Goal: Task Accomplishment & Management: Manage account settings

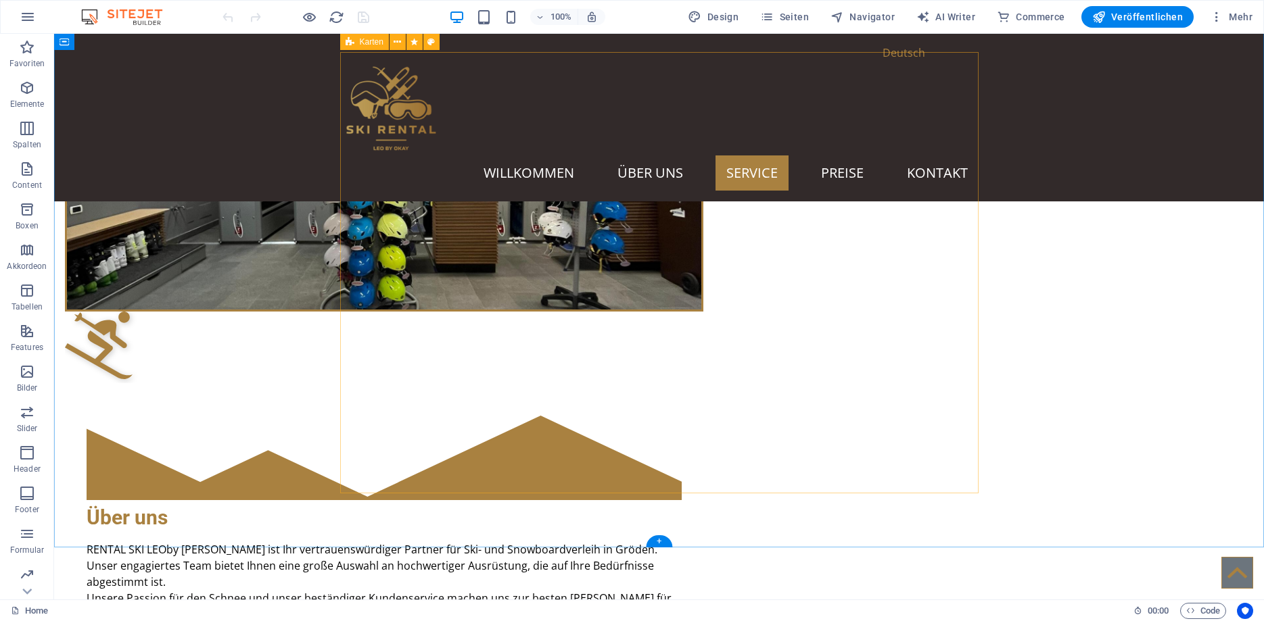
scroll to position [965, 0]
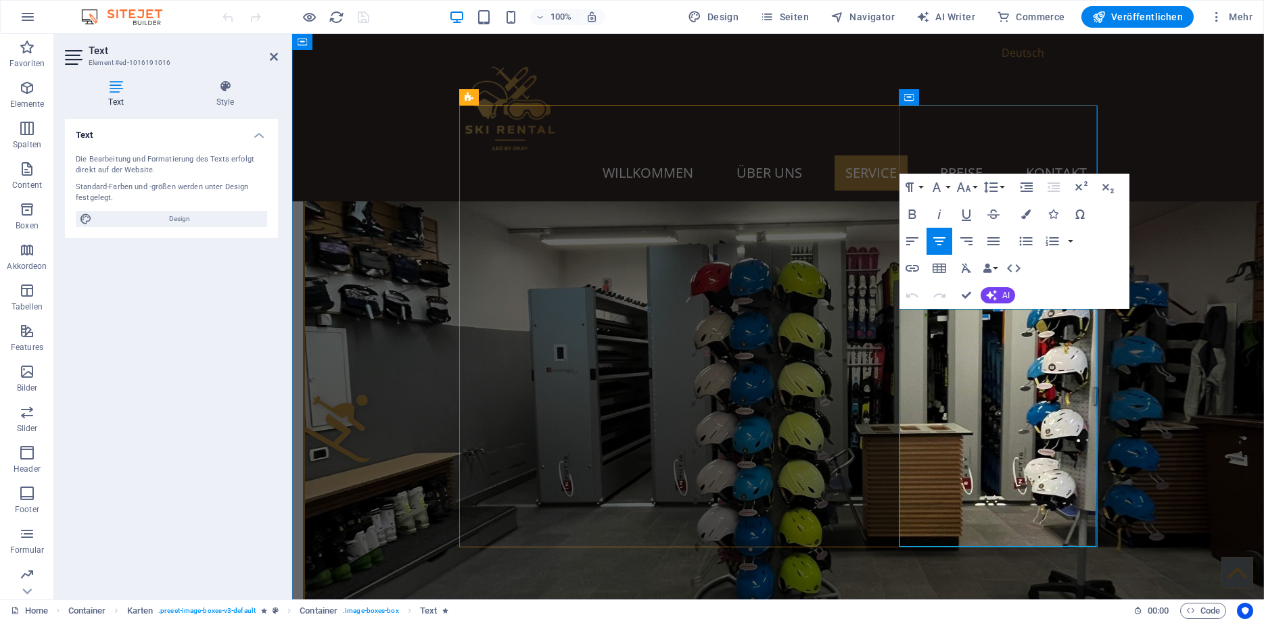
drag, startPoint x: 1039, startPoint y: 352, endPoint x: 923, endPoint y: 323, distance: 119.9
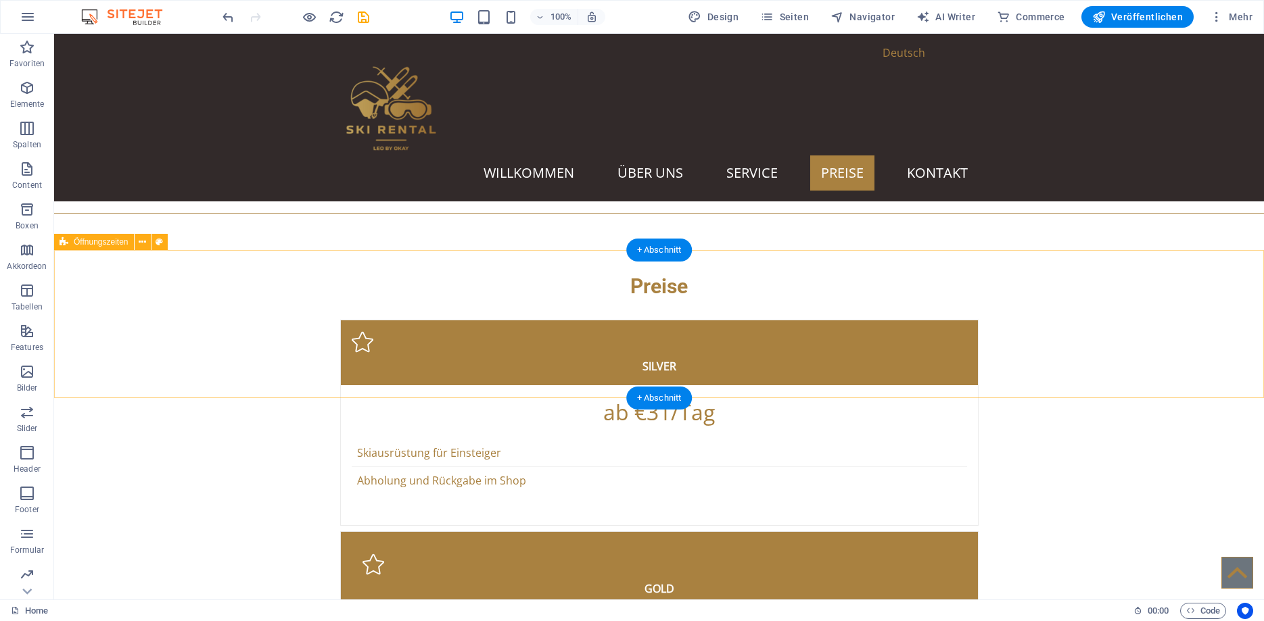
scroll to position [3172, 0]
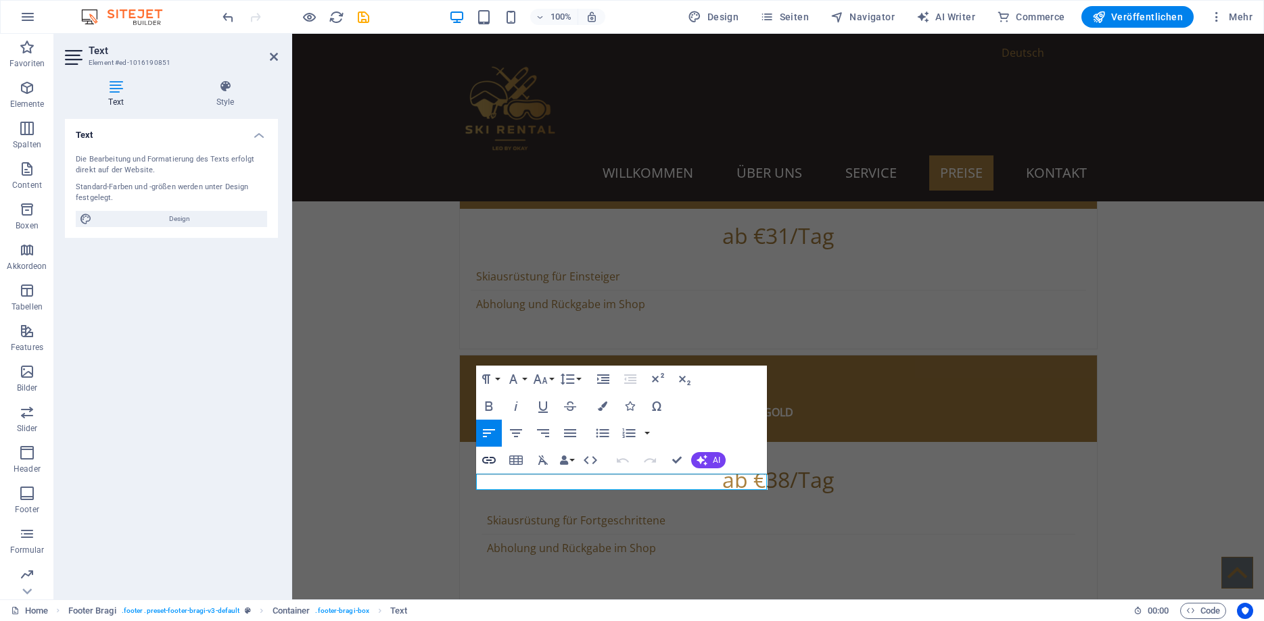
click at [490, 462] on icon "button" at bounding box center [489, 460] width 16 height 16
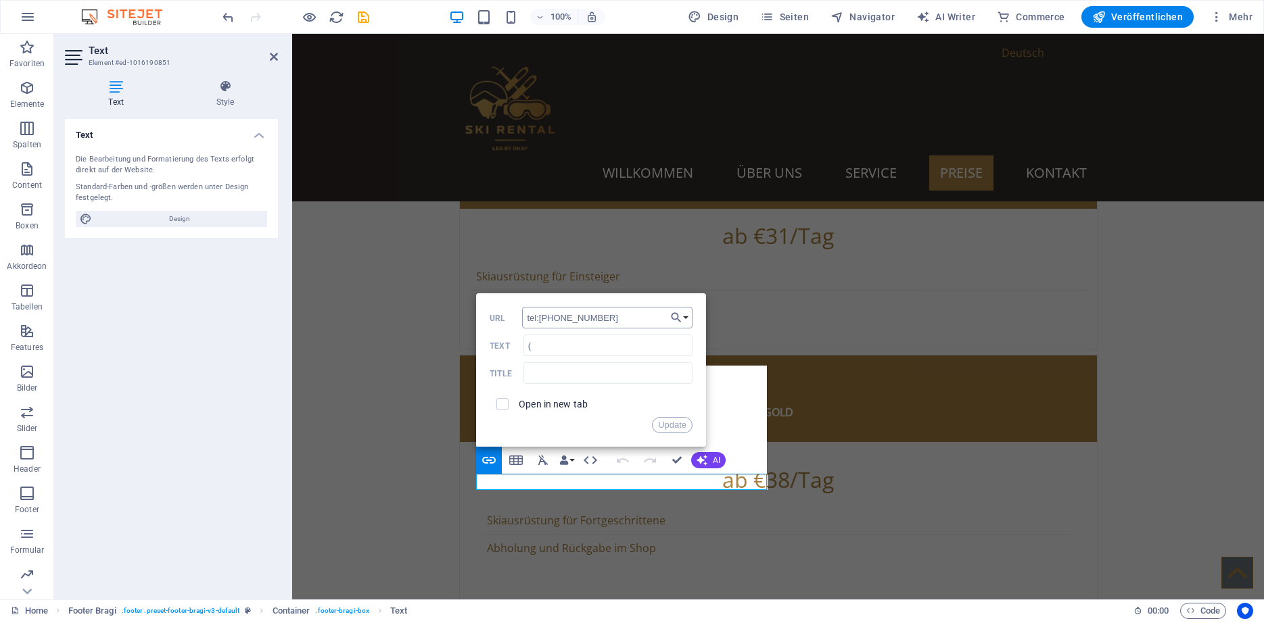
drag, startPoint x: 610, startPoint y: 314, endPoint x: 541, endPoint y: 324, distance: 69.6
click at [541, 324] on input "tel:[PHONE_NUMBER]" at bounding box center [607, 318] width 170 height 22
click at [538, 343] on input "(" at bounding box center [607, 346] width 169 height 22
drag, startPoint x: 539, startPoint y: 347, endPoint x: 484, endPoint y: 349, distance: 54.8
click at [523, 349] on input "(" at bounding box center [607, 346] width 169 height 22
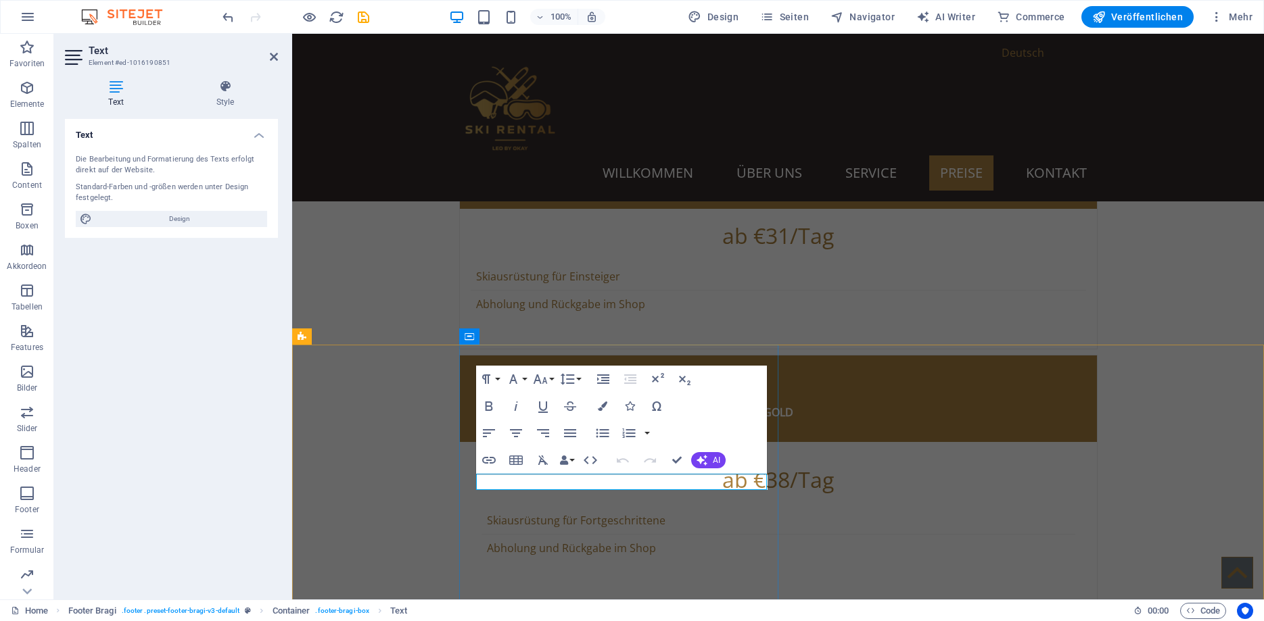
drag, startPoint x: 568, startPoint y: 481, endPoint x: 470, endPoint y: 484, distance: 98.1
click at [487, 463] on icon "button" at bounding box center [489, 460] width 14 height 7
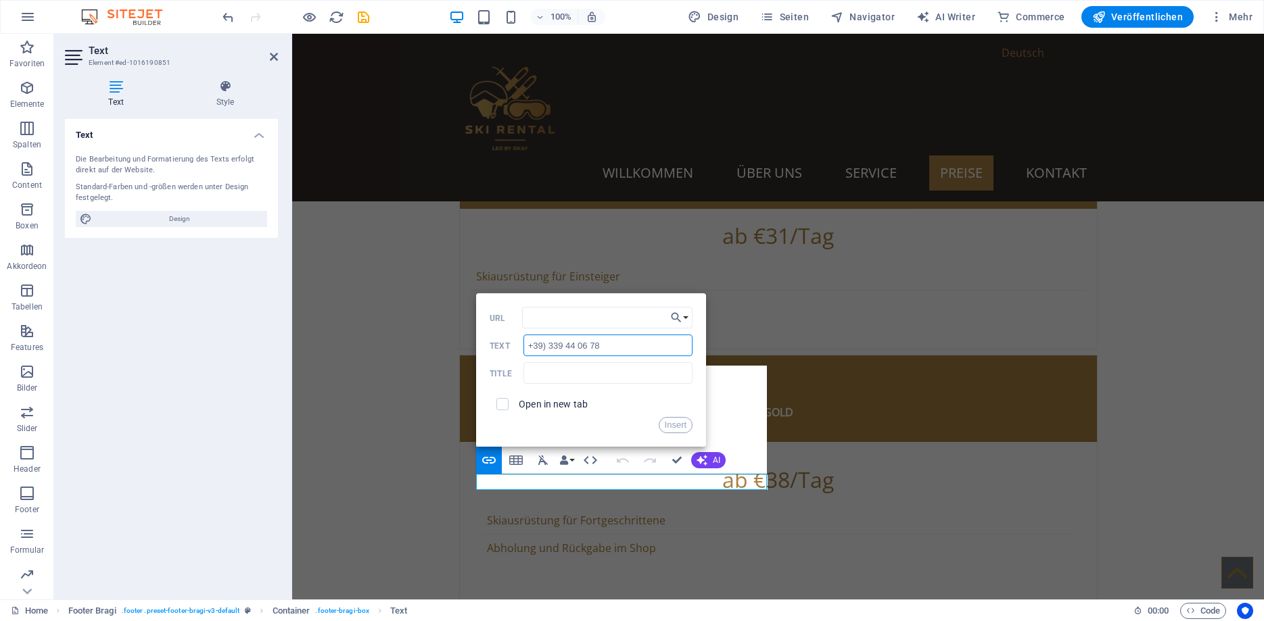
click at [528, 348] on input "+39) 339 44 06 78" at bounding box center [607, 346] width 169 height 22
click at [716, 406] on div "Paragraph Format Normal Heading 1 Heading 2 Heading 3 Heading 4 Heading 5 Headi…" at bounding box center [621, 420] width 291 height 108
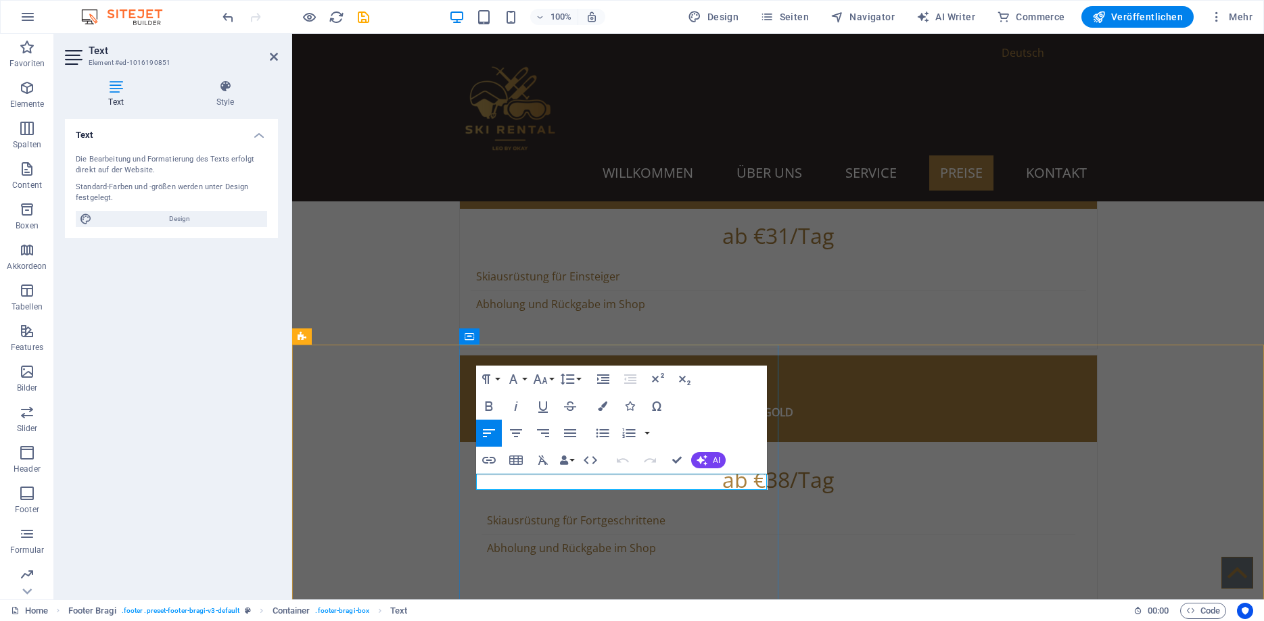
type input "[PHONE_NUMBER]"
click at [490, 463] on icon "button" at bounding box center [489, 460] width 14 height 7
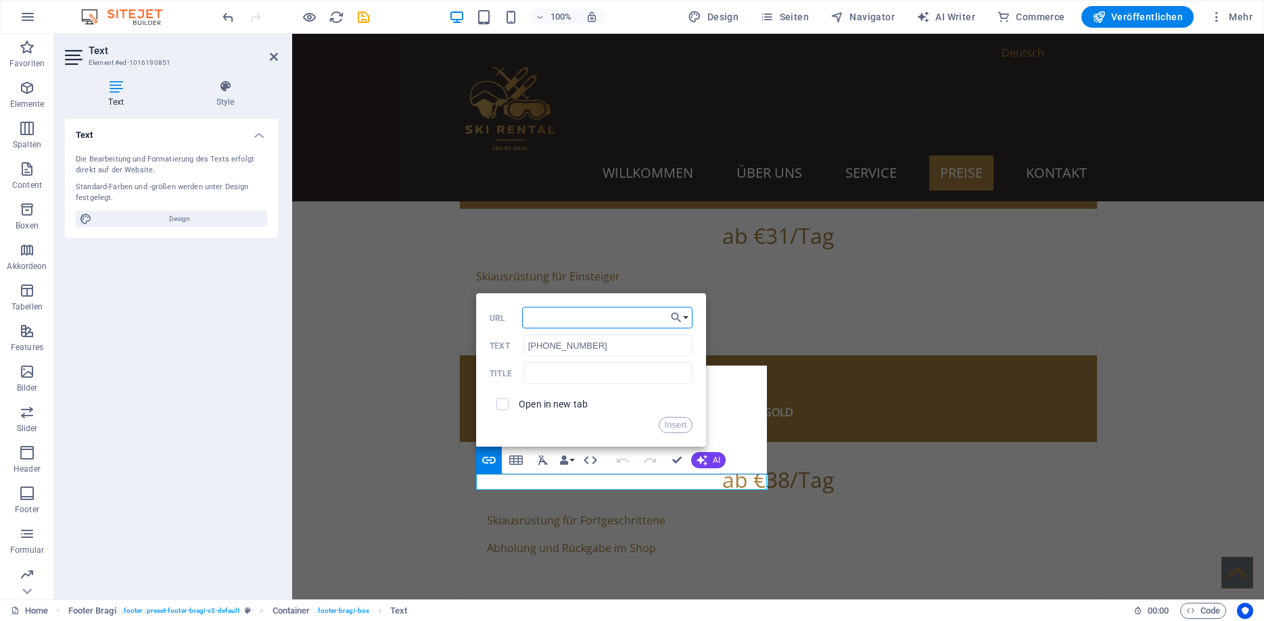
click at [542, 317] on input "URL" at bounding box center [607, 318] width 170 height 22
drag, startPoint x: 609, startPoint y: 348, endPoint x: 506, endPoint y: 355, distance: 103.0
click at [523, 355] on input "[PHONE_NUMBER]" at bounding box center [607, 346] width 169 height 22
copy p "("
click at [590, 318] on input "tel:" at bounding box center [607, 318] width 170 height 22
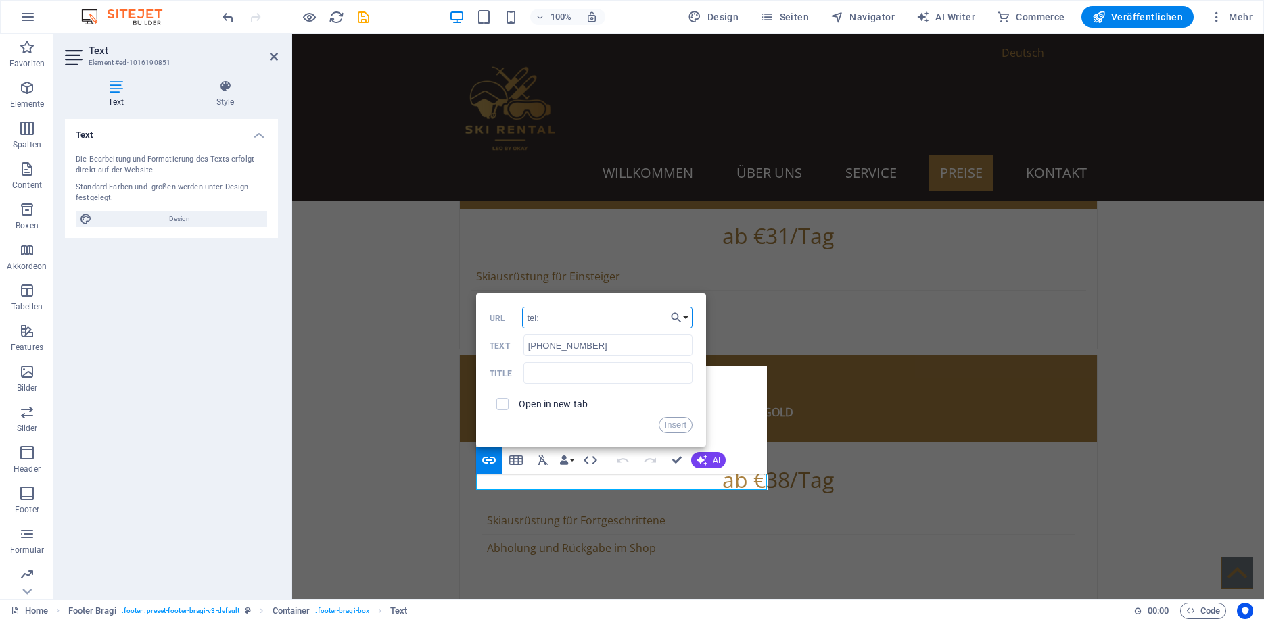
paste input "[PHONE_NUMBER]"
click at [543, 323] on input "tel:[PHONE_NUMBER]" at bounding box center [607, 318] width 170 height 22
type input "tel:[PHONE_NUMBER]"
click at [531, 374] on input "text" at bounding box center [607, 373] width 169 height 22
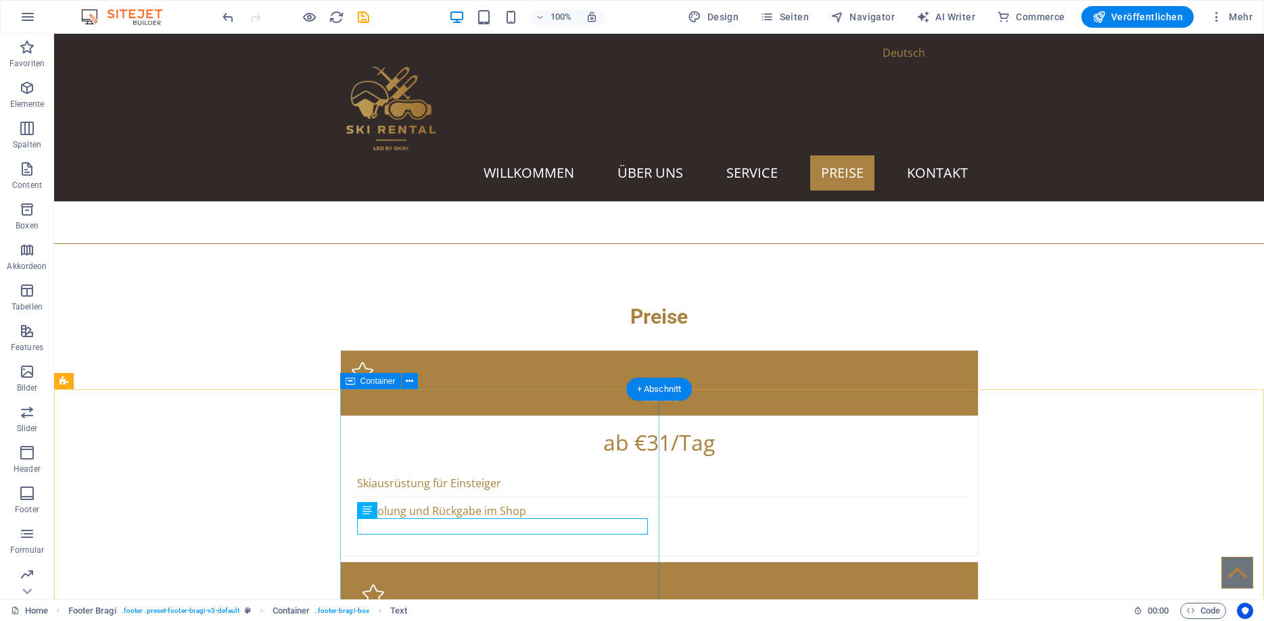
scroll to position [2921, 0]
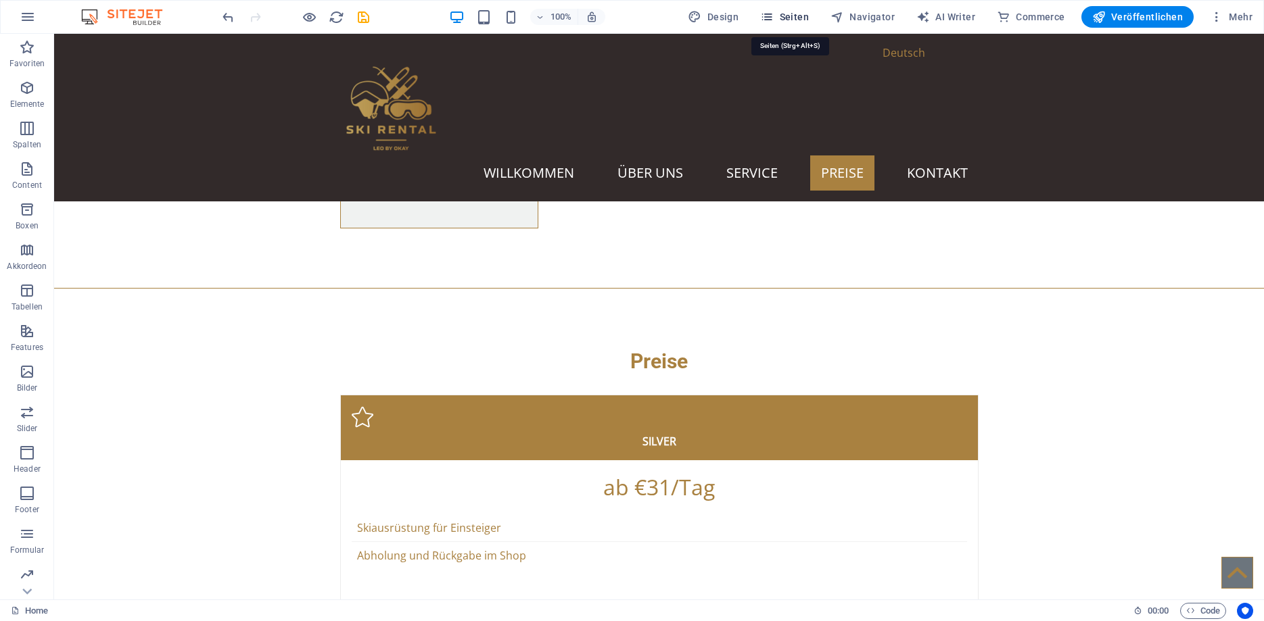
click at [803, 12] on span "Seiten" at bounding box center [784, 17] width 49 height 14
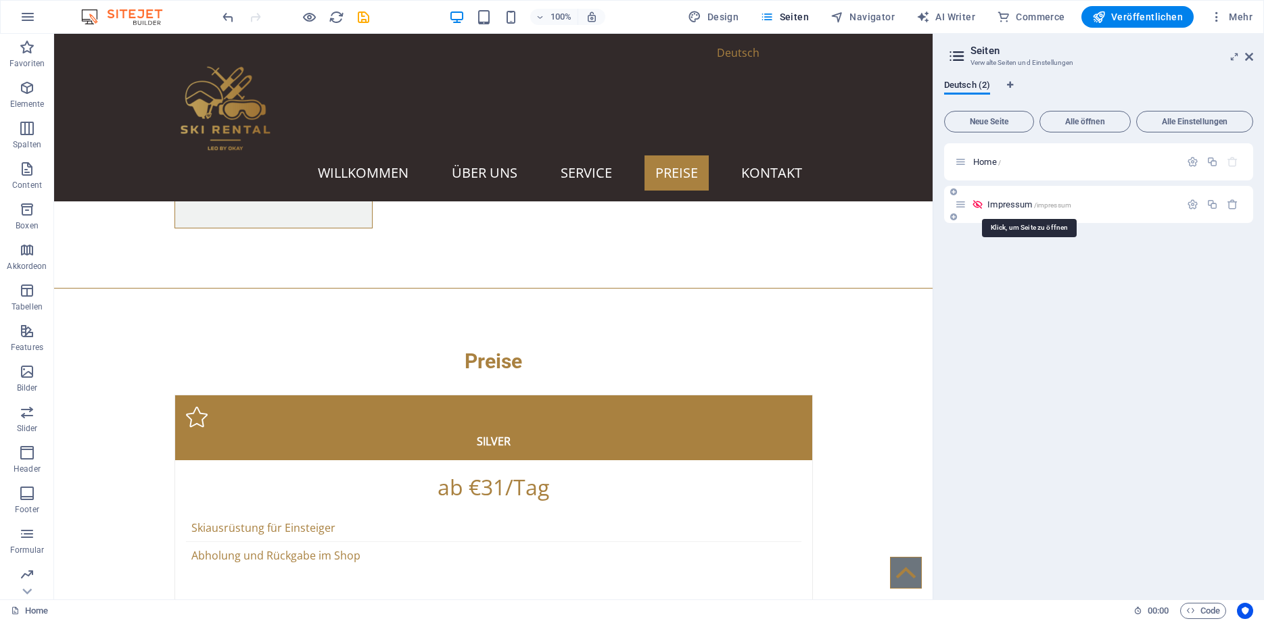
click at [1050, 205] on span "/impressum" at bounding box center [1052, 204] width 37 height 7
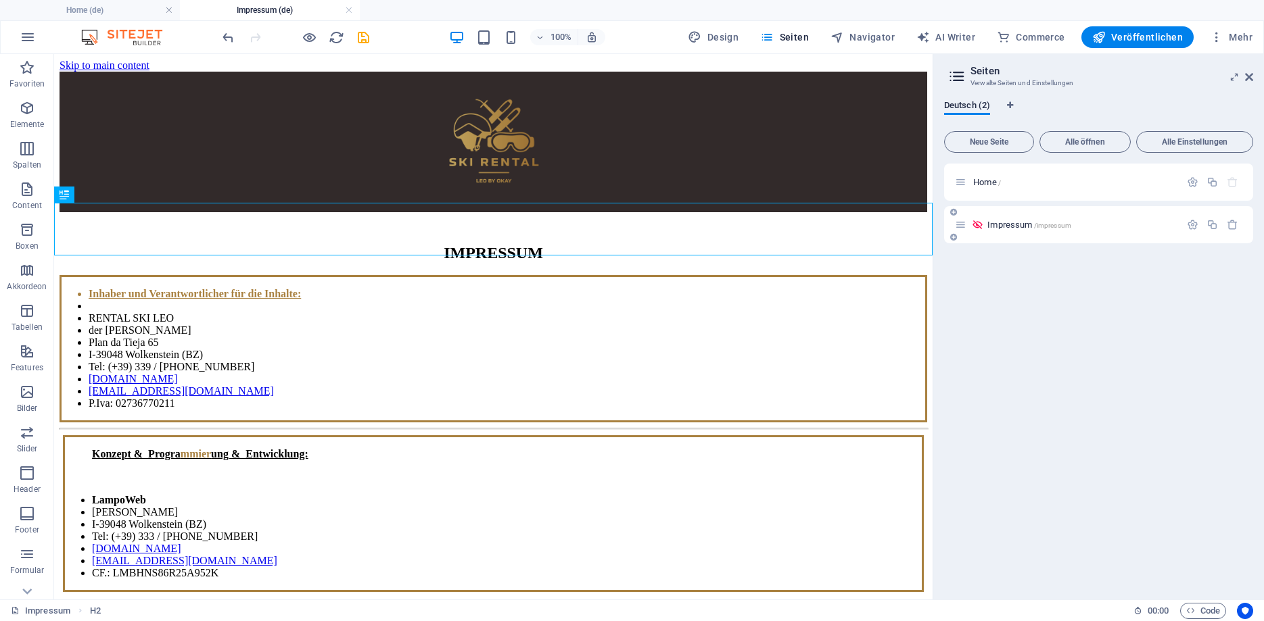
scroll to position [0, 0]
click at [1195, 224] on icon "button" at bounding box center [1192, 224] width 11 height 11
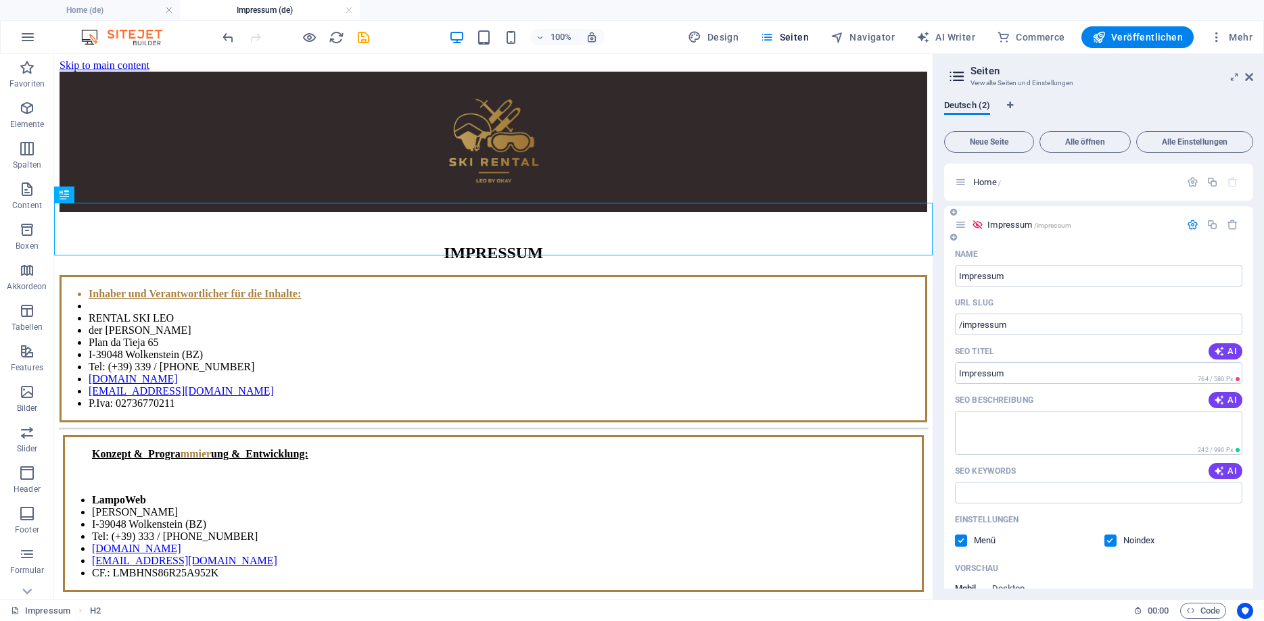
click at [963, 538] on label at bounding box center [961, 541] width 12 height 12
click at [0, 0] on input "checkbox" at bounding box center [0, 0] width 0 height 0
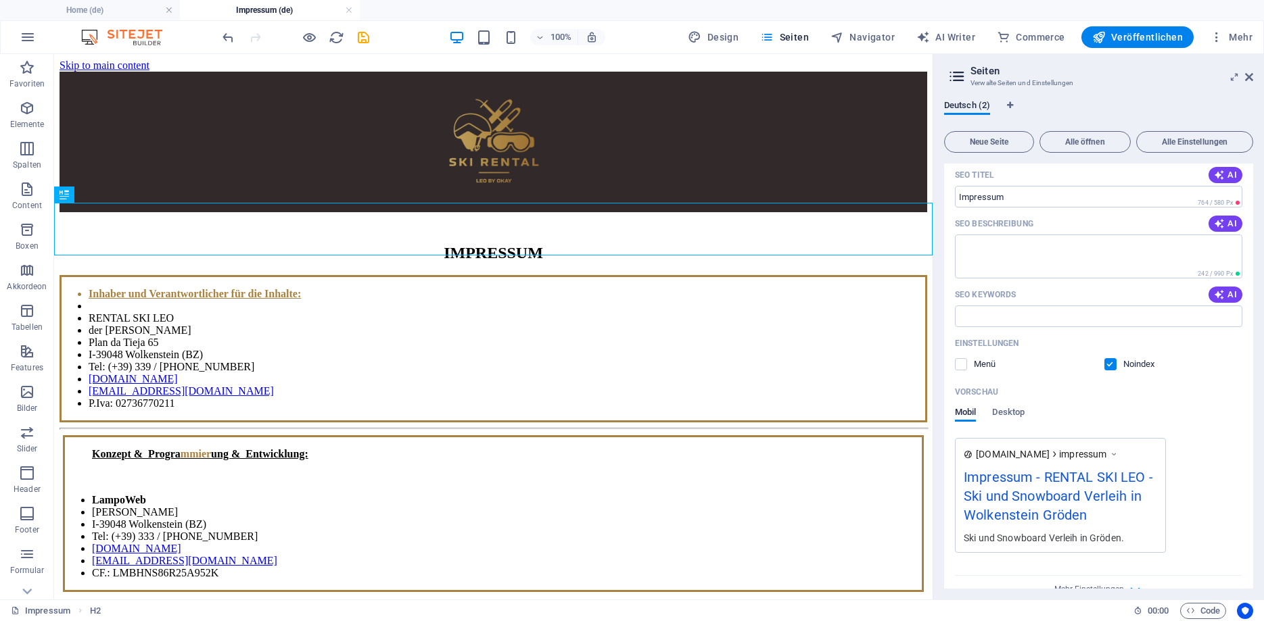
scroll to position [183, 0]
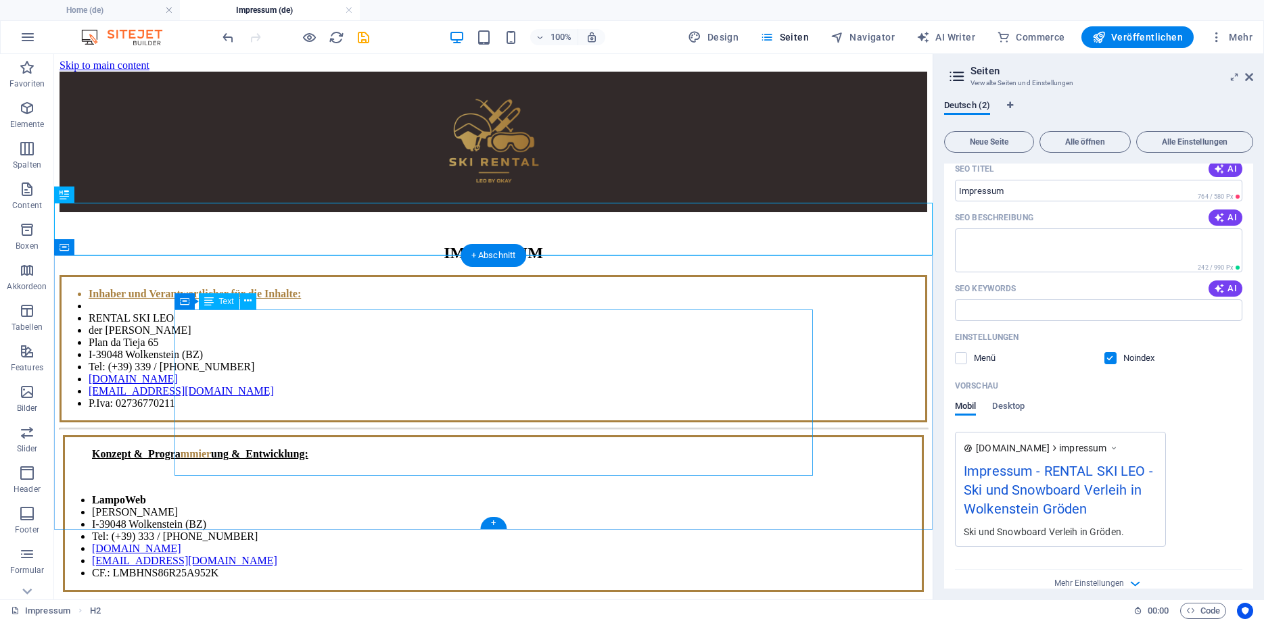
click at [314, 418] on div "Inhaber und Verantwortlicher für die Inhalte: RENTAL SKI LEO der [PERSON_NAME] …" at bounding box center [492, 348] width 867 height 147
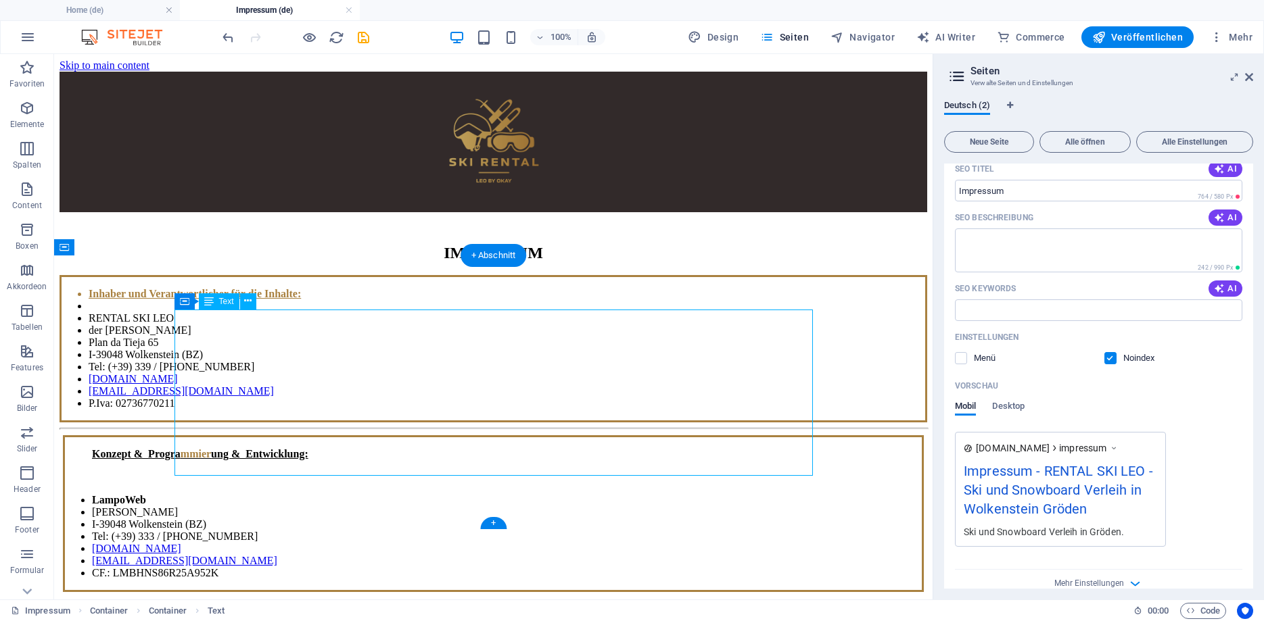
click at [304, 416] on div "Inhaber und Verantwortlicher für die Inhalte: RENTAL SKI LEO der [PERSON_NAME] …" at bounding box center [492, 348] width 867 height 147
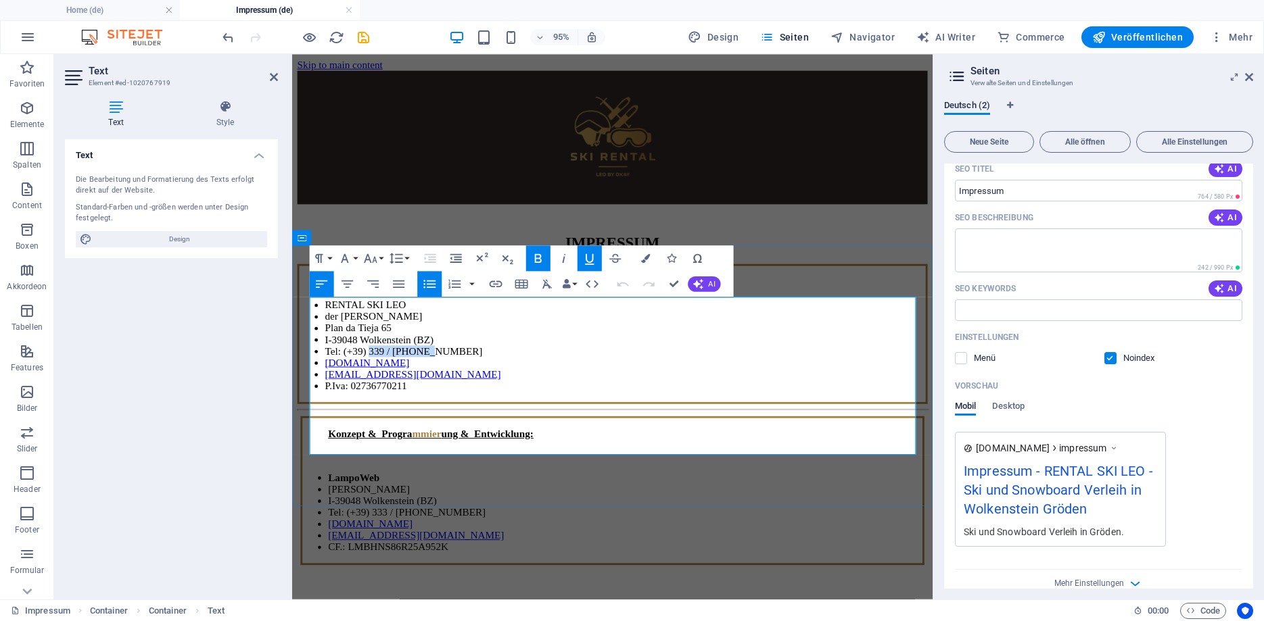
drag, startPoint x: 456, startPoint y: 414, endPoint x: 373, endPoint y: 421, distance: 83.4
click at [373, 373] on li "Tel: (+39) 339 / [PHONE_NUMBER]" at bounding box center [643, 367] width 632 height 12
click at [367, 373] on li "Tel: (+39) [PHONE_NUMBER]" at bounding box center [643, 367] width 632 height 12
drag, startPoint x: 406, startPoint y: 433, endPoint x: 354, endPoint y: 435, distance: 51.4
click at [354, 385] on li "[DOMAIN_NAME]" at bounding box center [643, 379] width 632 height 12
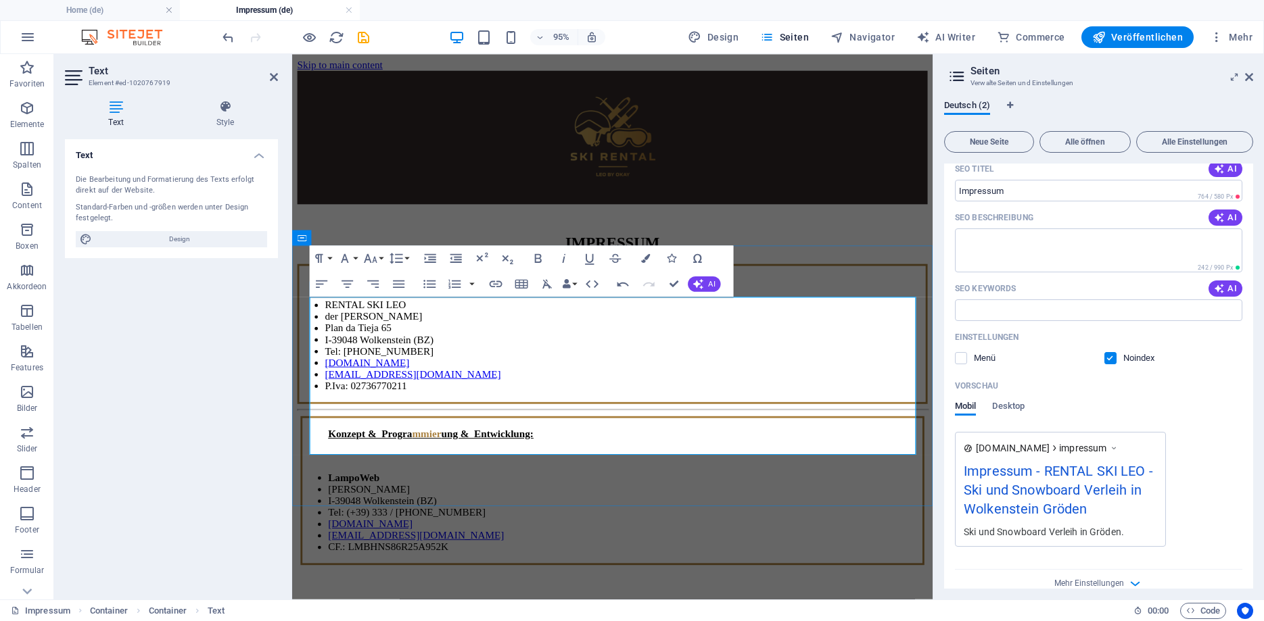
click at [354, 385] on link "[DOMAIN_NAME]" at bounding box center [371, 378] width 89 height 11
drag, startPoint x: 438, startPoint y: 435, endPoint x: 327, endPoint y: 440, distance: 111.7
click at [327, 385] on li "[DOMAIN_NAME]" at bounding box center [643, 379] width 632 height 12
copy link "[DOMAIN_NAME]"
click at [496, 286] on icon "button" at bounding box center [495, 284] width 16 height 16
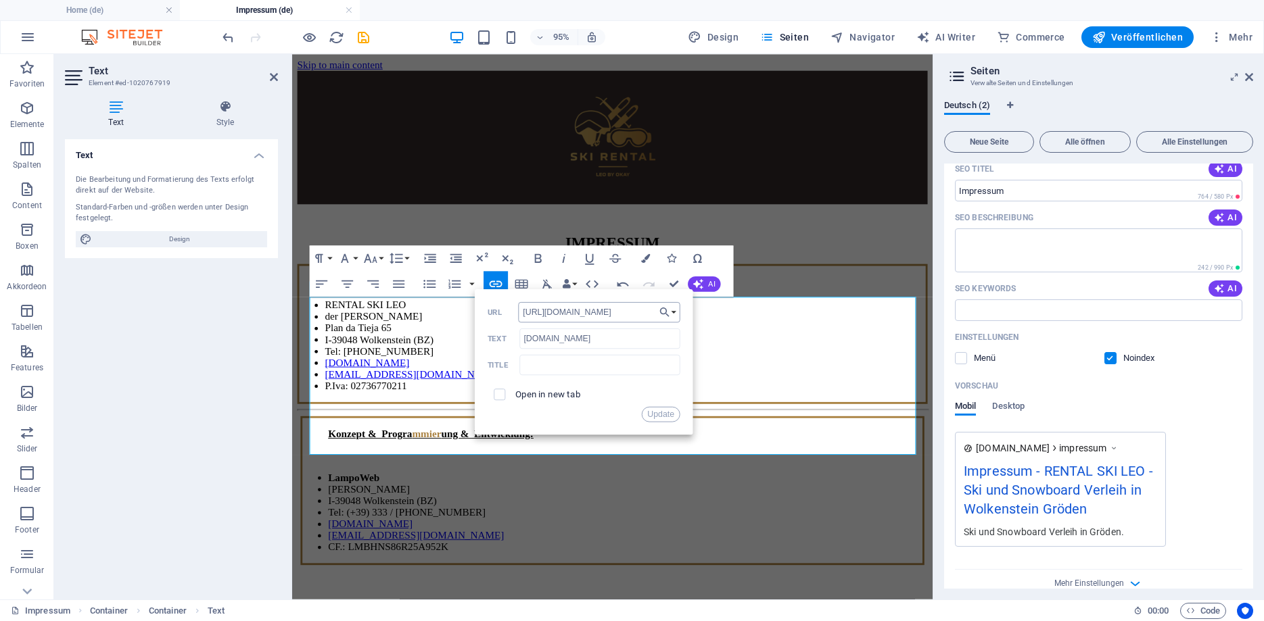
drag, startPoint x: 609, startPoint y: 312, endPoint x: 484, endPoint y: 316, distance: 125.1
click at [519, 316] on input "[URL][DOMAIN_NAME]" at bounding box center [600, 312] width 162 height 20
click at [524, 316] on input "[DOMAIN_NAME]" at bounding box center [600, 312] width 162 height 20
drag, startPoint x: 947, startPoint y: 370, endPoint x: 442, endPoint y: 334, distance: 506.3
type input "[URL][DOMAIN_NAME]"
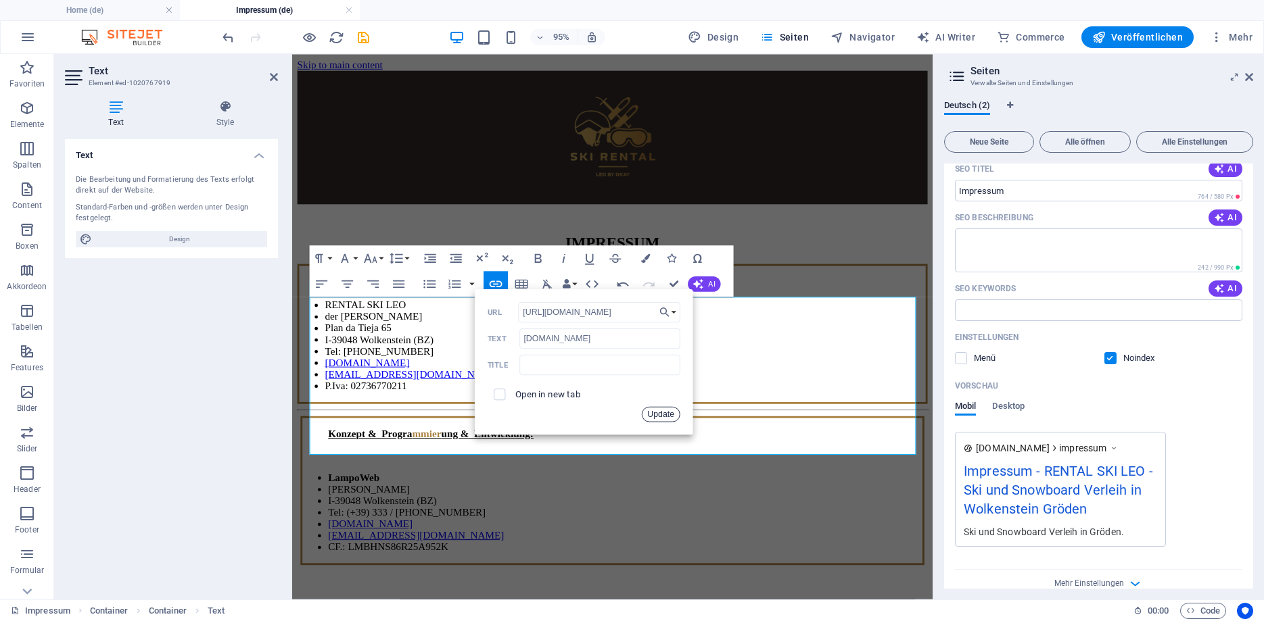
click at [647, 412] on button "Update" at bounding box center [661, 414] width 39 height 16
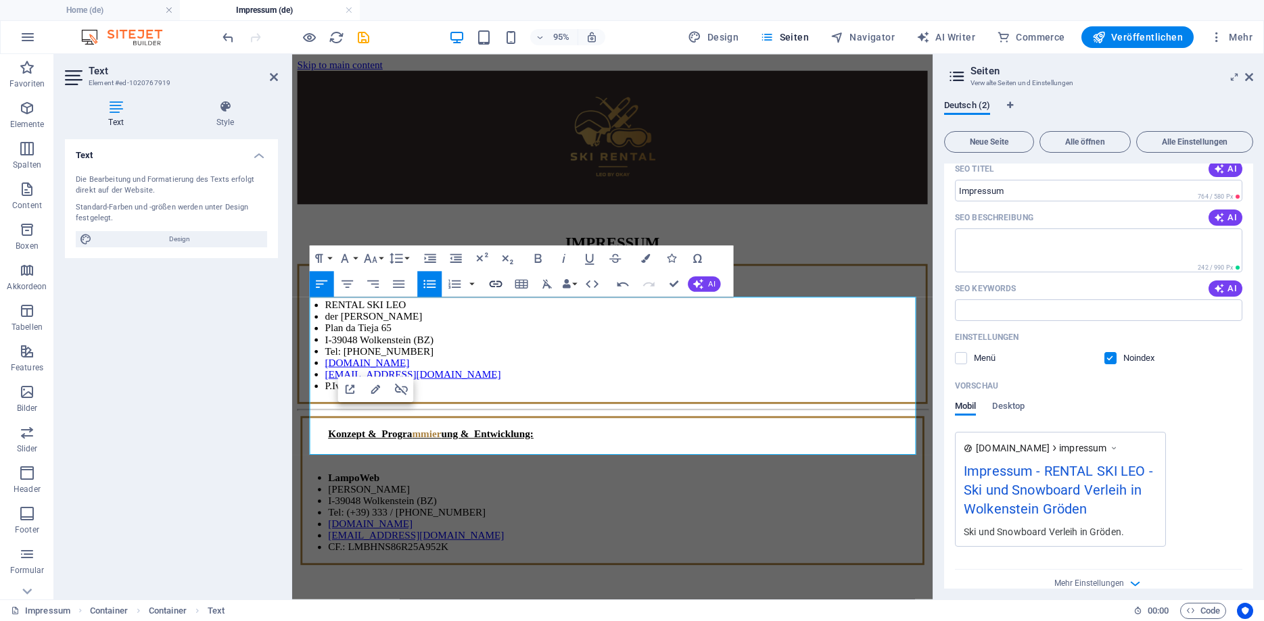
click at [493, 281] on icon "button" at bounding box center [495, 284] width 13 height 7
type input "[DOMAIN_NAME]"
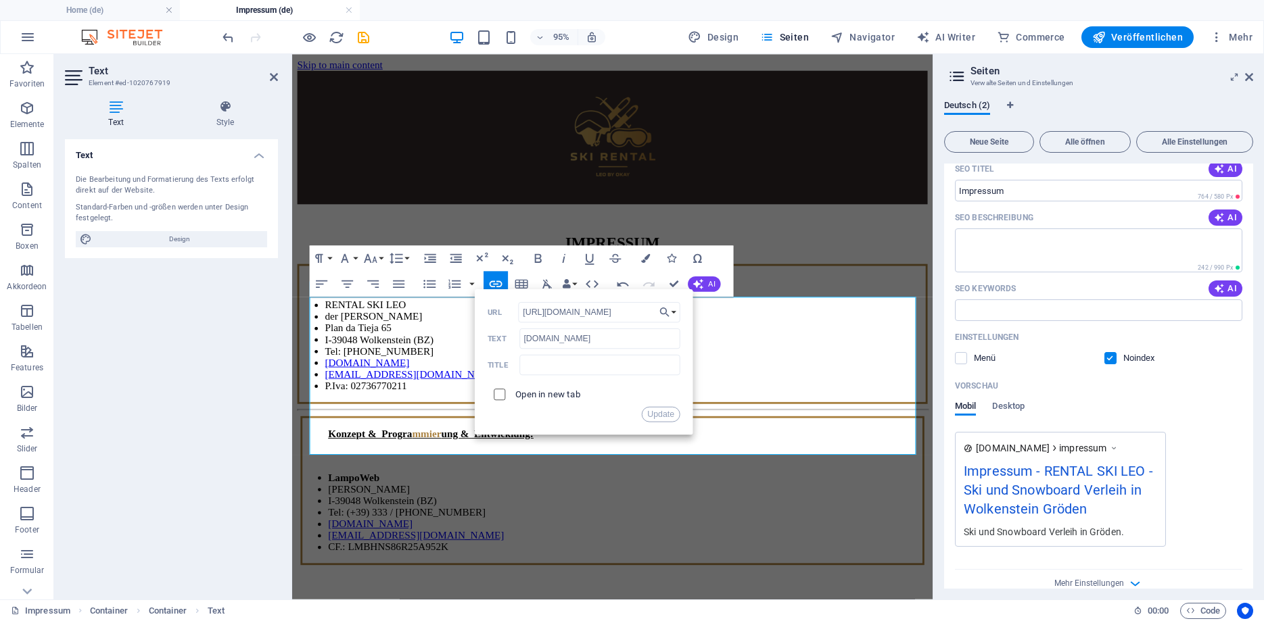
click at [501, 393] on input "checkbox" at bounding box center [497, 392] width 11 height 11
checkbox input "true"
click at [658, 419] on button "Update" at bounding box center [661, 414] width 39 height 16
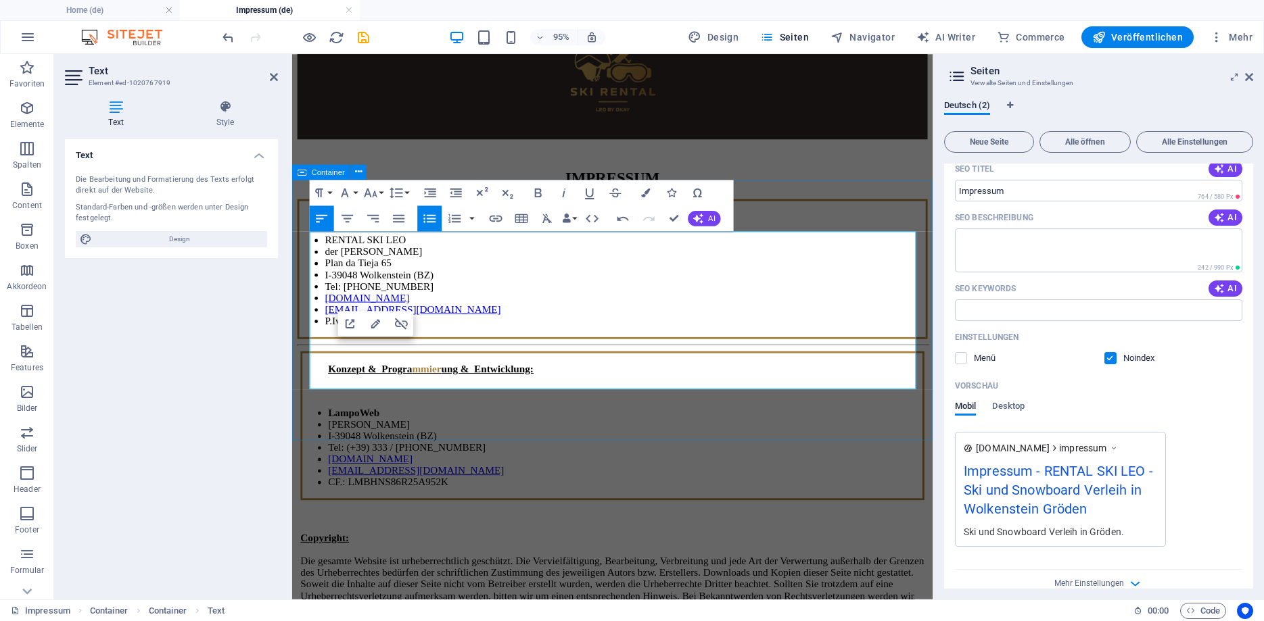
scroll to position [69, 0]
drag, startPoint x: 412, startPoint y: 382, endPoint x: 323, endPoint y: 383, distance: 88.6
click at [327, 329] on li "[EMAIL_ADDRESS][DOMAIN_NAME]" at bounding box center [643, 322] width 632 height 12
type input "[EMAIL_ADDRESS][DOMAIN_NAME]"
checkbox input "false"
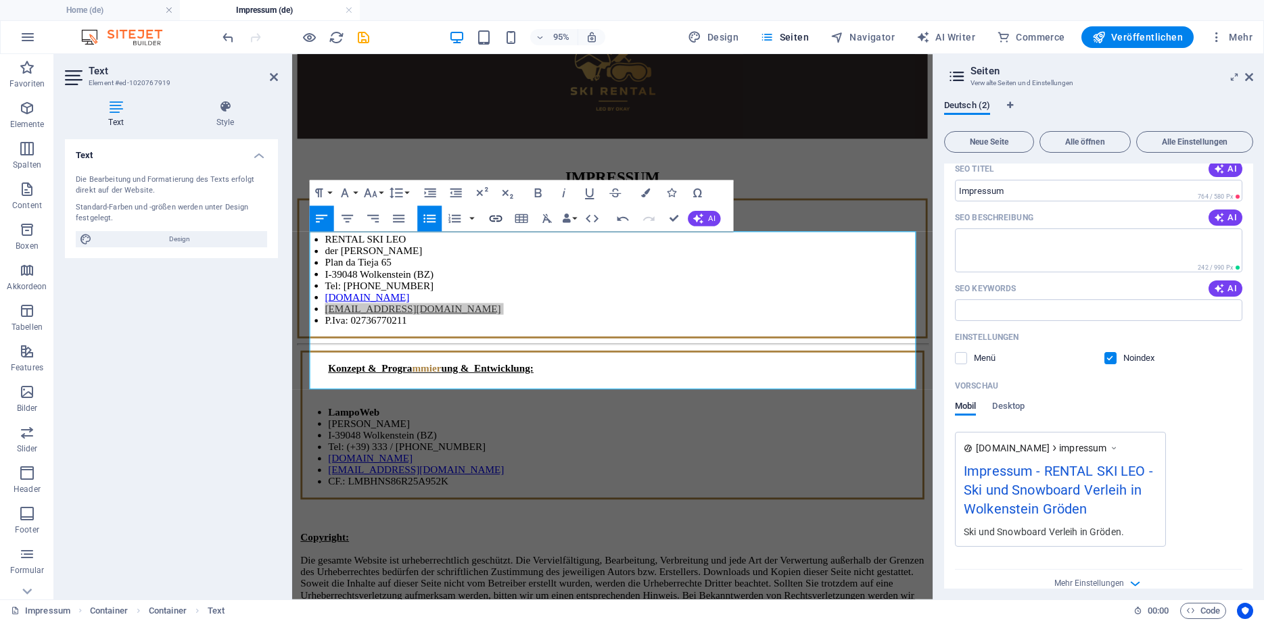
click at [502, 216] on icon "button" at bounding box center [495, 218] width 16 height 16
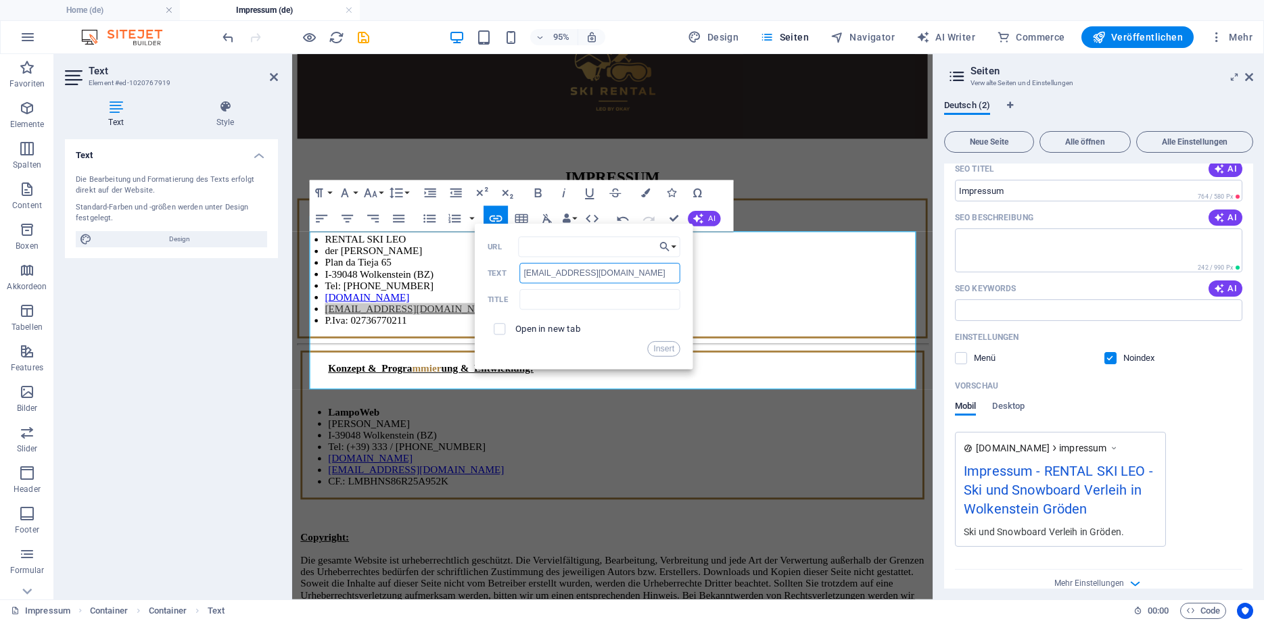
click at [529, 273] on input "[EMAIL_ADDRESS][DOMAIN_NAME]" at bounding box center [599, 272] width 161 height 20
drag, startPoint x: 617, startPoint y: 270, endPoint x: 498, endPoint y: 279, distance: 119.3
click at [519, 279] on input "[EMAIL_ADDRESS][DOMAIN_NAME]" at bounding box center [599, 272] width 161 height 20
copy li "​ [EMAIL_ADDRESS][DOMAIN_NAME]"
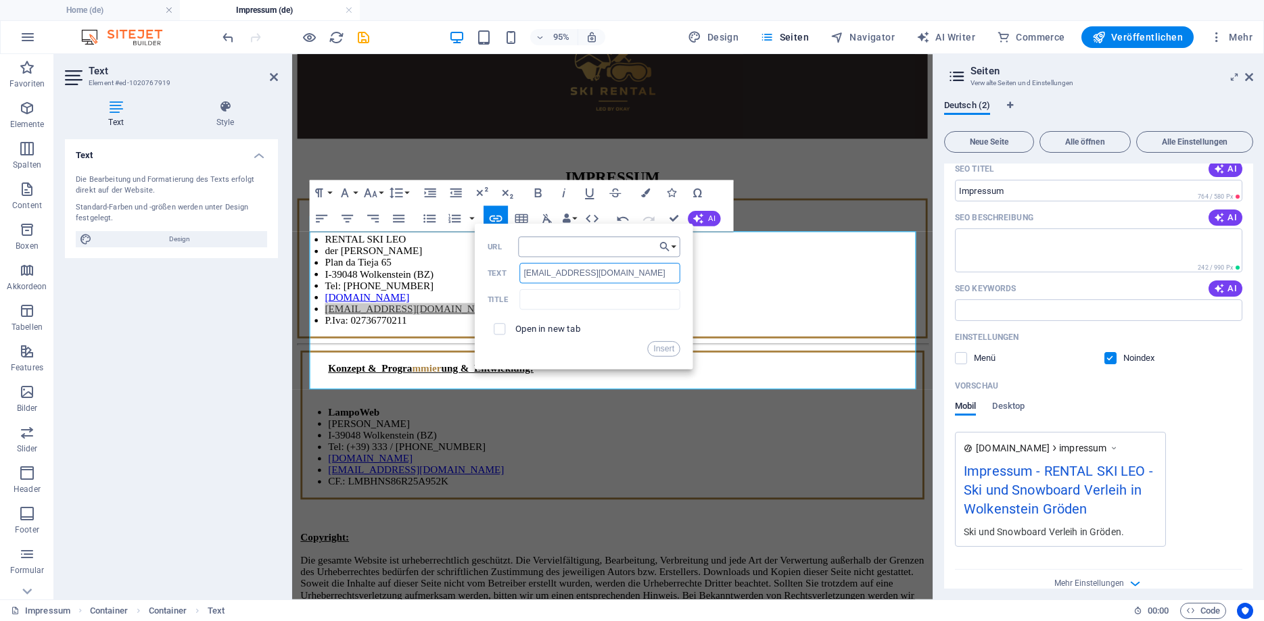
type input "[EMAIL_ADDRESS][DOMAIN_NAME]"
click at [533, 245] on input "URL" at bounding box center [600, 246] width 162 height 20
paste input "[EMAIL_ADDRESS][DOMAIN_NAME]"
click at [621, 250] on input "mailto:[EMAIL_ADDRESS][DOMAIN_NAME]" at bounding box center [600, 246] width 162 height 20
type input "mailto:[EMAIL_ADDRESS][DOMAIN_NAME]"
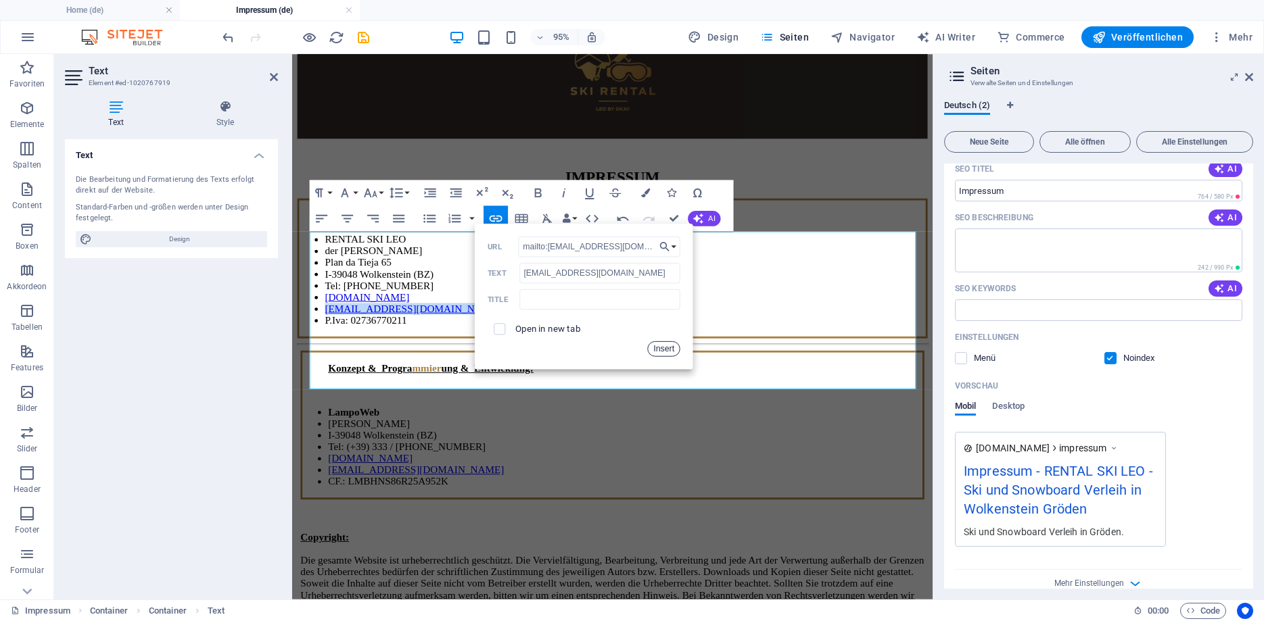
click at [667, 351] on button "Insert" at bounding box center [664, 349] width 32 height 16
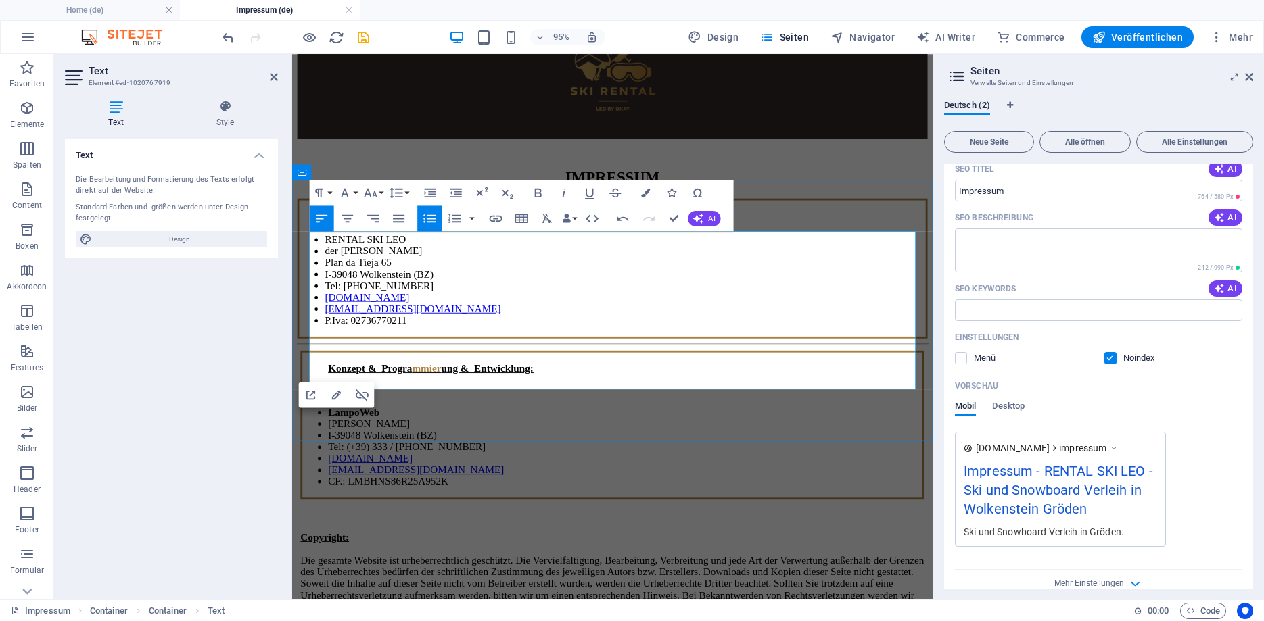
click at [527, 280] on li "Plan da Tieja 65" at bounding box center [643, 274] width 632 height 12
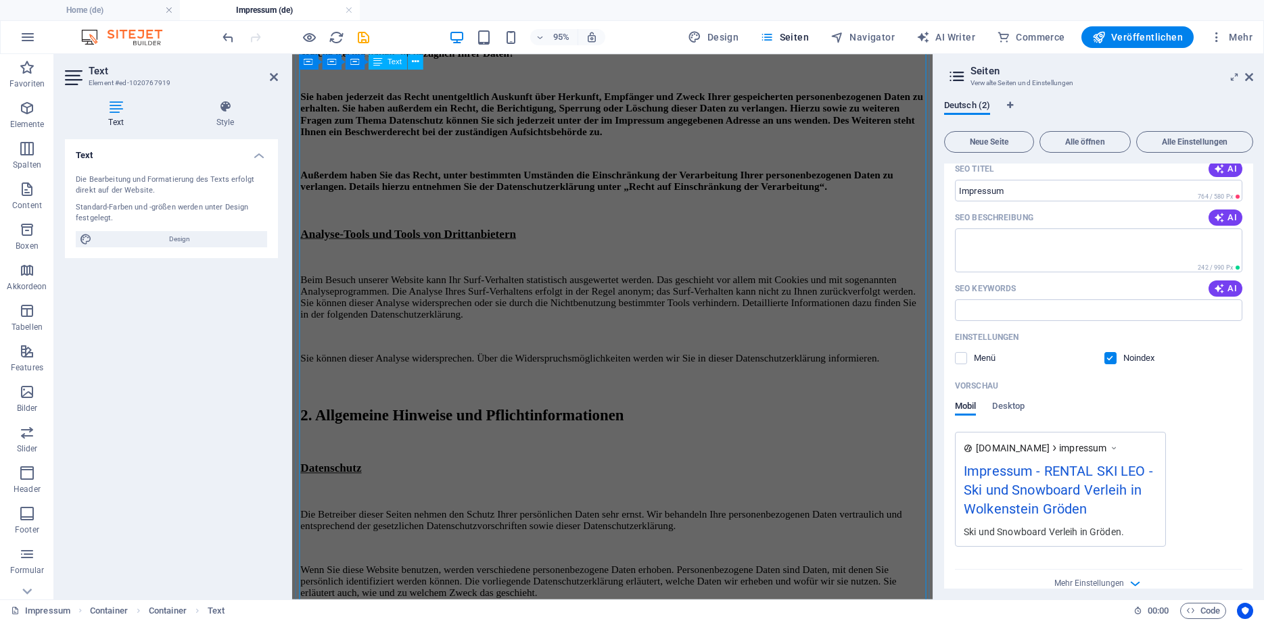
scroll to position [1792, 0]
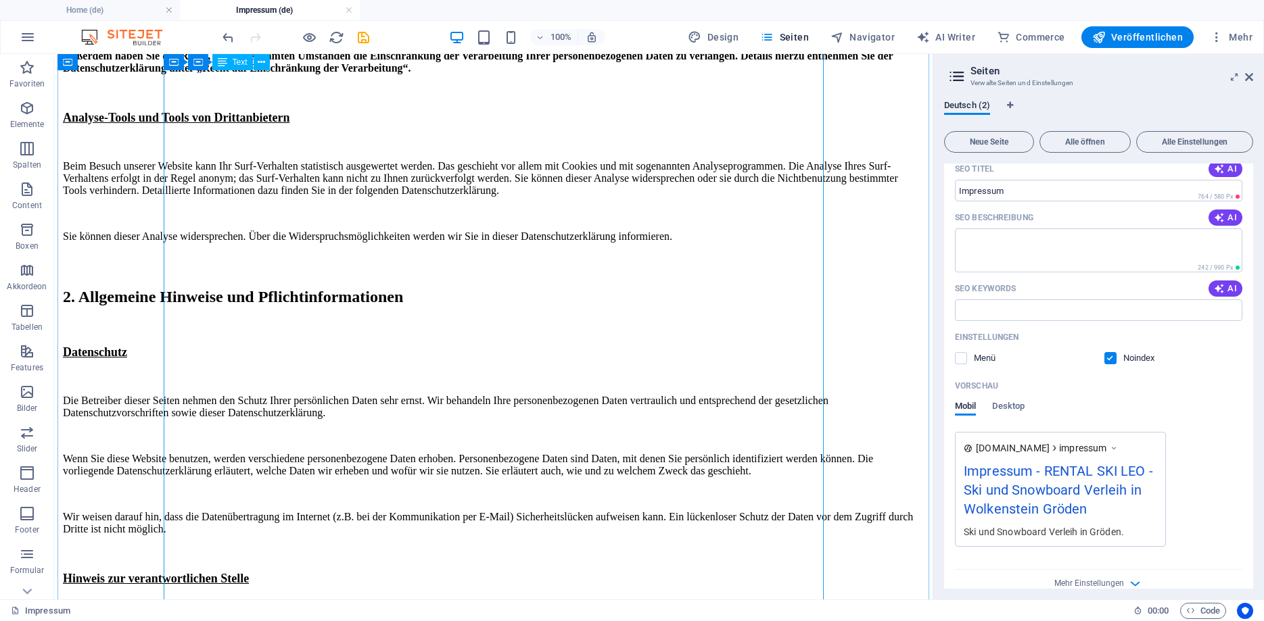
scroll to position [1859, 0]
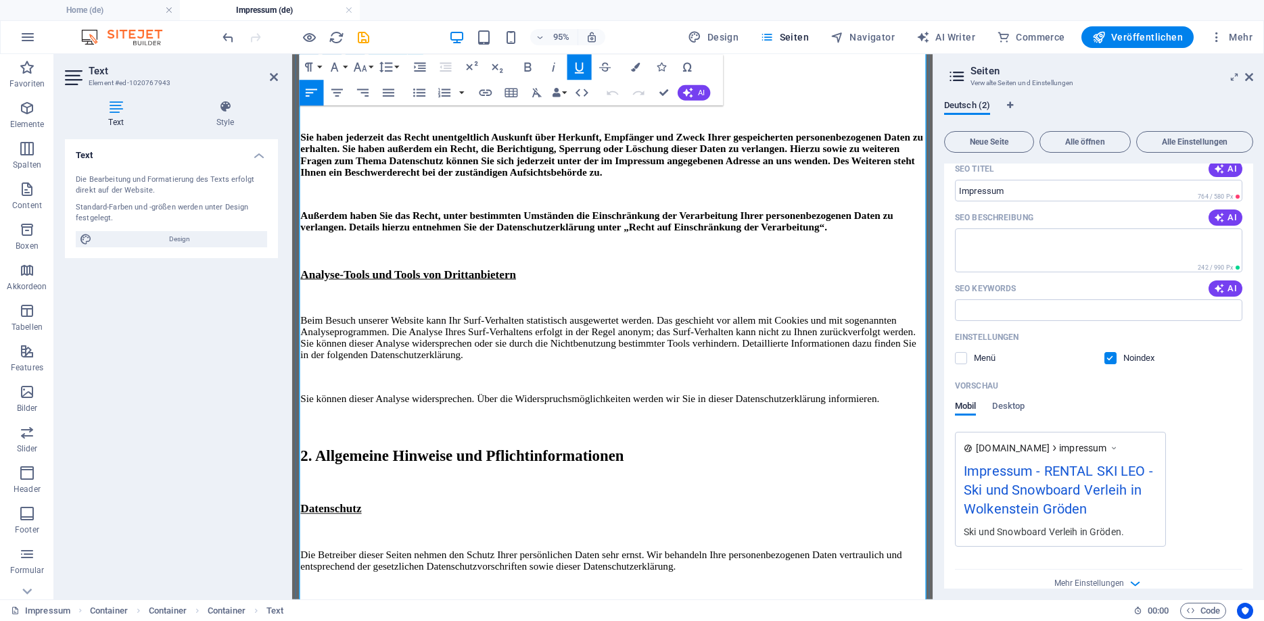
scroll to position [1818, 0]
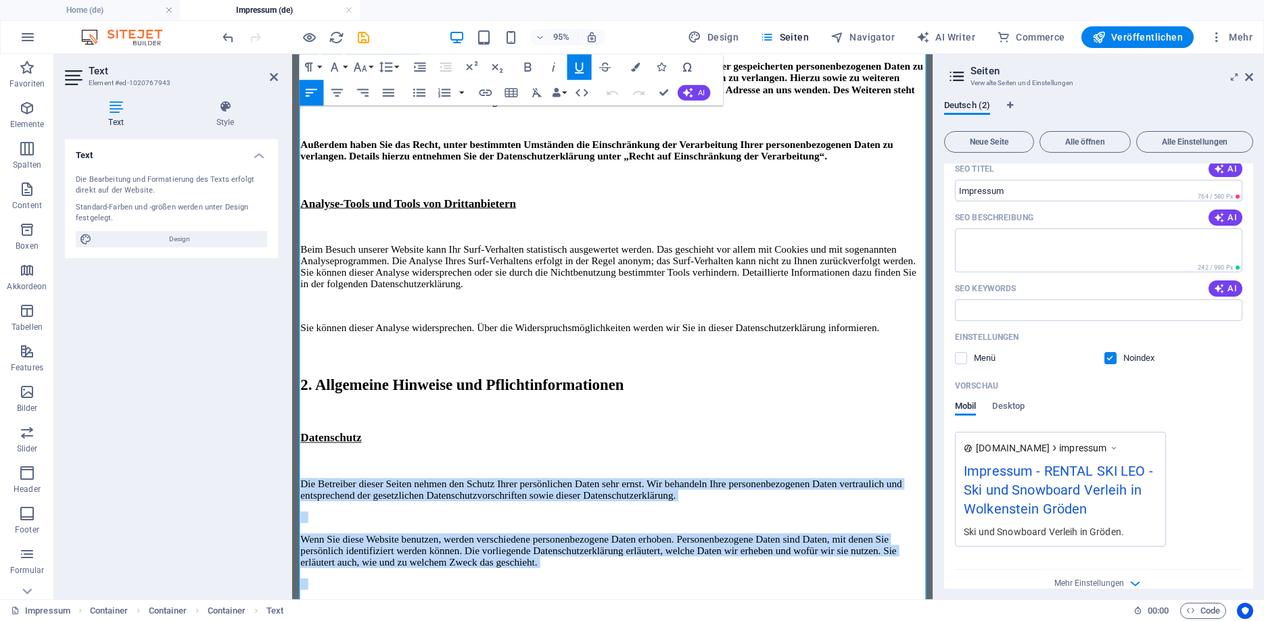
drag, startPoint x: 708, startPoint y: 482, endPoint x: 294, endPoint y: 349, distance: 434.7
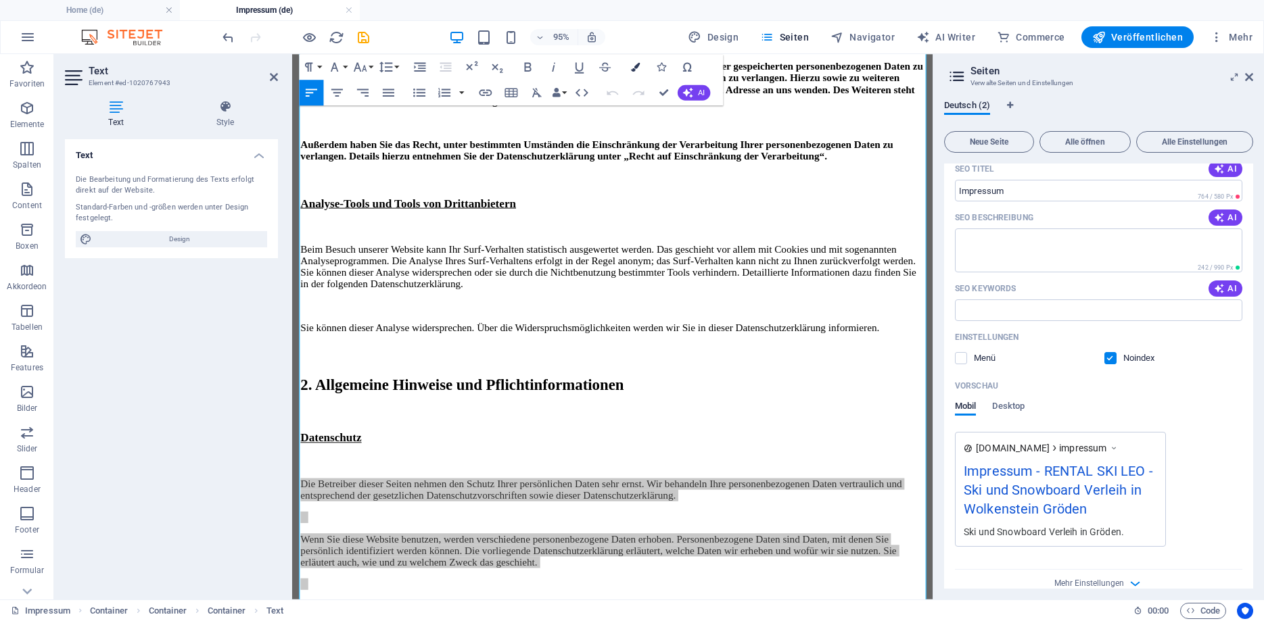
click at [640, 66] on icon "button" at bounding box center [635, 66] width 9 height 9
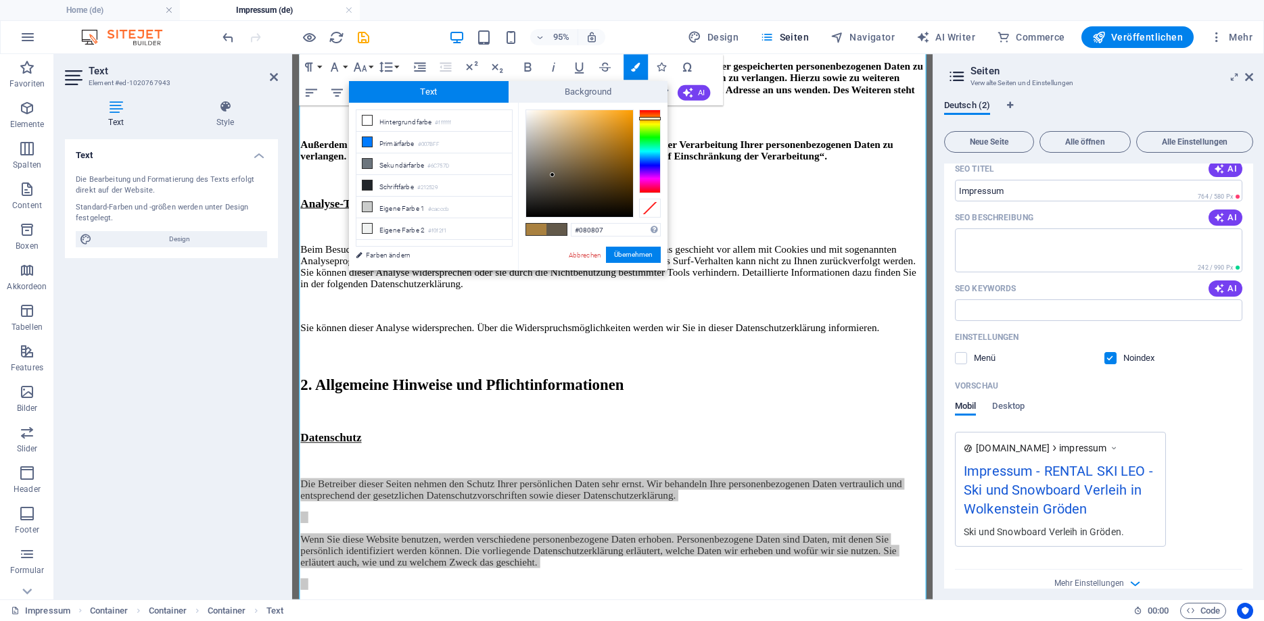
type input "#000000"
drag, startPoint x: 552, startPoint y: 175, endPoint x: 510, endPoint y: 243, distance: 79.6
click at [510, 243] on div "less Hintergrundfarbe #ffffff Primärfarbe #007BFF [GEOGRAPHIC_DATA] #6C757D Sch…" at bounding box center [508, 187] width 318 height 168
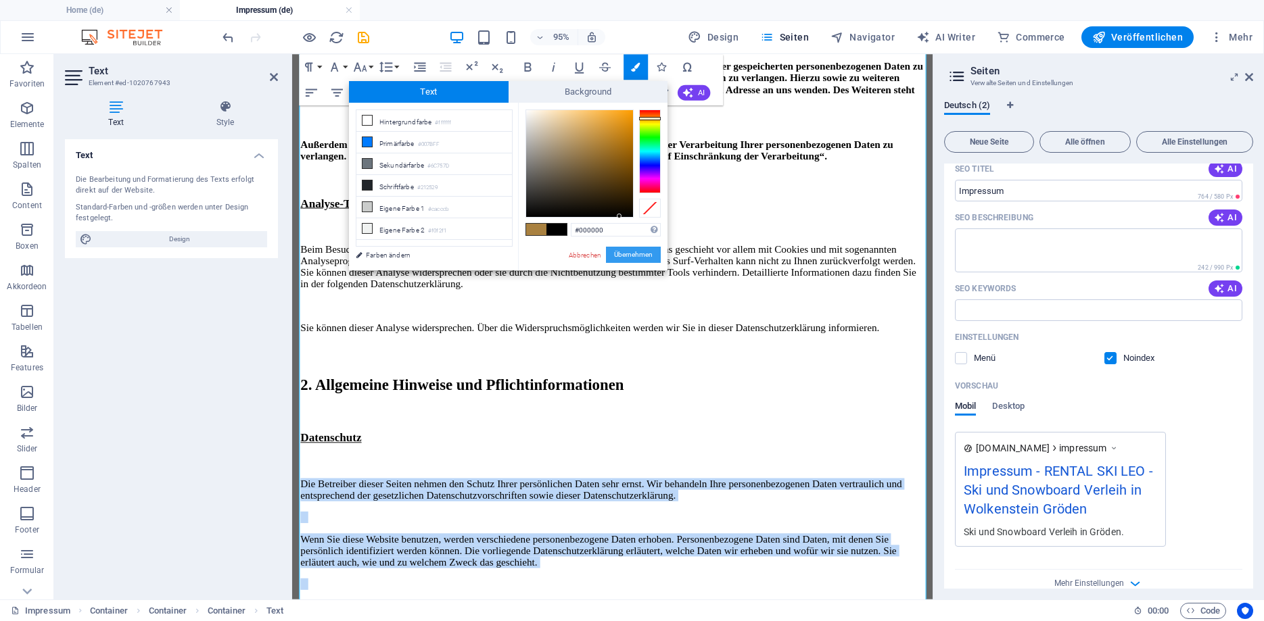
click at [622, 251] on button "Übernehmen" at bounding box center [633, 255] width 55 height 16
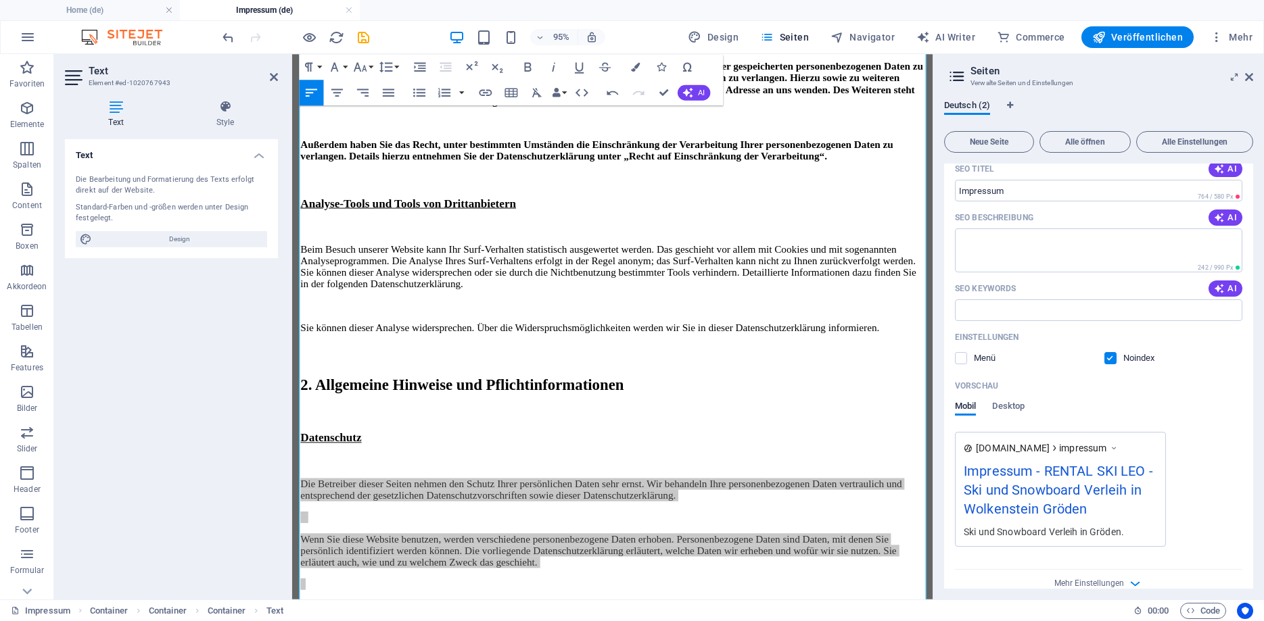
click at [406, 362] on div "Ziehe hier rein, um den vorhandenen Inhalt zu ersetzen. Drücke "Strg", wenn du …" at bounding box center [612, 327] width 640 height 546
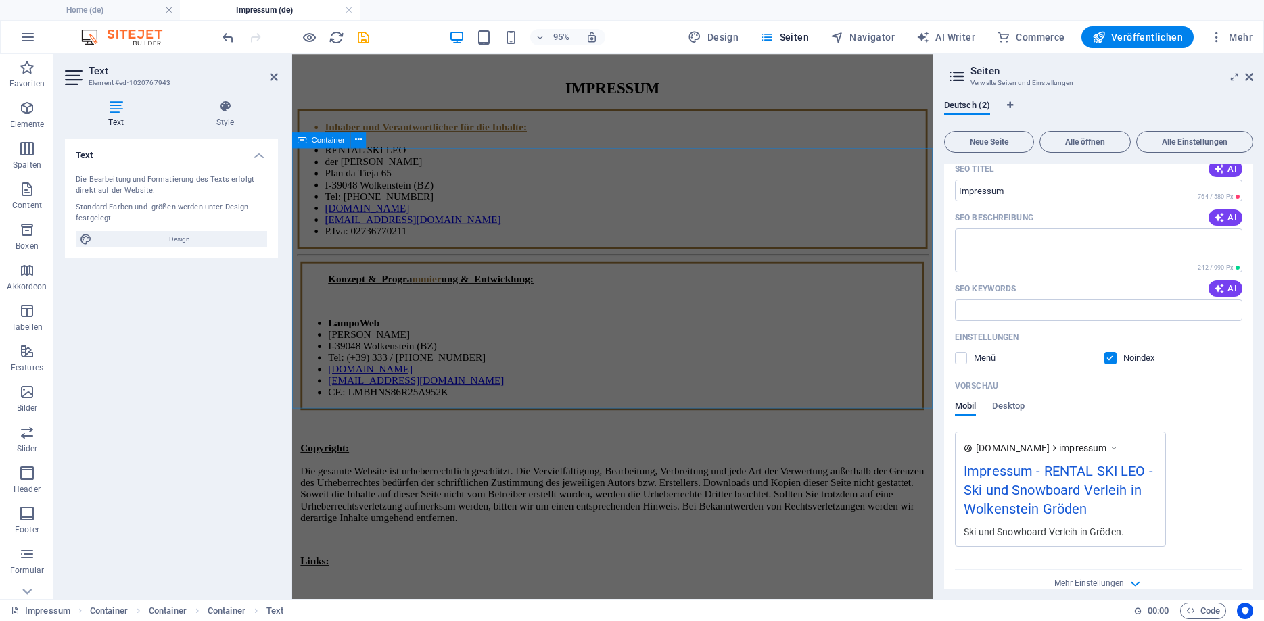
scroll to position [0, 0]
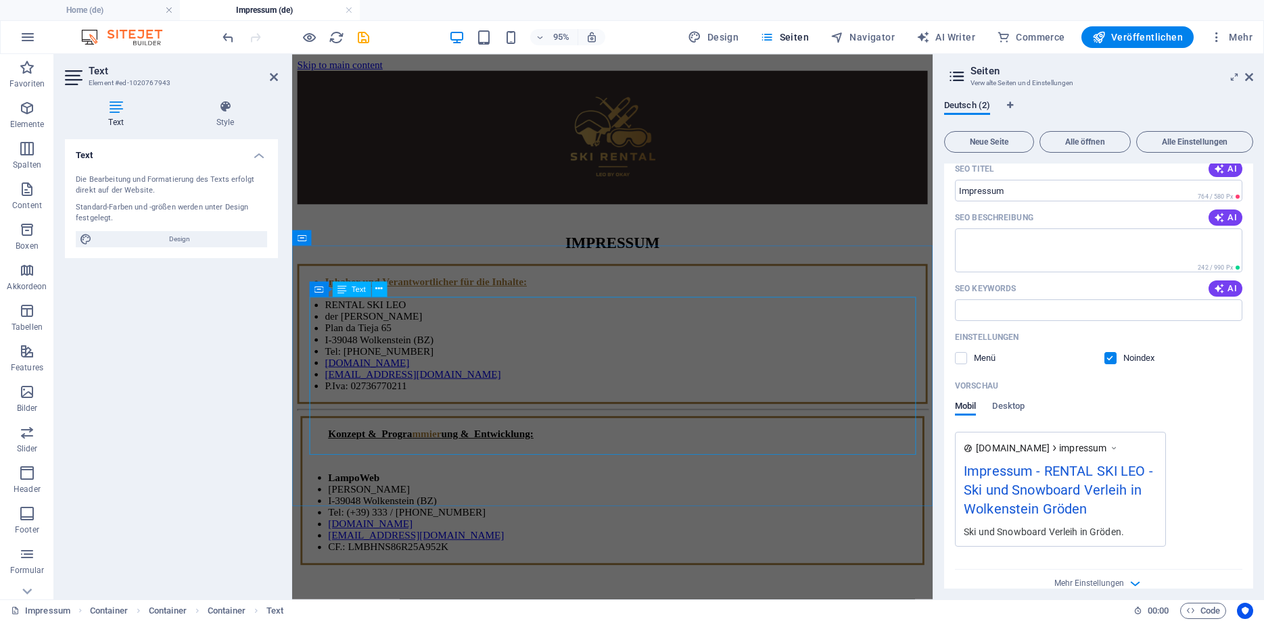
click at [440, 413] on div "Inhaber und Verantwortlicher für die Inhalte: RENTAL SKI LEO der [PERSON_NAME] …" at bounding box center [628, 348] width 663 height 147
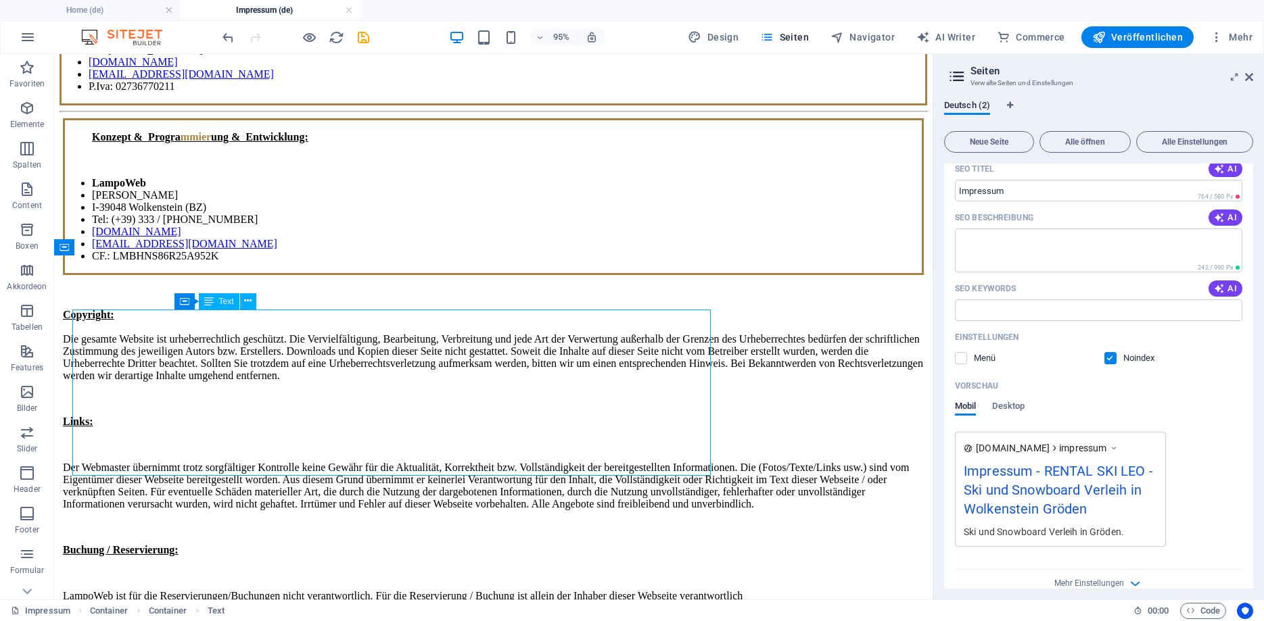
scroll to position [66, 0]
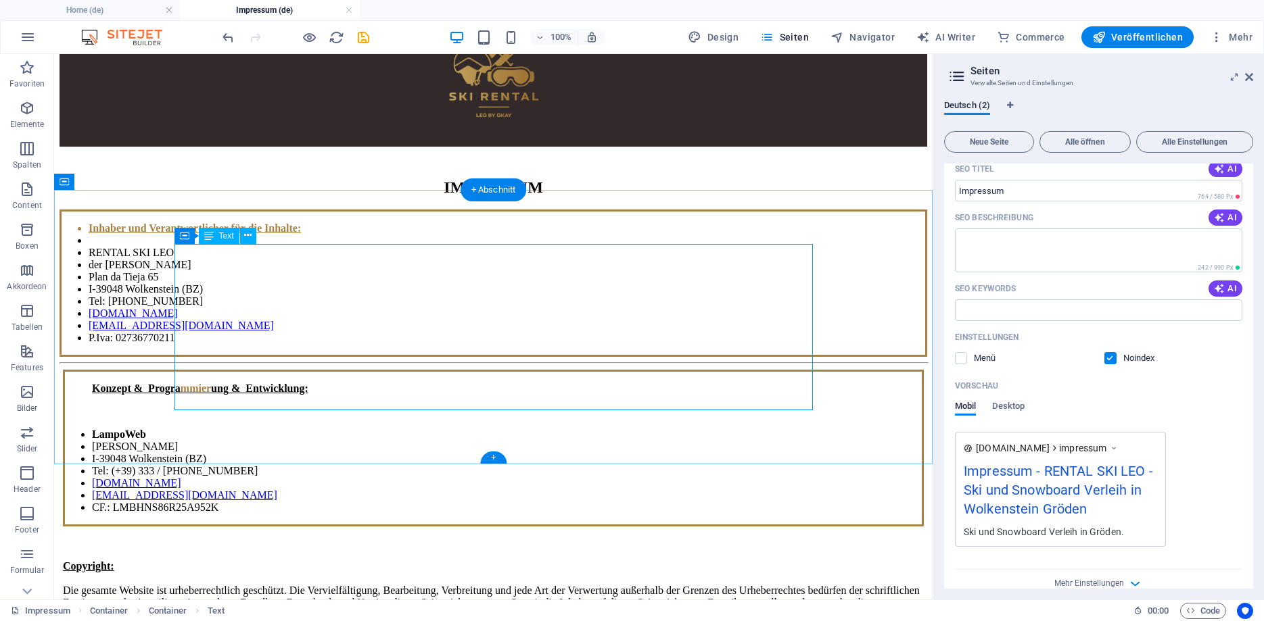
click at [299, 353] on div "Inhaber und Verantwortlicher für die Inhalte: RENTAL SKI LEO der [PERSON_NAME] …" at bounding box center [492, 283] width 867 height 147
click at [289, 352] on div "Inhaber und Verantwortlicher für die Inhalte: RENTAL SKI LEO der [PERSON_NAME] …" at bounding box center [492, 283] width 867 height 147
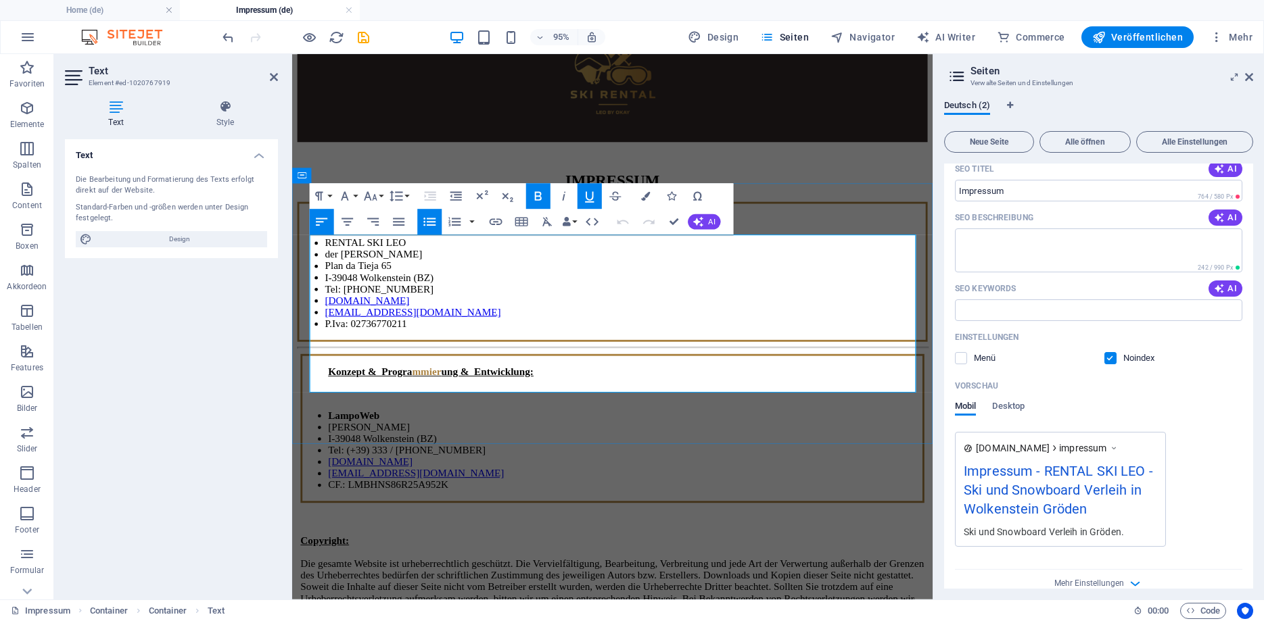
drag, startPoint x: 446, startPoint y: 353, endPoint x: 323, endPoint y: 354, distance: 122.4
click at [327, 308] on li "Tel: [PHONE_NUMBER]" at bounding box center [643, 301] width 632 height 12
copy li "Tel: [PHONE_NUMBER]"
click at [241, 347] on div "Text Die Bearbeitung und Formatierung des Texts erfolgt direkt auf der Website.…" at bounding box center [171, 364] width 213 height 450
click at [341, 357] on div "Inhaber und Verantwortlicher für die Inhalte: RENTAL SKI LEO der [PERSON_NAME] …" at bounding box center [628, 283] width 663 height 147
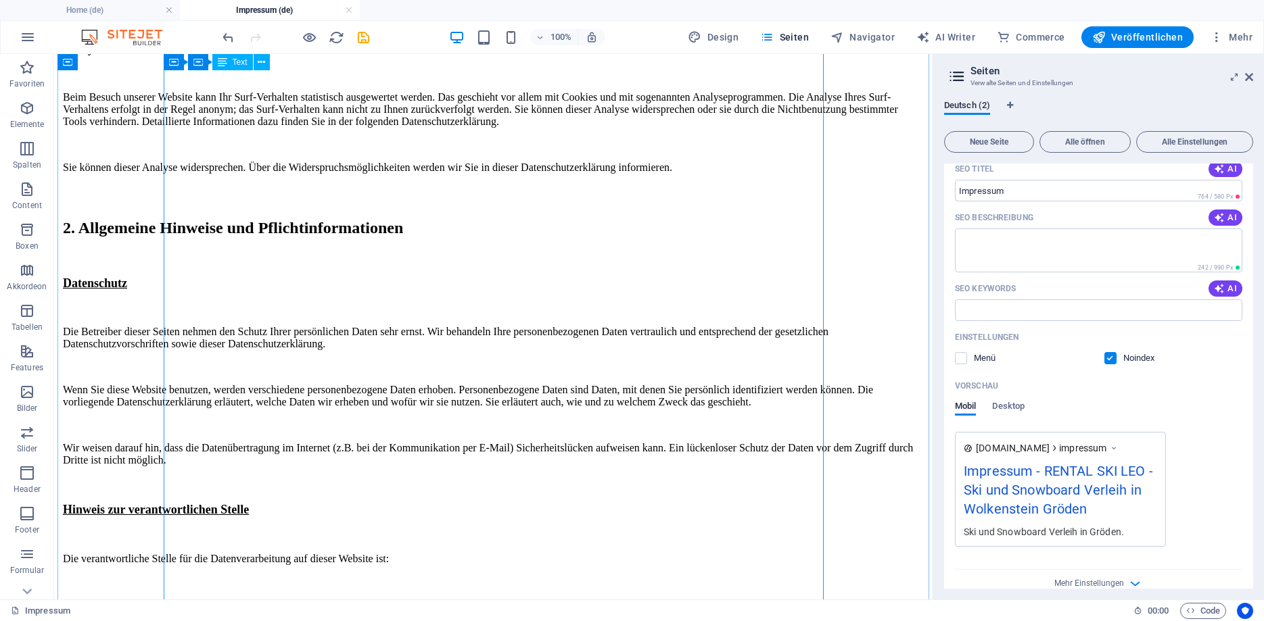
scroll to position [1997, 0]
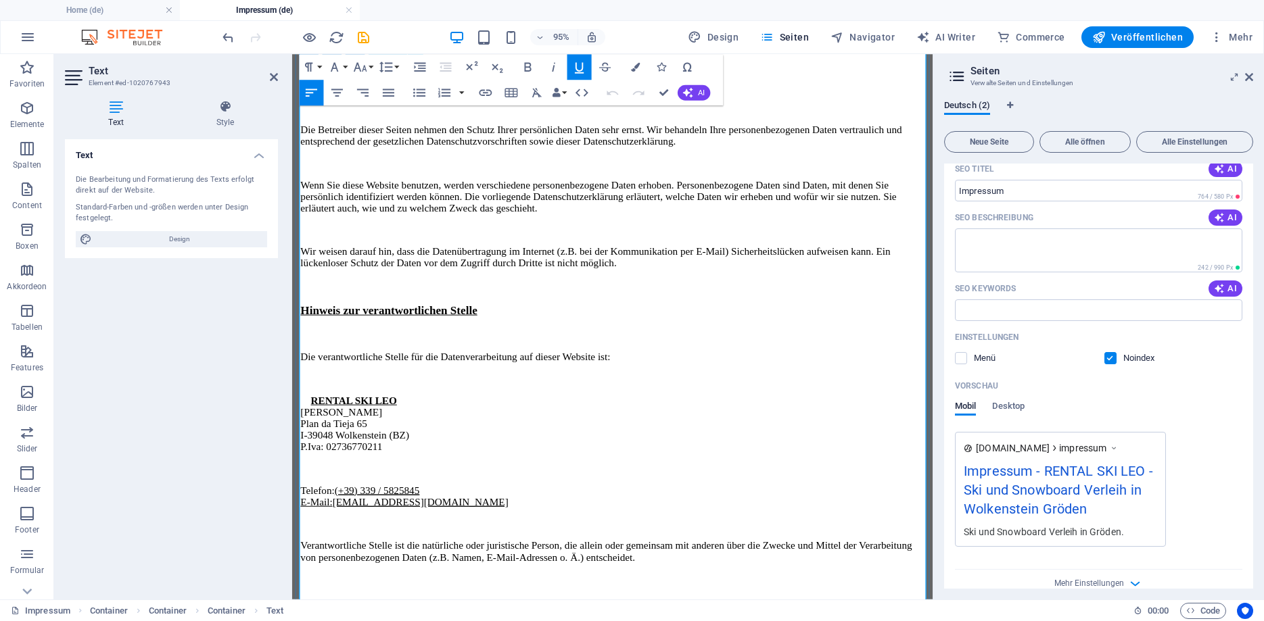
scroll to position [2163, 0]
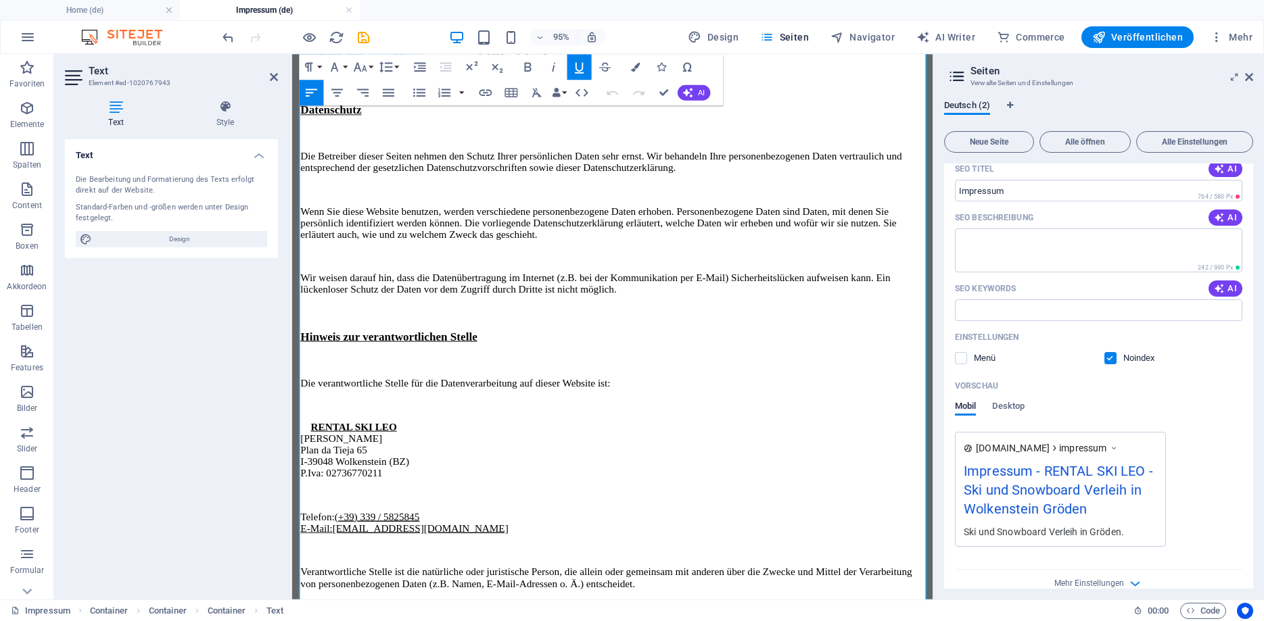
click at [426, 535] on u "(+39) 339 / 5825845" at bounding box center [381, 540] width 89 height 11
drag, startPoint x: 453, startPoint y: 340, endPoint x: 349, endPoint y: 337, distance: 104.2
click at [349, 535] on p "Telefon: (+39) 339 / [PHONE_NUMBER] E-Mail: [EMAIL_ADDRESS][DOMAIN_NAME]" at bounding box center [629, 547] width 657 height 24
click at [485, 91] on icon "button" at bounding box center [485, 93] width 16 height 16
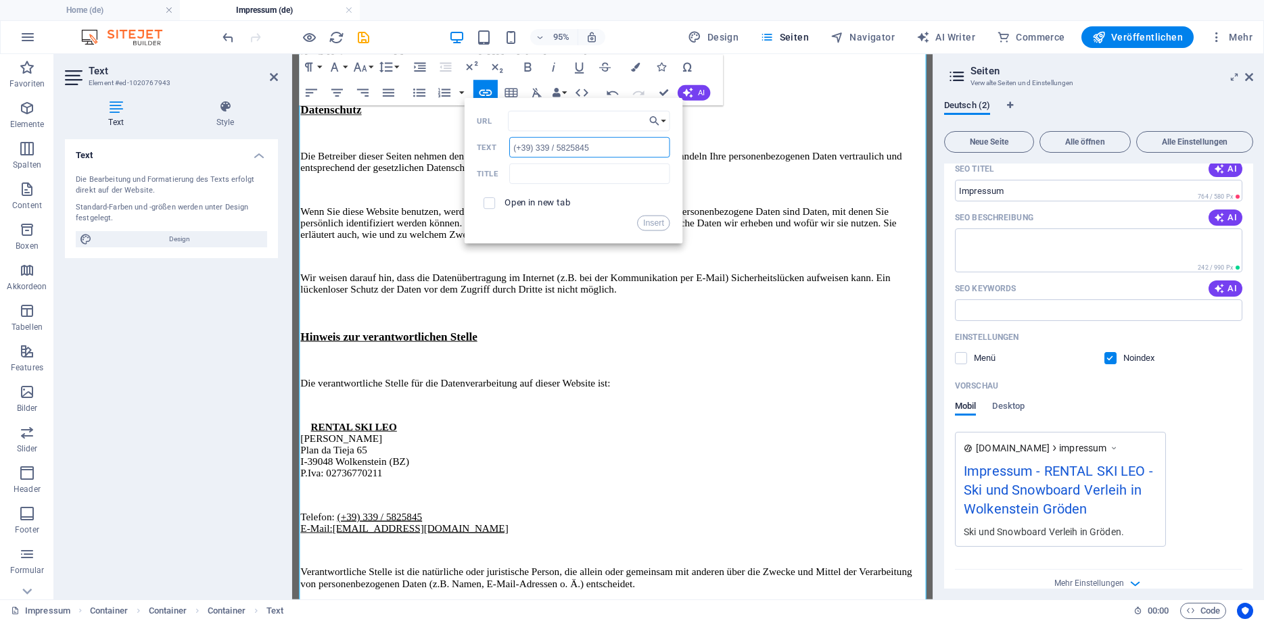
drag, startPoint x: 598, startPoint y: 150, endPoint x: 458, endPoint y: 149, distance: 140.6
click at [509, 149] on input "(+39) 339 / 5825845" at bounding box center [589, 147] width 161 height 20
paste input "Tel: [PHONE_NUMBER]"
click at [535, 151] on input "Tel: [PHONE_NUMBER]" at bounding box center [589, 147] width 161 height 20
type input "Tel: [PHONE_NUMBER]"
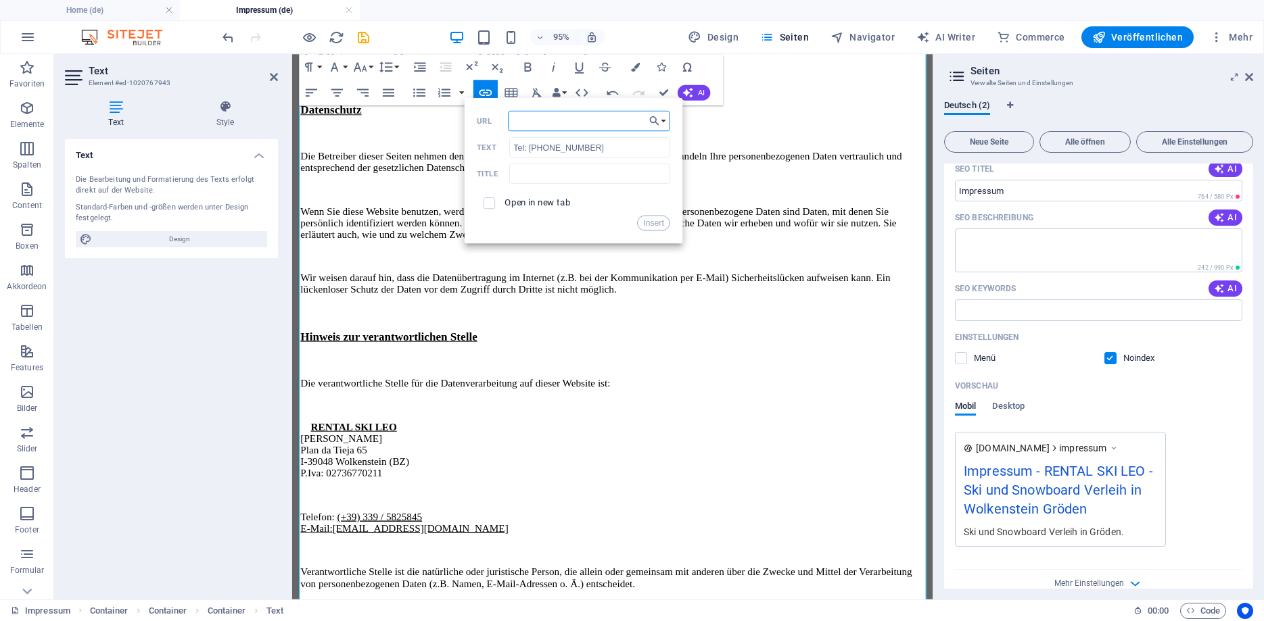
click at [534, 126] on input "URL" at bounding box center [589, 121] width 162 height 20
paste input "Tel: [PHONE_NUMBER]"
click at [563, 119] on input "tel:Tel: [PHONE_NUMBER]" at bounding box center [589, 121] width 162 height 20
click at [651, 222] on button "Insert" at bounding box center [654, 223] width 32 height 16
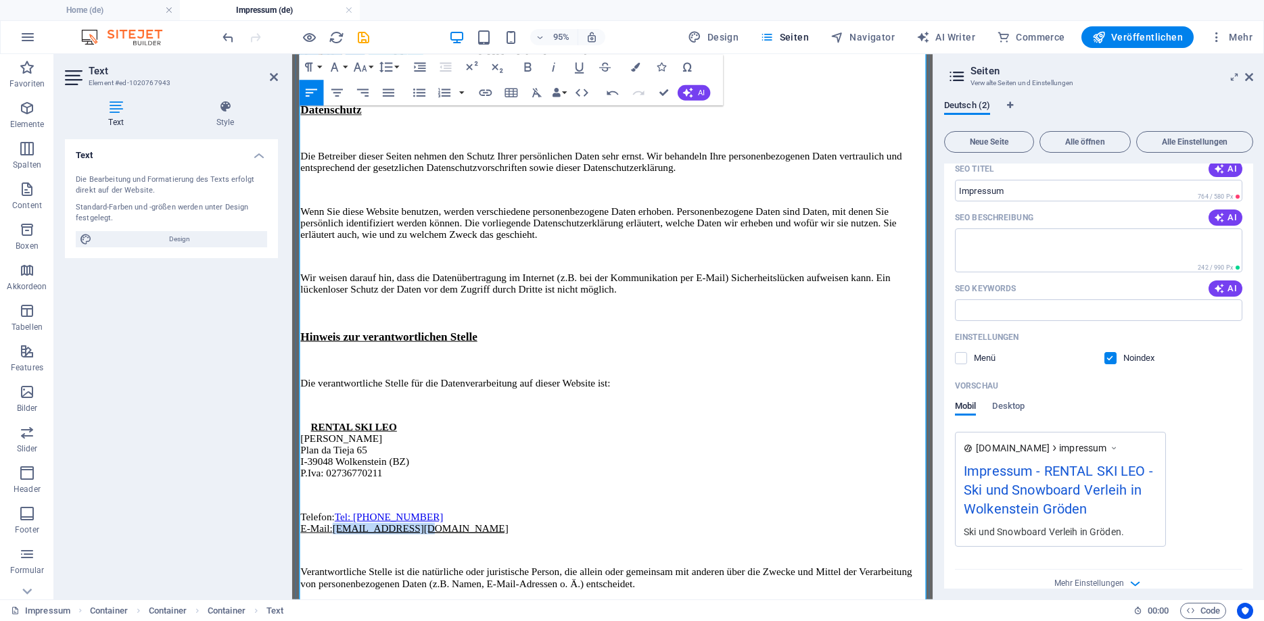
drag, startPoint x: 437, startPoint y: 352, endPoint x: 341, endPoint y: 359, distance: 95.6
click at [341, 535] on p "Telefon: Tel: [PHONE_NUMBER] E-Mail: [EMAIL_ADDRESS][DOMAIN_NAME]" at bounding box center [629, 547] width 657 height 24
type input "mailto:[EMAIL_ADDRESS][DOMAIN_NAME]"
type input "[EMAIL_ADDRESS][DOMAIN_NAME]"
click at [485, 95] on icon "button" at bounding box center [485, 93] width 16 height 16
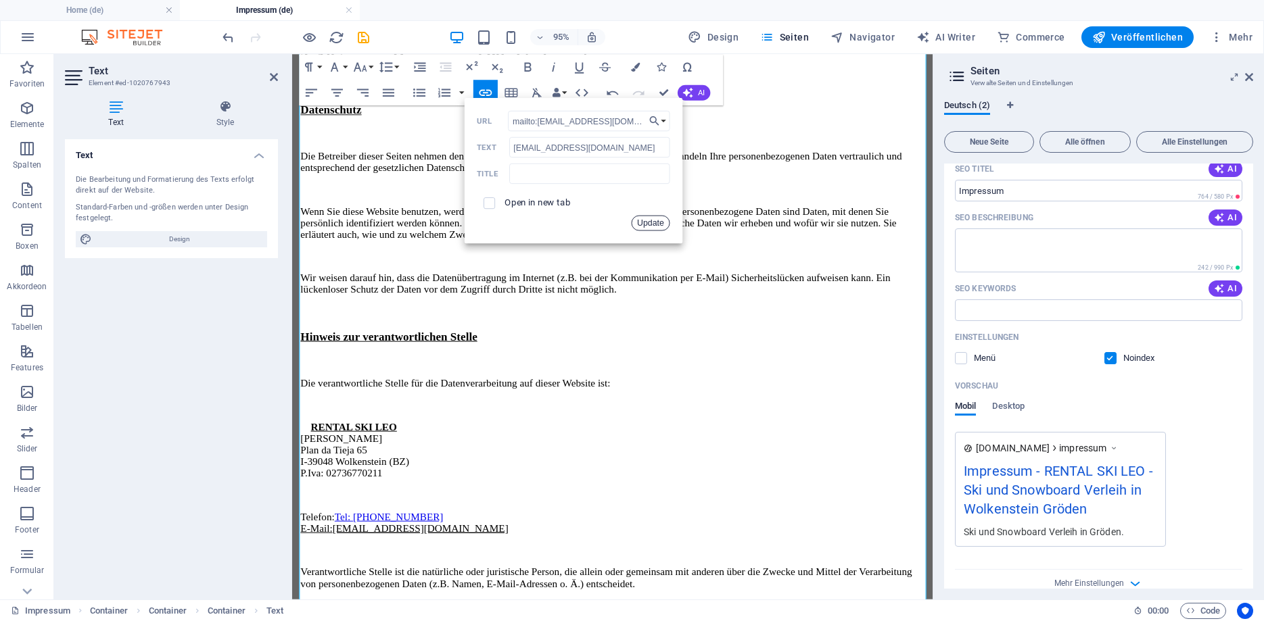
click at [642, 222] on button "Update" at bounding box center [650, 223] width 39 height 16
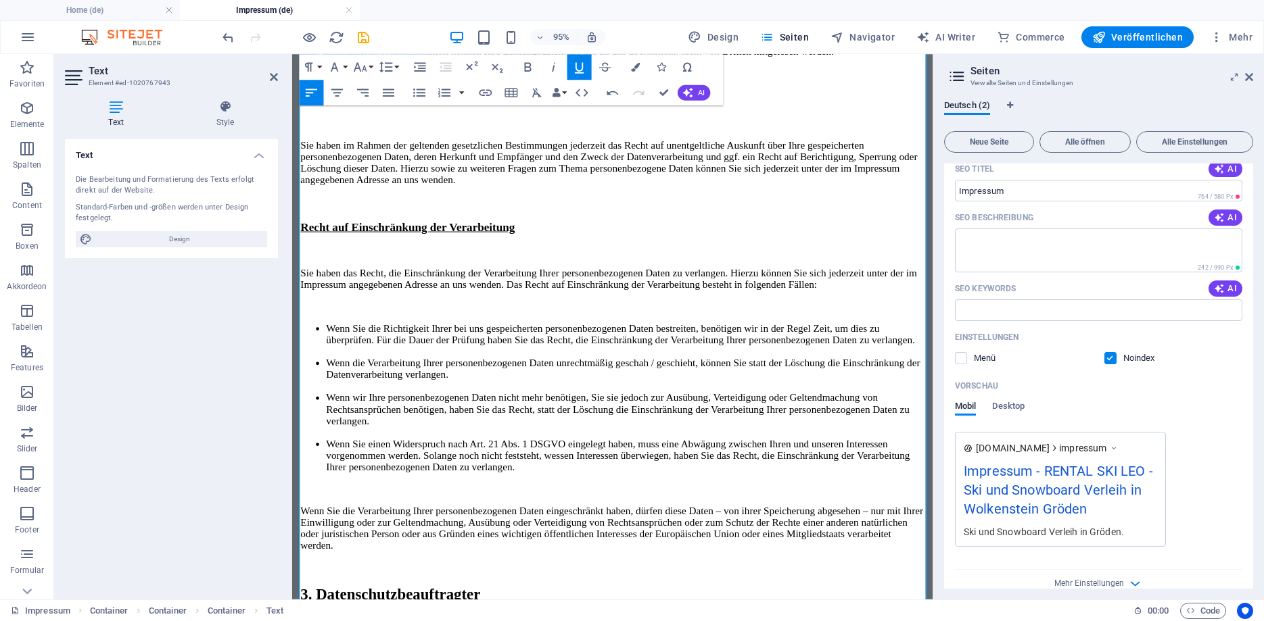
scroll to position [3749, 0]
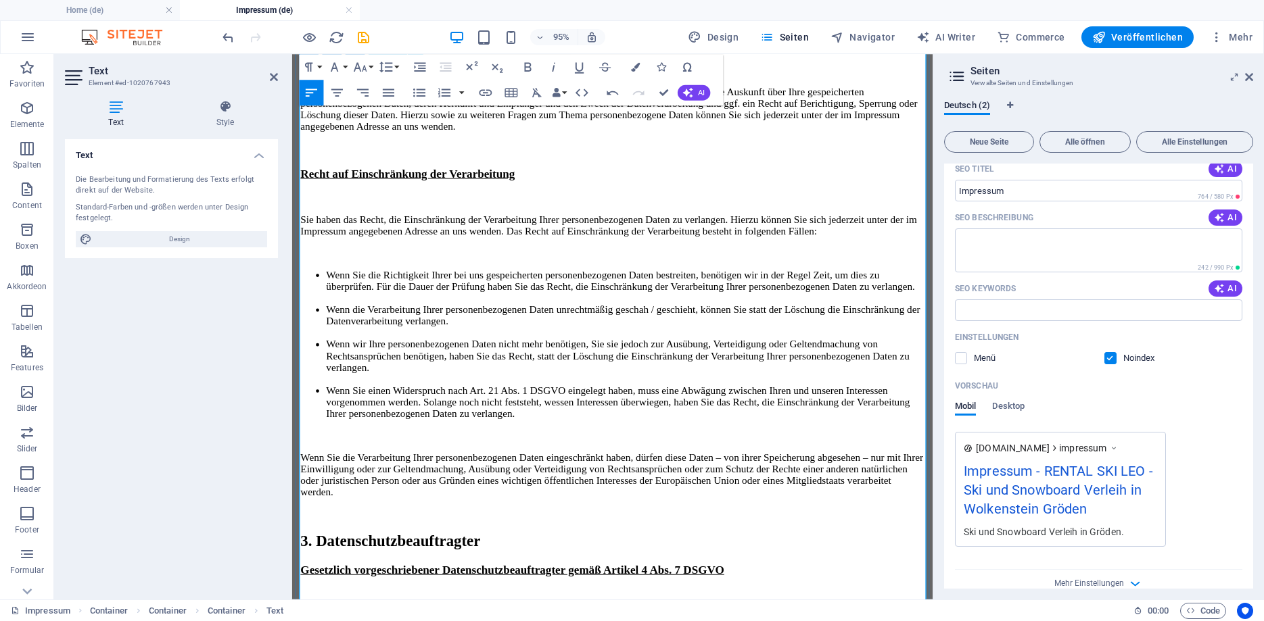
scroll to position [3818, 0]
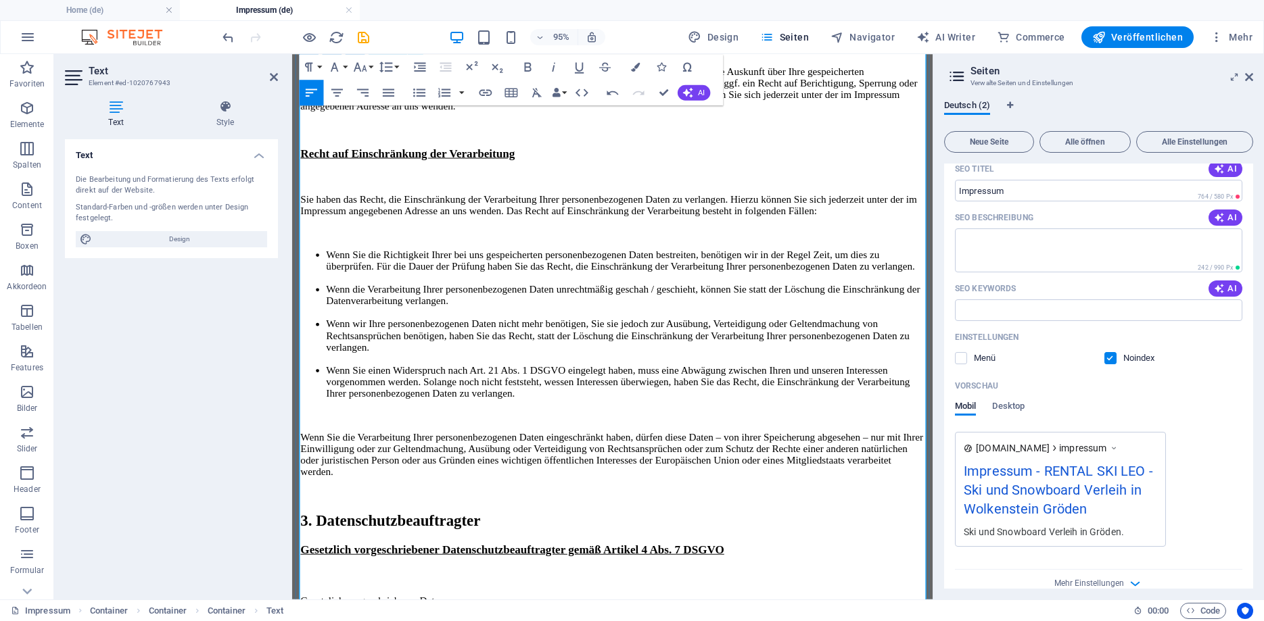
drag, startPoint x: 458, startPoint y: 501, endPoint x: 352, endPoint y: 500, distance: 105.5
type input "tel:[PHONE_NUMBER]"
click at [487, 91] on icon "button" at bounding box center [485, 93] width 16 height 16
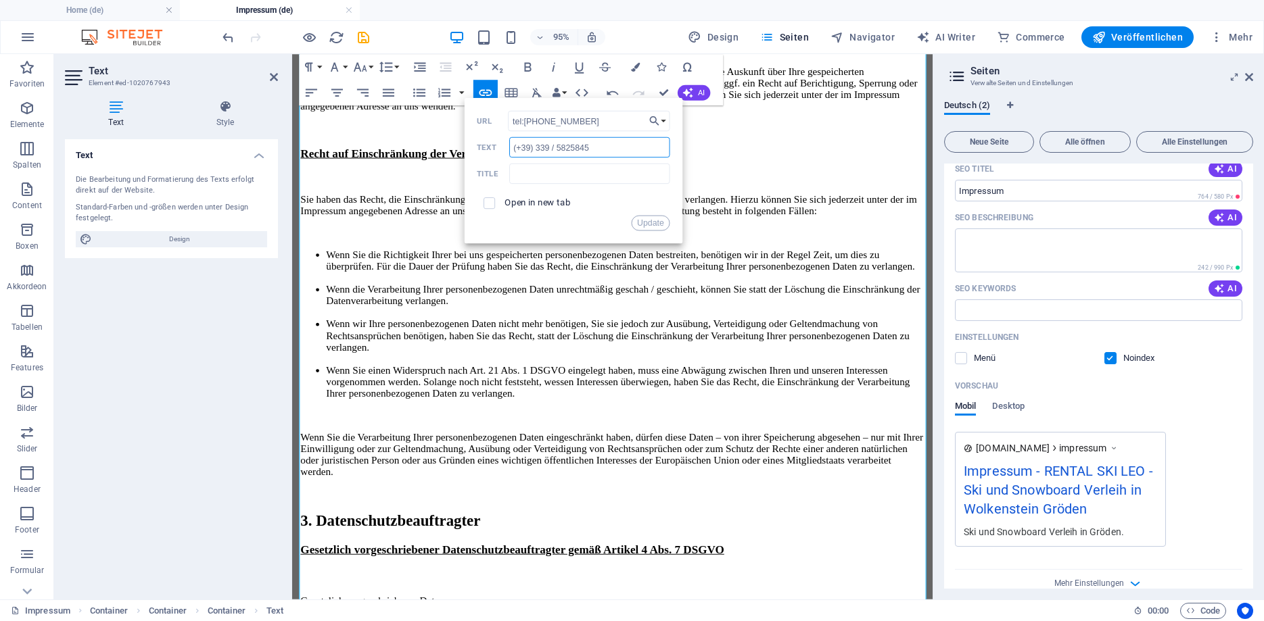
drag, startPoint x: 605, startPoint y: 150, endPoint x: 454, endPoint y: 151, distance: 150.8
click at [509, 151] on input "(+39) 339 / 5825845" at bounding box center [589, 147] width 161 height 20
paste input "Tel: [PHONE_NUMBER]"
click at [529, 148] on input "Tel: [PHONE_NUMBER]" at bounding box center [589, 147] width 161 height 20
type input "Tel:[PHONE_NUMBER]"
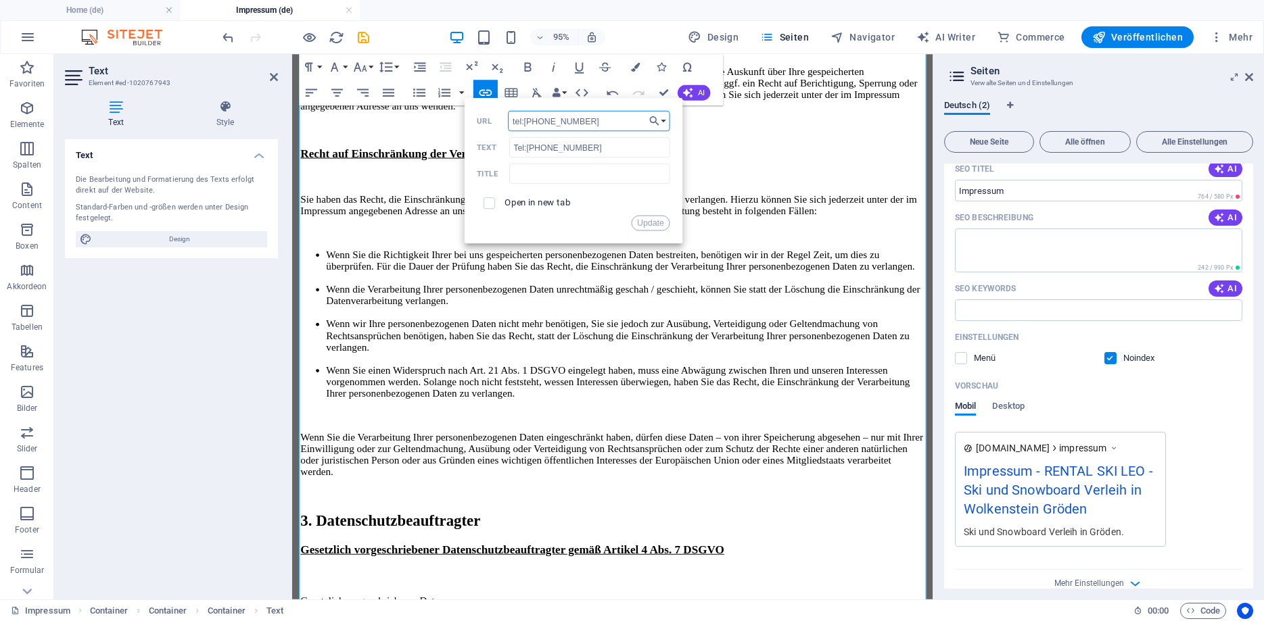
drag, startPoint x: 597, startPoint y: 122, endPoint x: 525, endPoint y: 124, distance: 71.7
click at [525, 124] on input "tel:[PHONE_NUMBER]" at bounding box center [589, 121] width 162 height 20
paste input "Tel: [PHONE_NUMBER]"
click at [540, 120] on input "tel:Tel: [PHONE_NUMBER]" at bounding box center [589, 121] width 162 height 20
click at [564, 123] on input "tel:Tel: [PHONE_NUMBER]" at bounding box center [589, 121] width 162 height 20
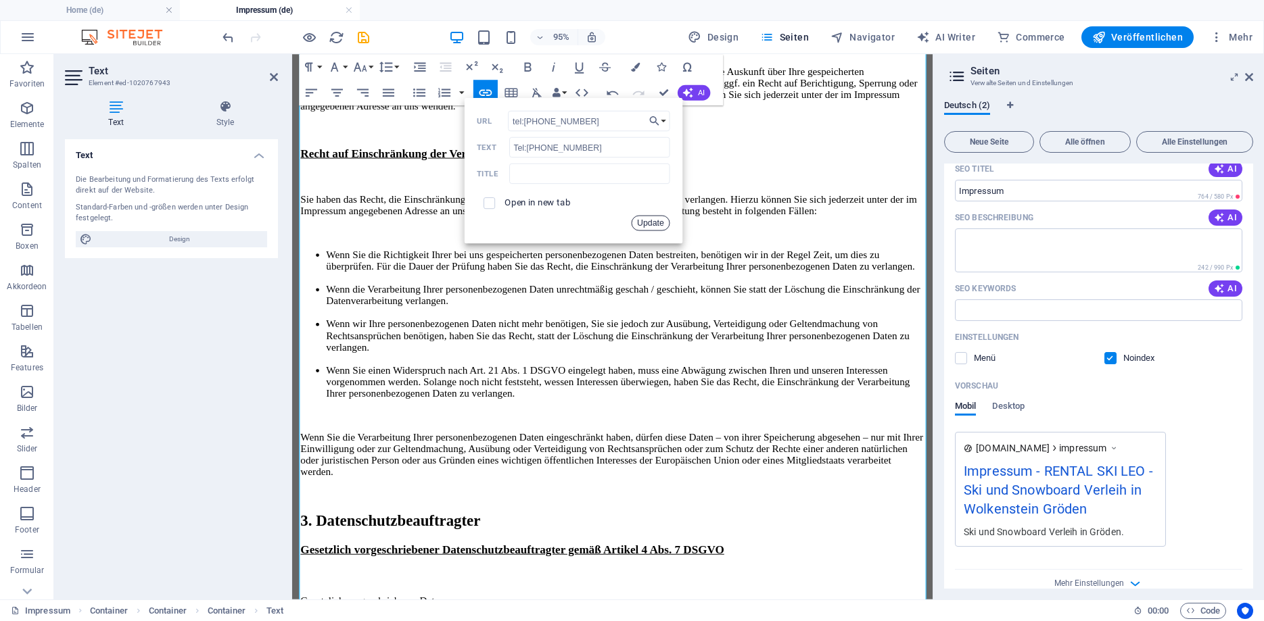
click at [650, 227] on button "Update" at bounding box center [650, 223] width 39 height 16
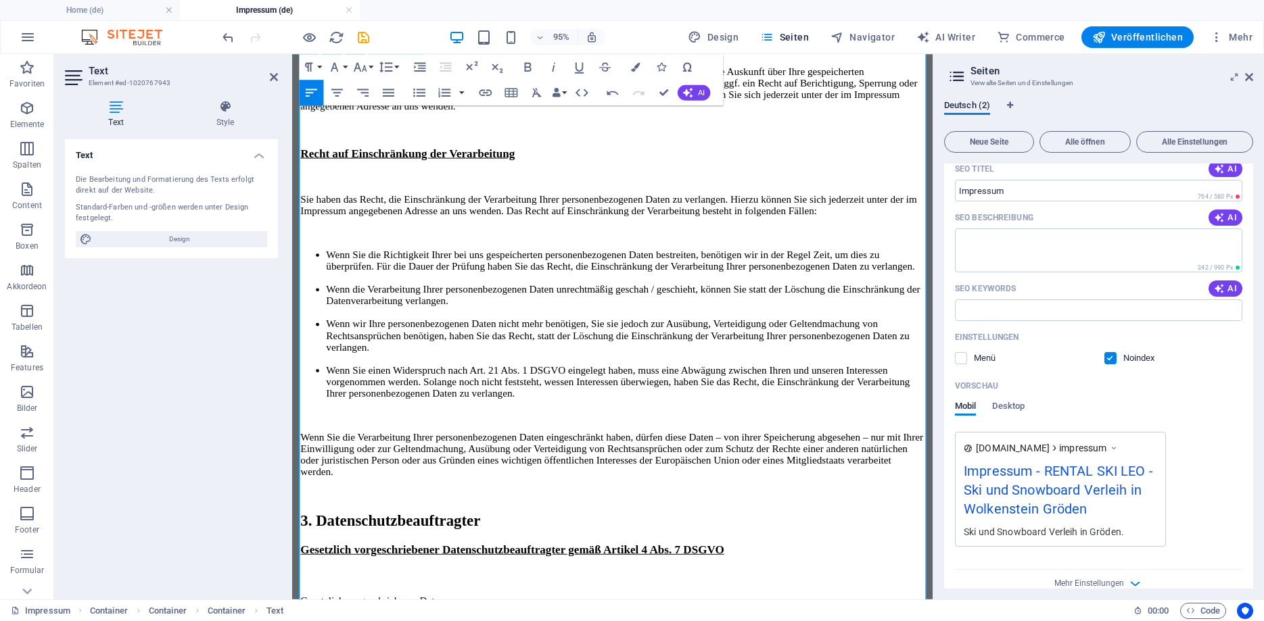
drag, startPoint x: 431, startPoint y: 515, endPoint x: 345, endPoint y: 519, distance: 86.7
type input "mailto:[EMAIL_ADDRESS][DOMAIN_NAME]"
type input "[EMAIL_ADDRESS][DOMAIN_NAME]"
click at [491, 93] on icon "button" at bounding box center [485, 92] width 13 height 7
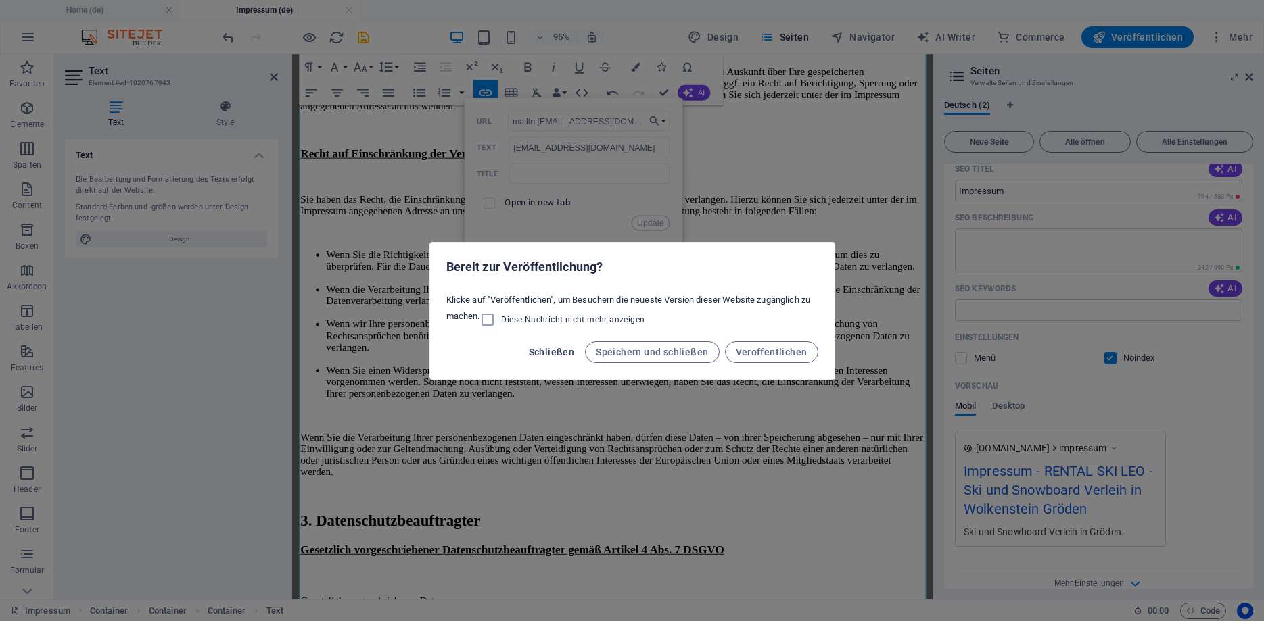
click at [551, 352] on span "Schließen" at bounding box center [552, 352] width 46 height 11
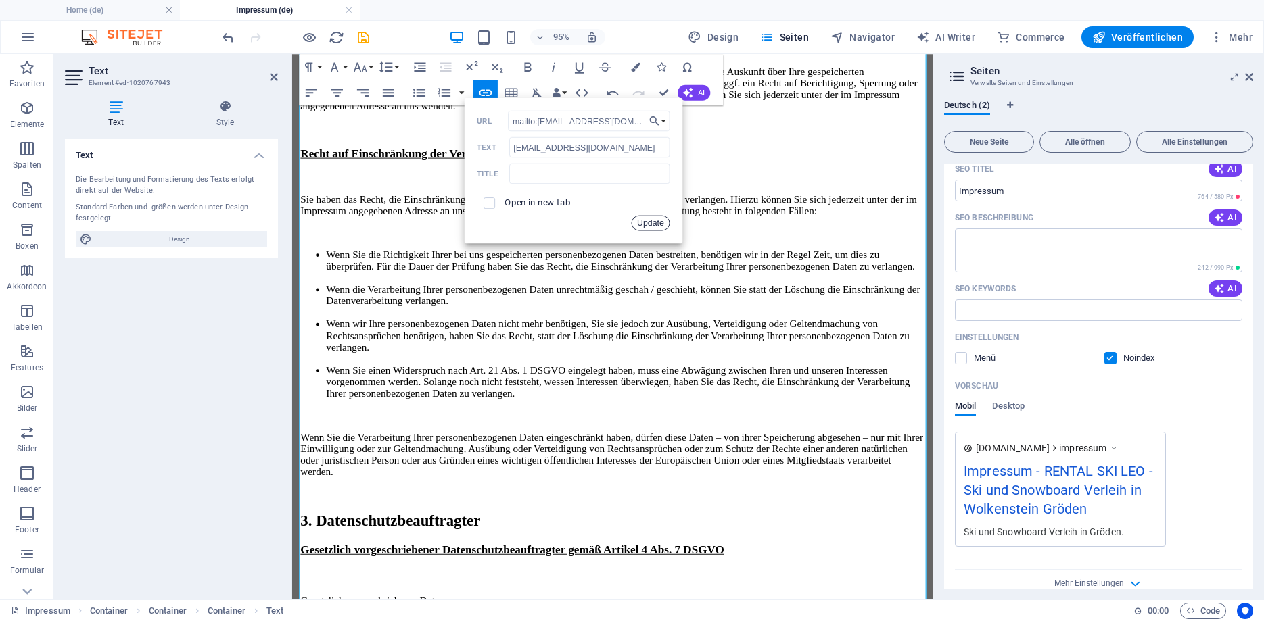
click at [640, 219] on button "Update" at bounding box center [650, 223] width 39 height 16
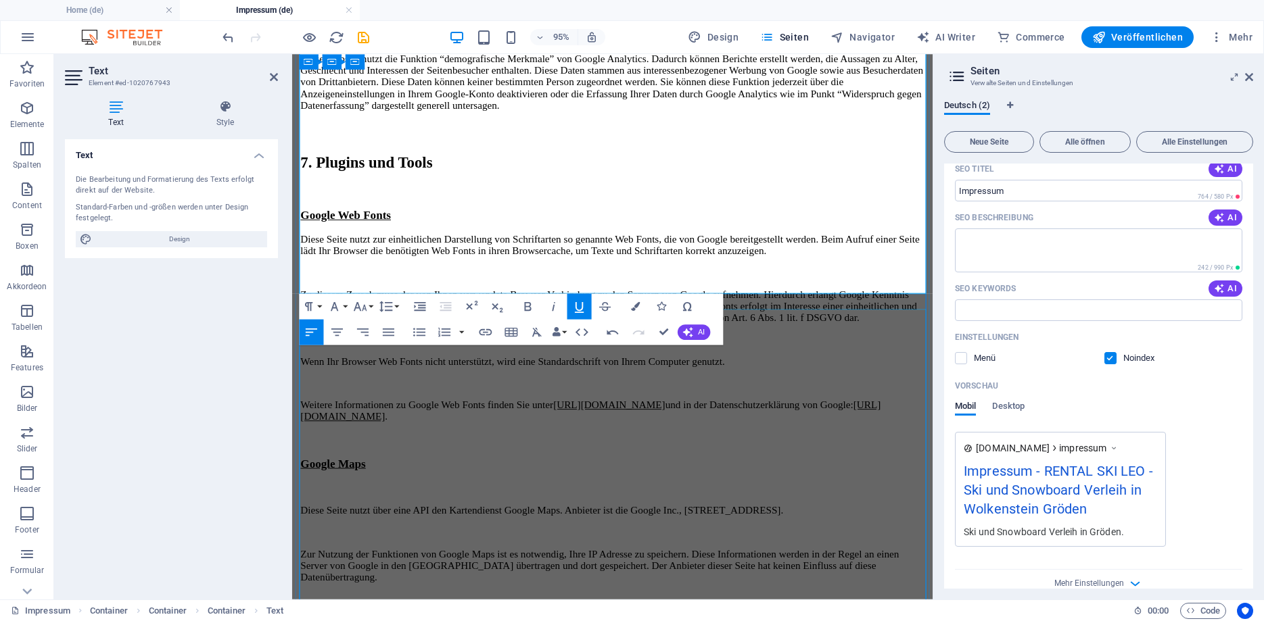
scroll to position [6853, 0]
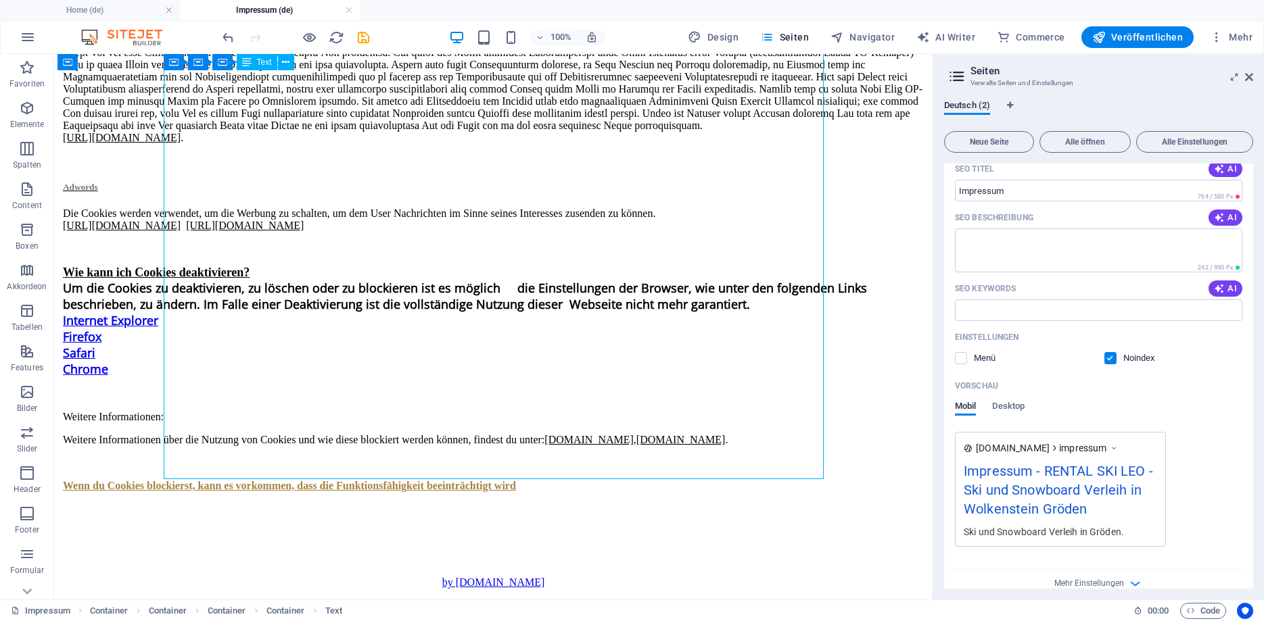
scroll to position [8064, 0]
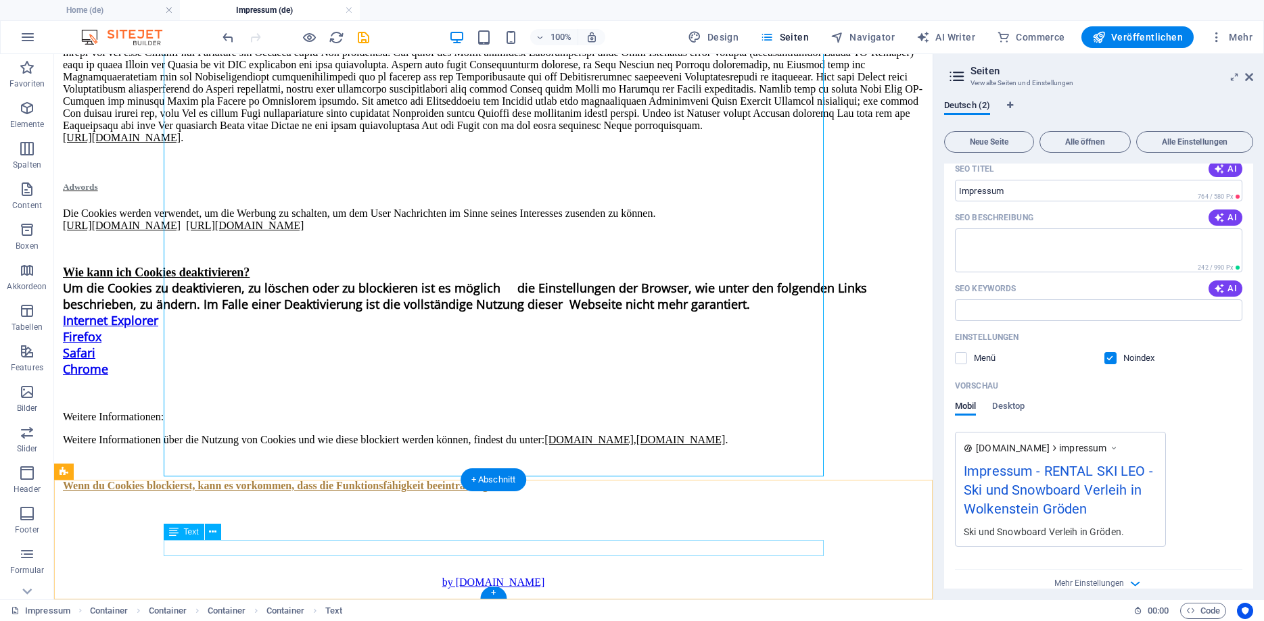
click at [532, 577] on div "by [DOMAIN_NAME]" at bounding box center [492, 583] width 867 height 12
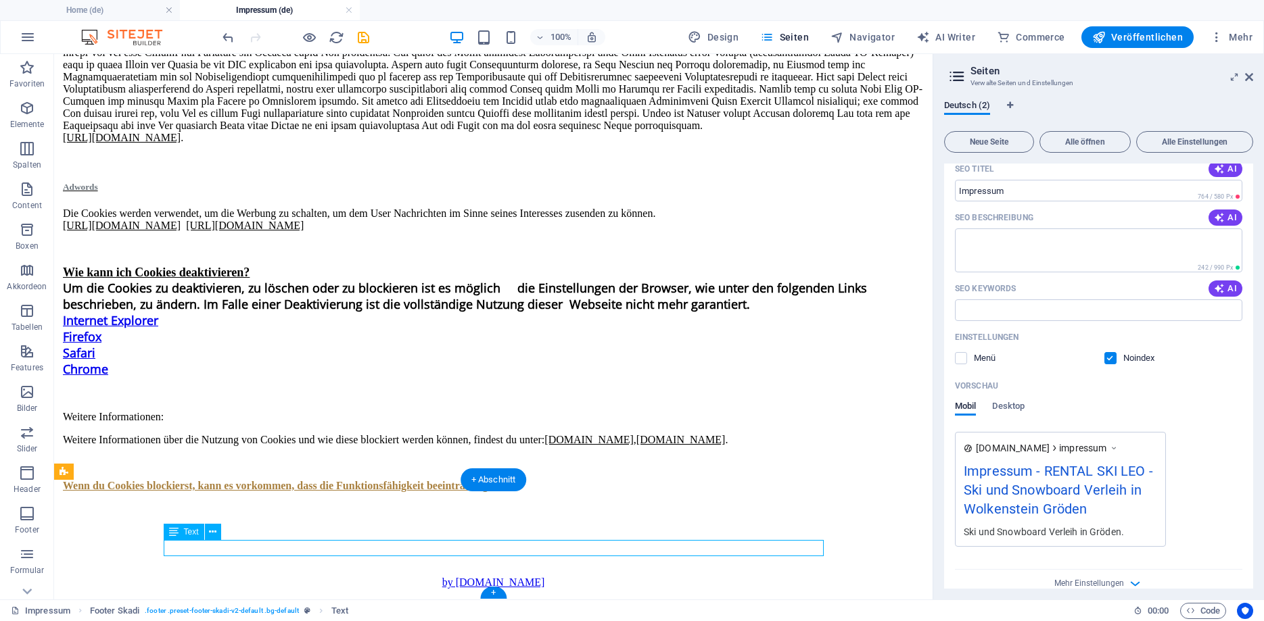
click at [529, 577] on div "by [DOMAIN_NAME]" at bounding box center [492, 583] width 867 height 12
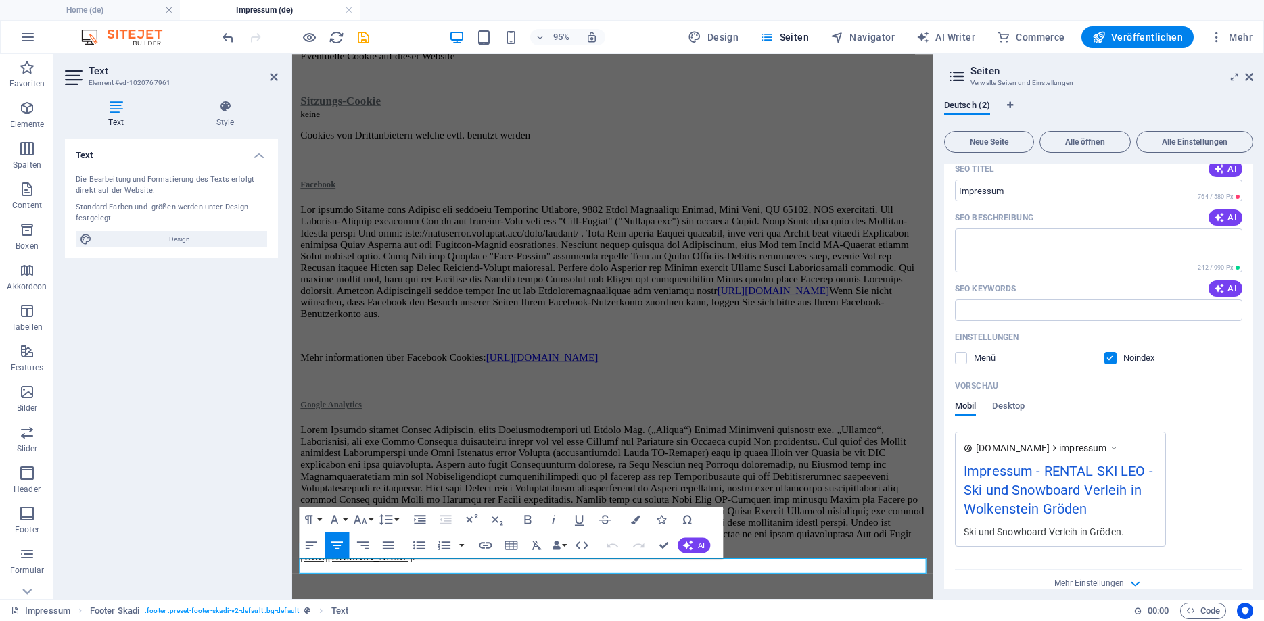
scroll to position [8019, 0]
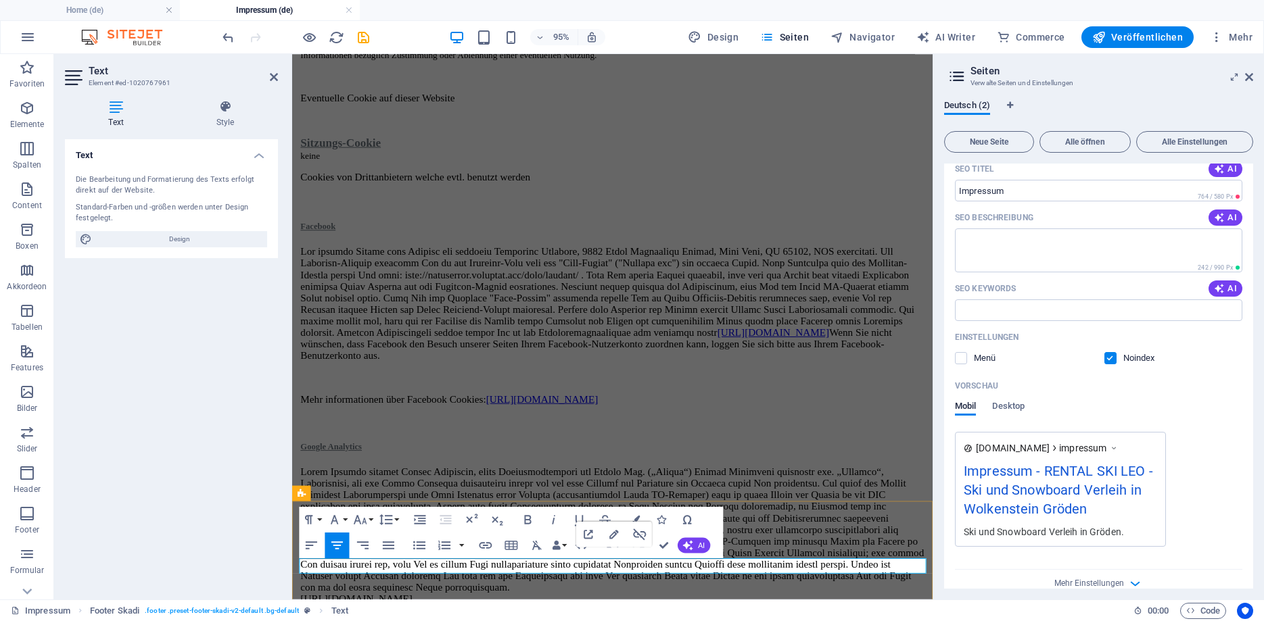
click at [630, 519] on button "Colors" at bounding box center [635, 520] width 24 height 26
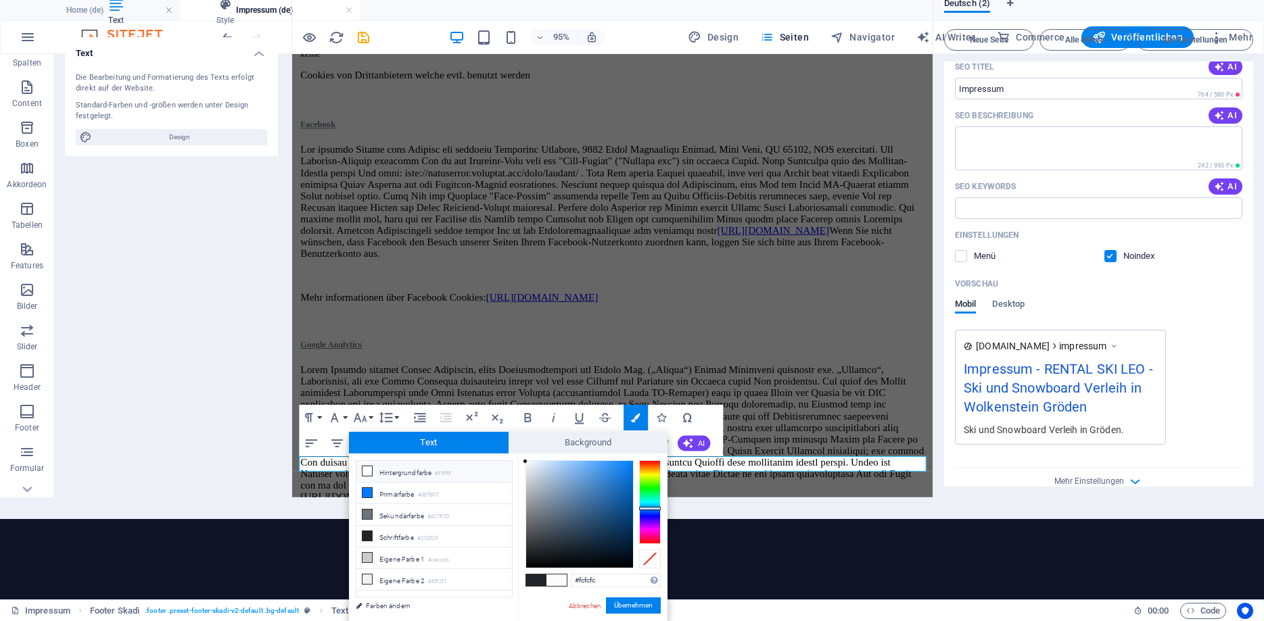
drag, startPoint x: 585, startPoint y: 526, endPoint x: 508, endPoint y: 462, distance: 99.8
click at [508, 462] on div "less Hintergrundfarbe #ffffff Primärfarbe #007BFF [GEOGRAPHIC_DATA] #6C757D Sch…" at bounding box center [508, 538] width 318 height 168
type input "#000000"
click at [625, 602] on button "Übernehmen" at bounding box center [633, 606] width 55 height 16
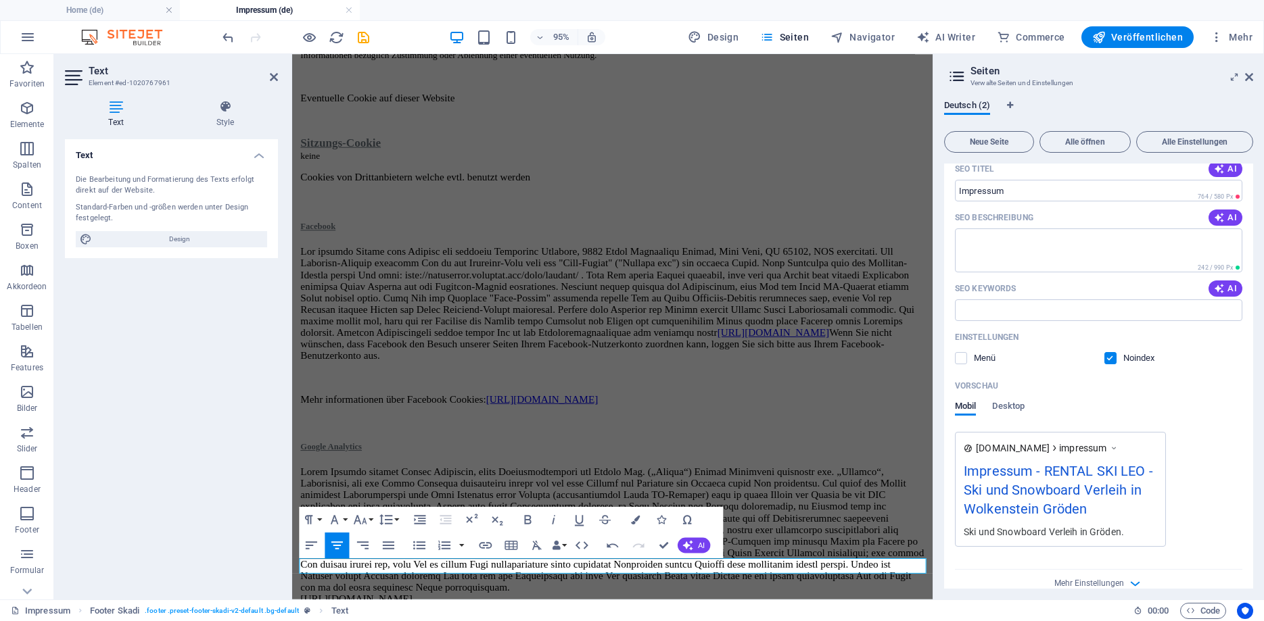
click at [581, 563] on div "H2 Container Container Text Container Text Container Container Text Container H…" at bounding box center [612, 327] width 640 height 546
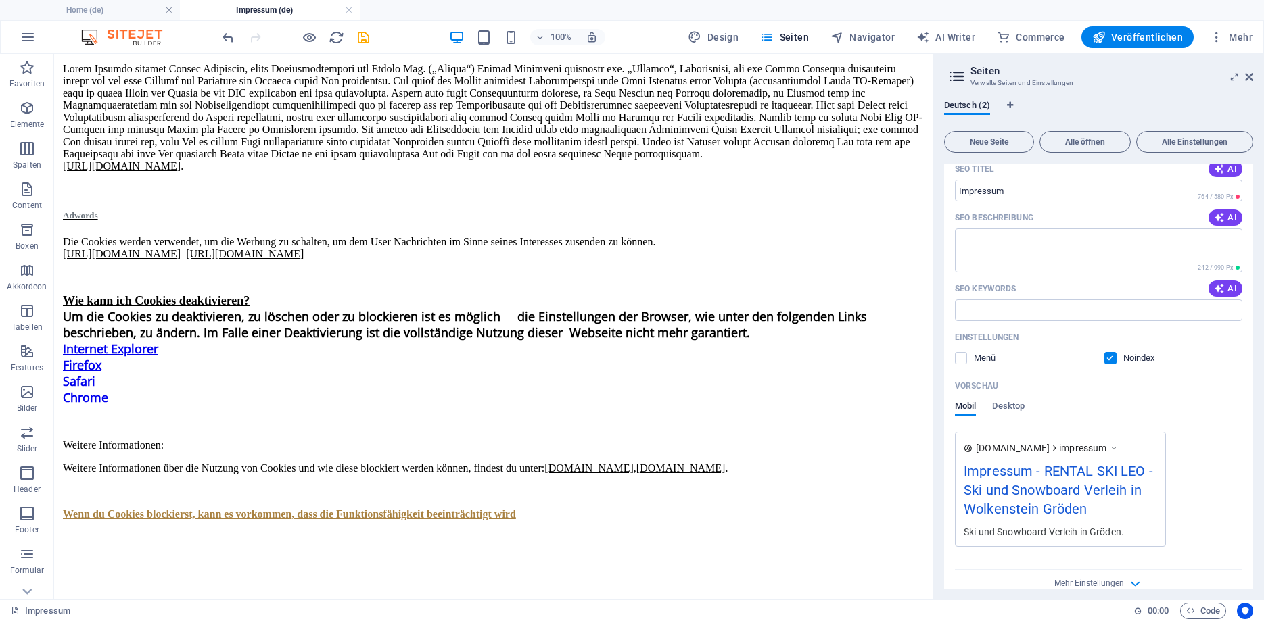
click at [579, 577] on div at bounding box center [492, 585] width 867 height 17
click at [575, 577] on div at bounding box center [492, 585] width 867 height 17
click at [224, 34] on icon "undo" at bounding box center [228, 38] width 16 height 16
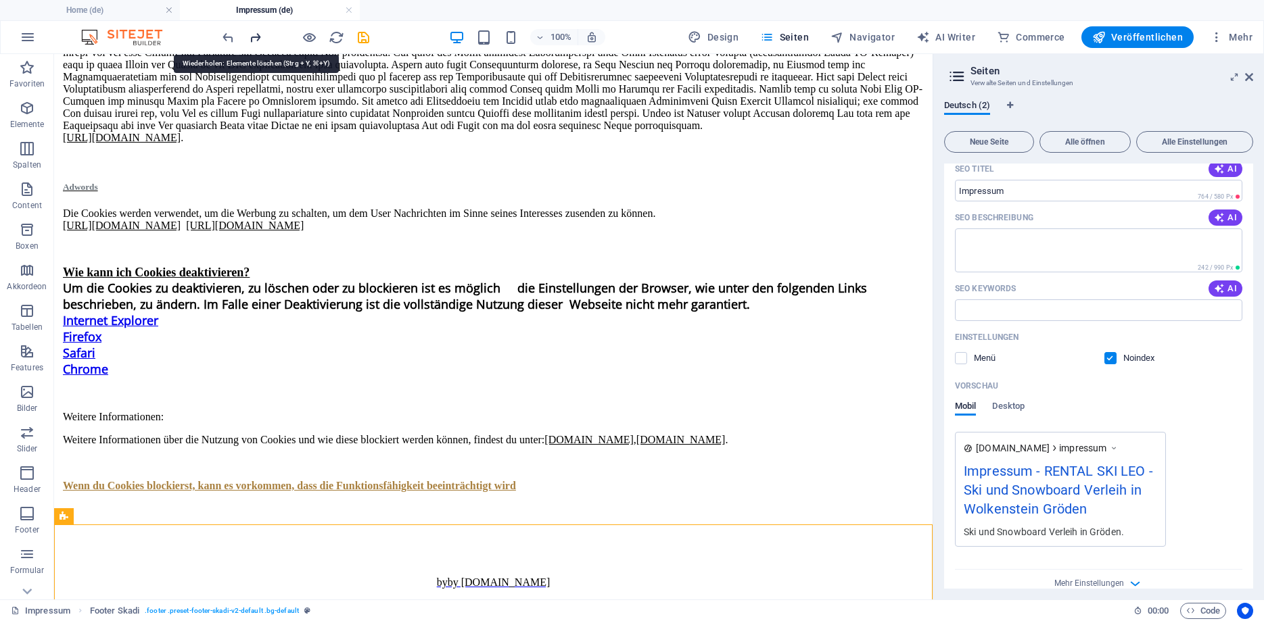
click at [251, 34] on icon "redo" at bounding box center [255, 38] width 16 height 16
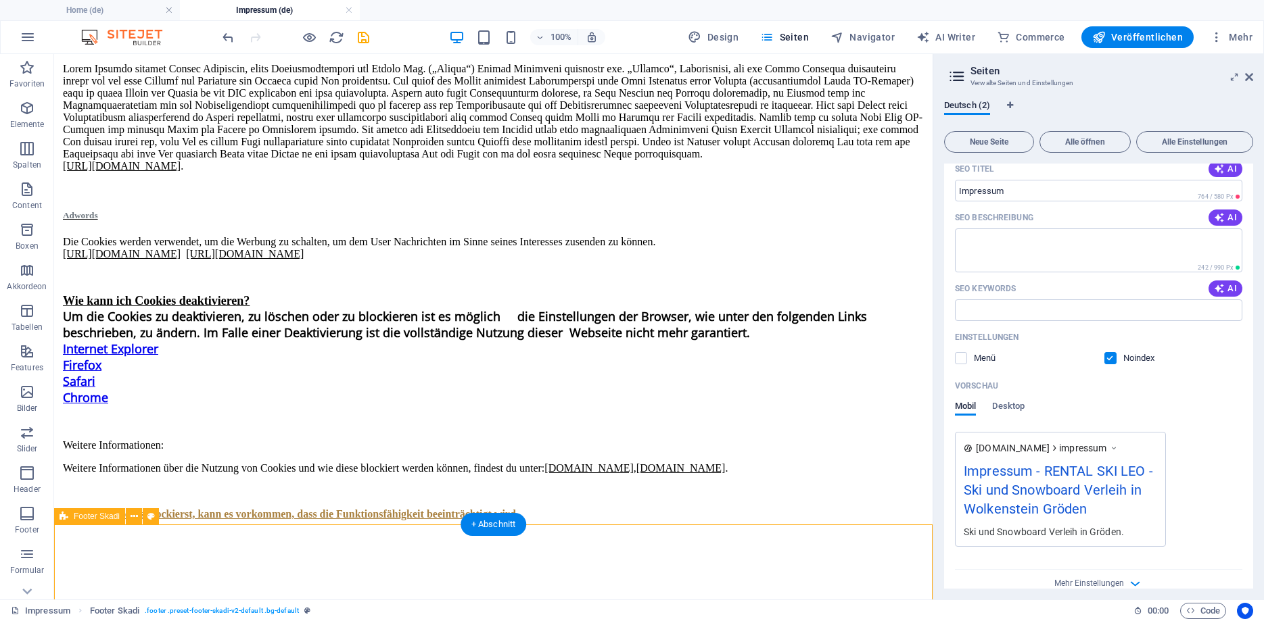
click at [522, 577] on div at bounding box center [492, 585] width 867 height 17
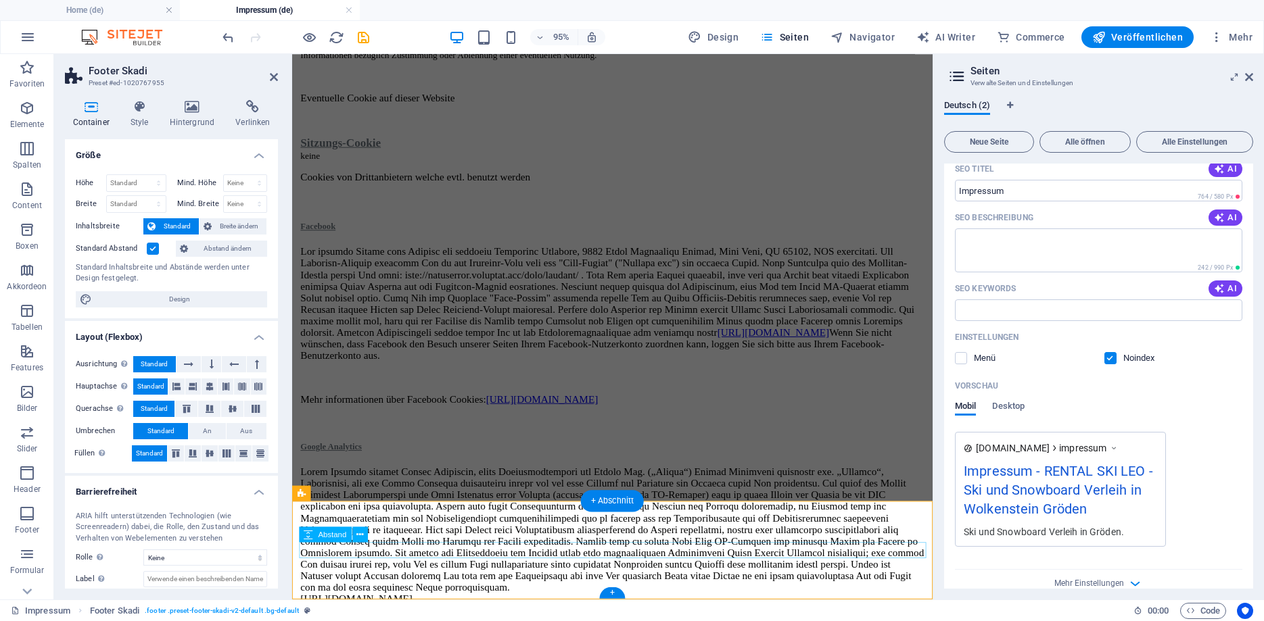
select select "px"
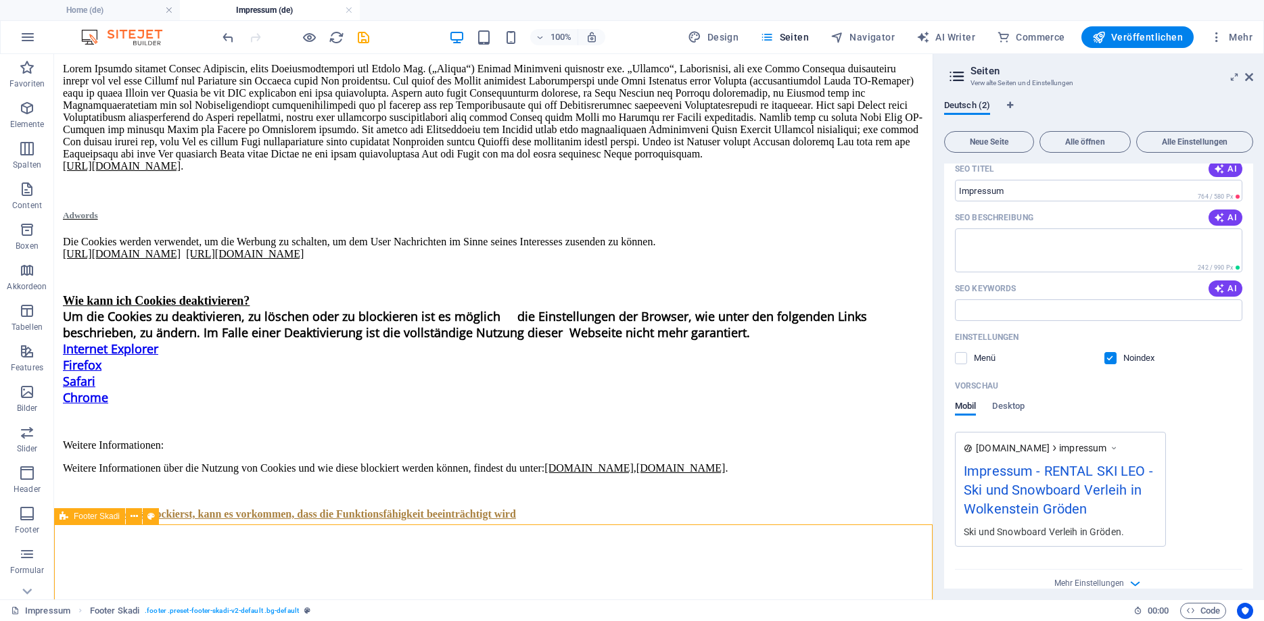
click at [598, 577] on div at bounding box center [492, 585] width 867 height 17
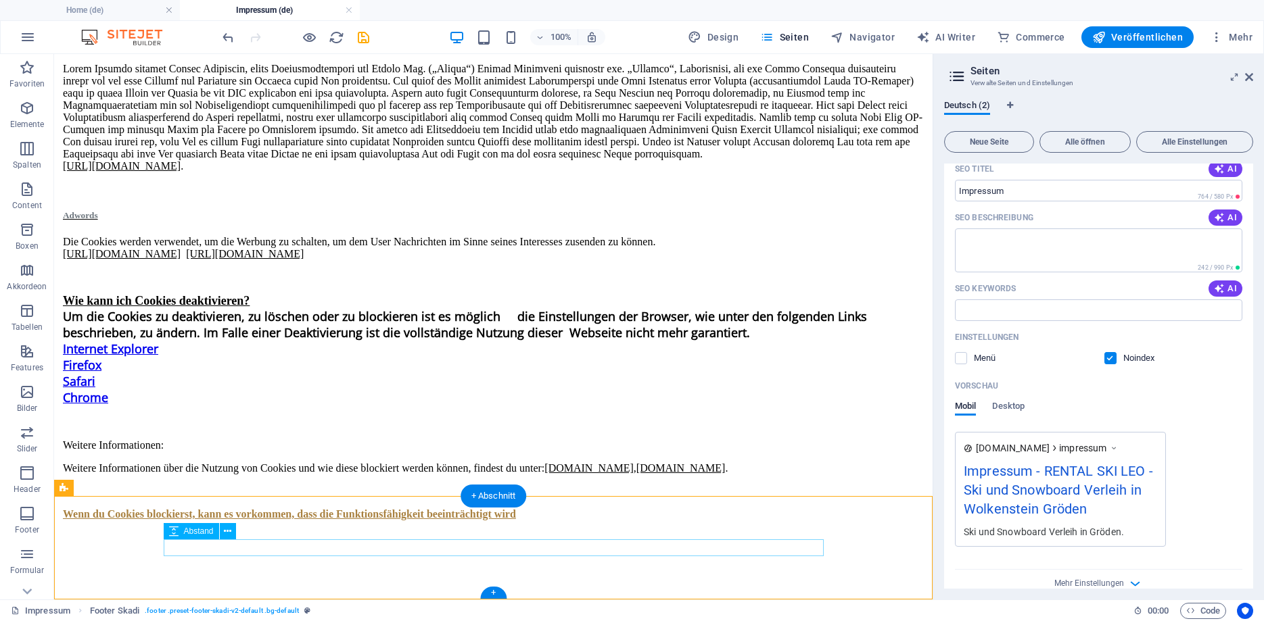
click at [535, 577] on div at bounding box center [492, 585] width 867 height 17
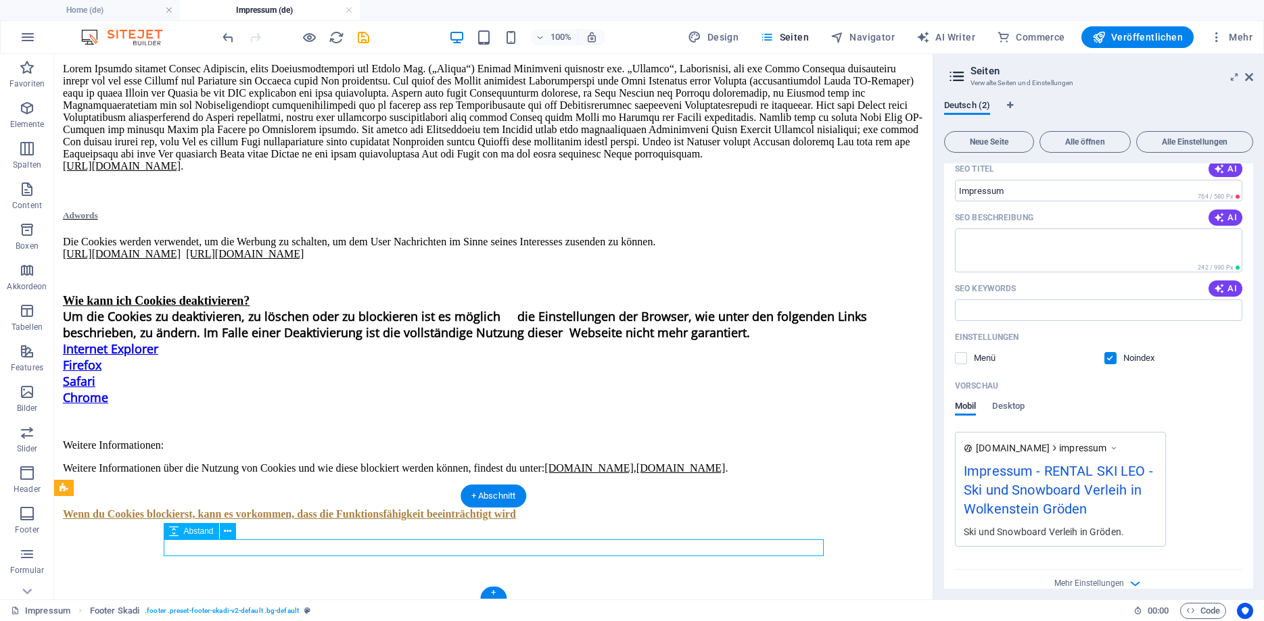
click at [535, 577] on div at bounding box center [492, 585] width 867 height 17
select select "px"
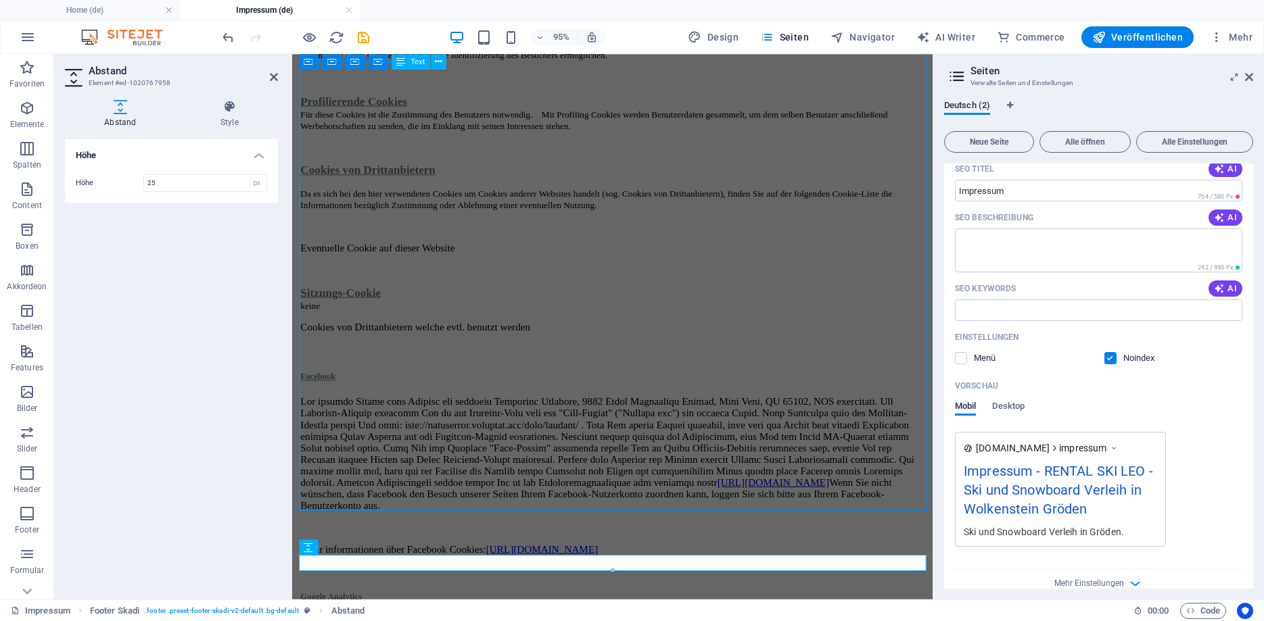
scroll to position [8019, 0]
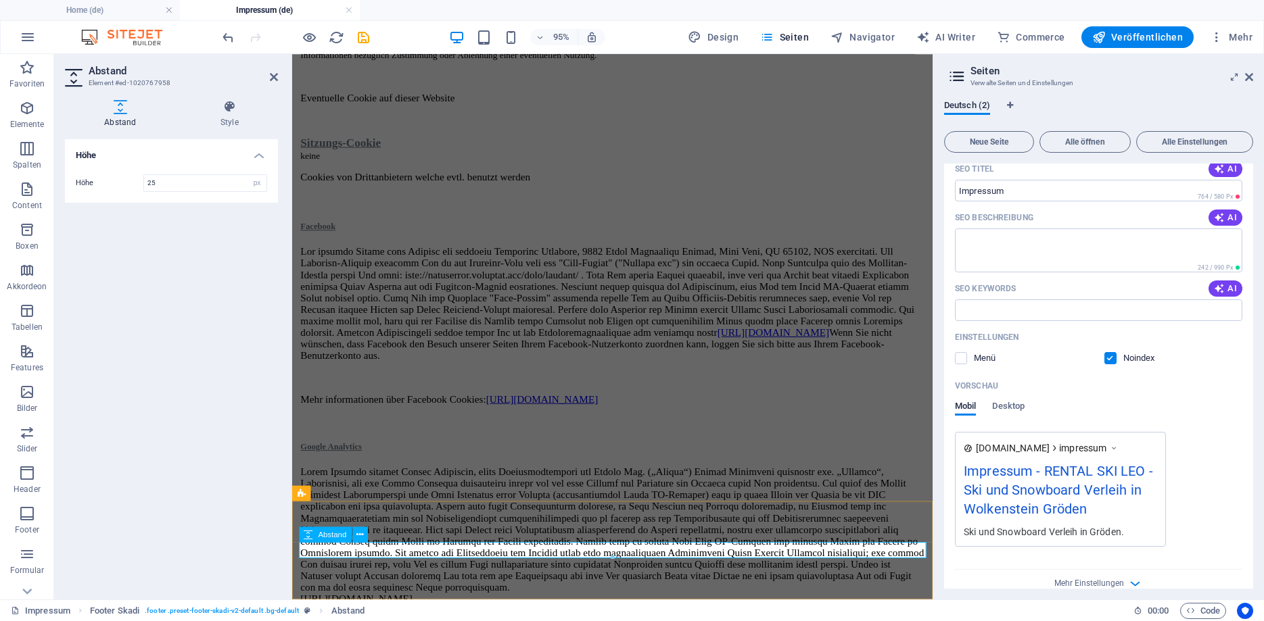
click at [231, 40] on icon "undo" at bounding box center [228, 38] width 16 height 16
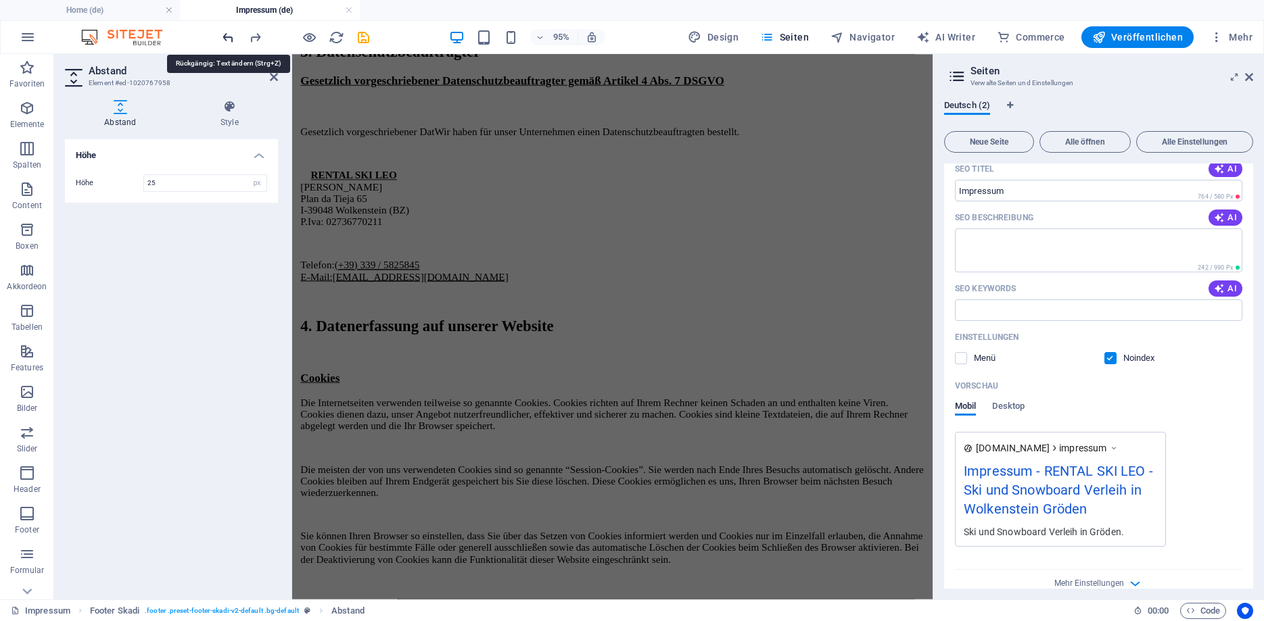
scroll to position [3785, 0]
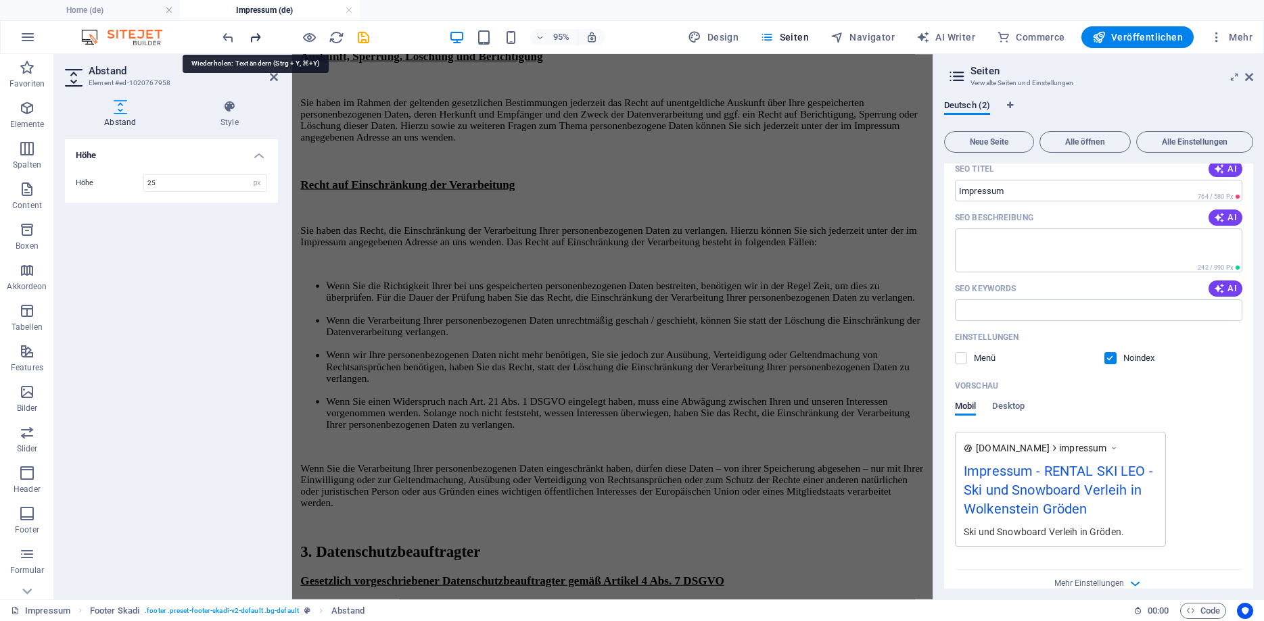
click at [252, 37] on icon "redo" at bounding box center [255, 38] width 16 height 16
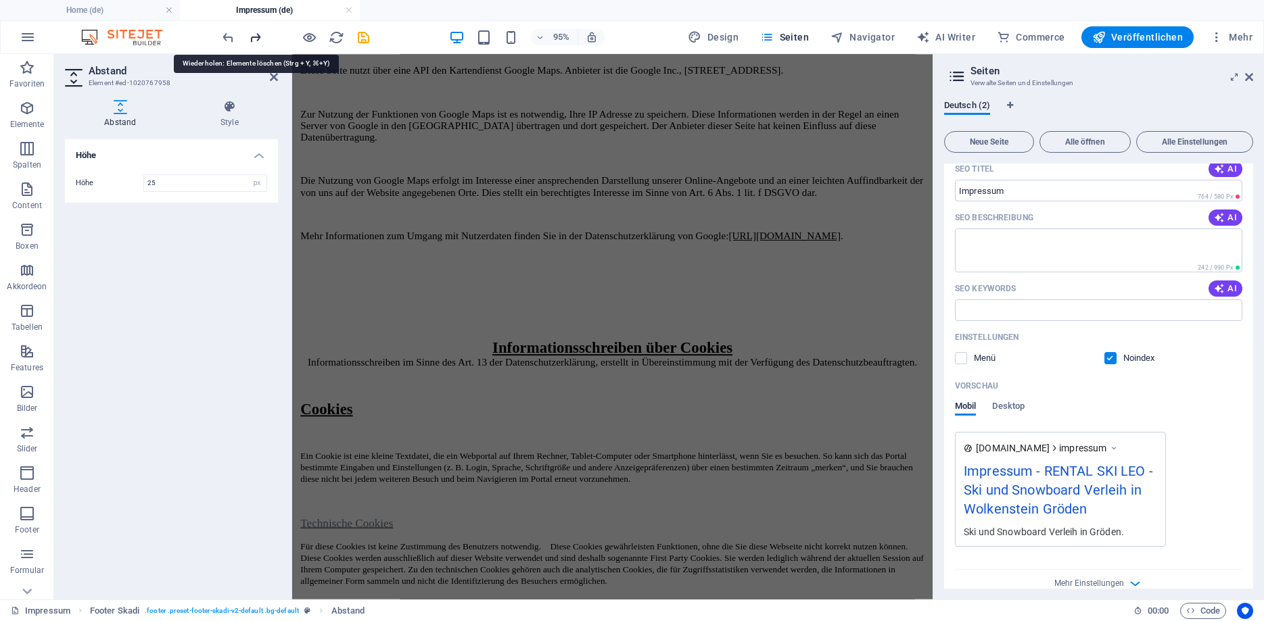
scroll to position [8036, 0]
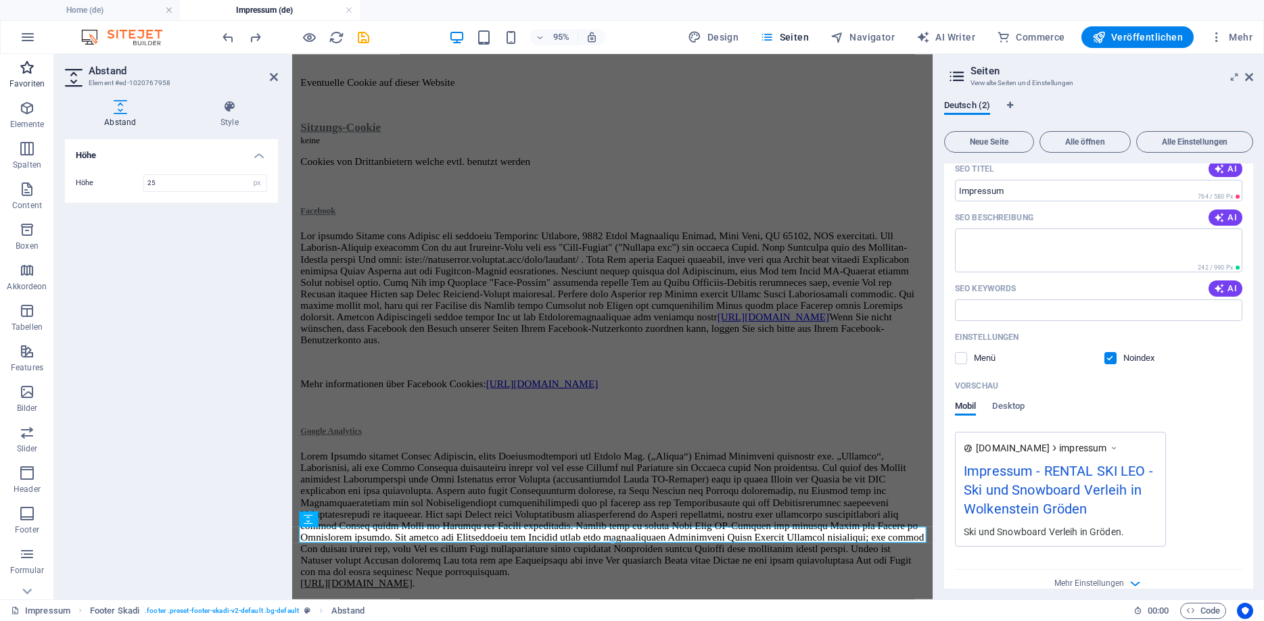
click at [26, 71] on icon "button" at bounding box center [27, 67] width 16 height 16
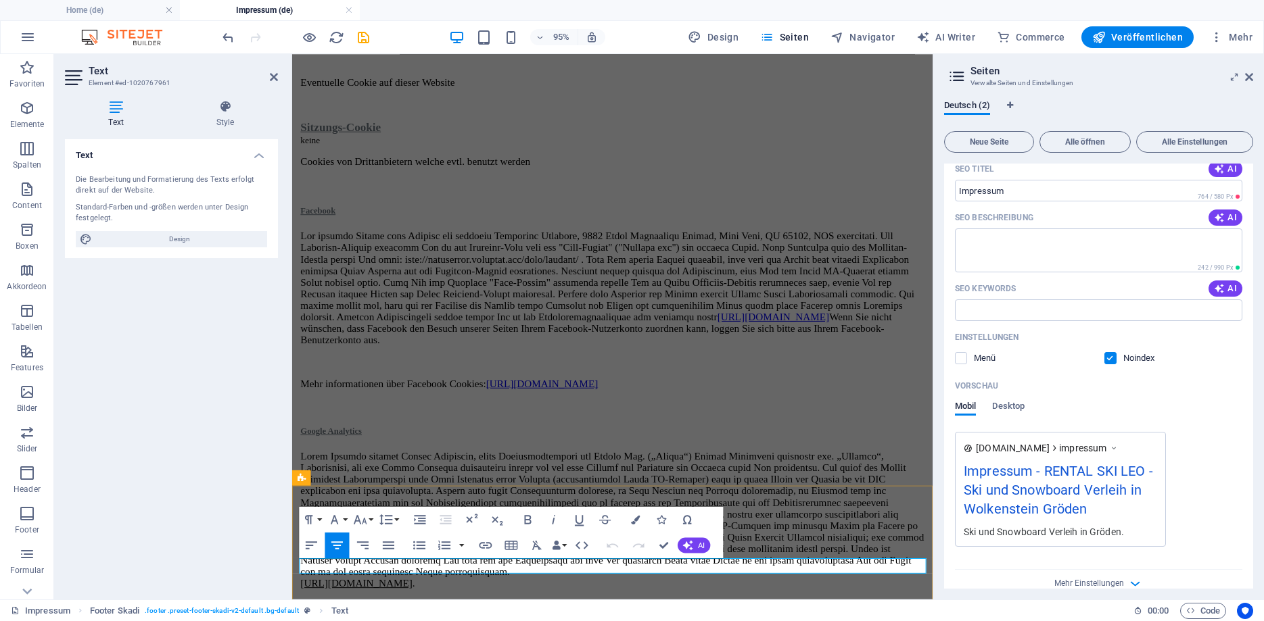
click at [634, 519] on icon "button" at bounding box center [635, 519] width 9 height 9
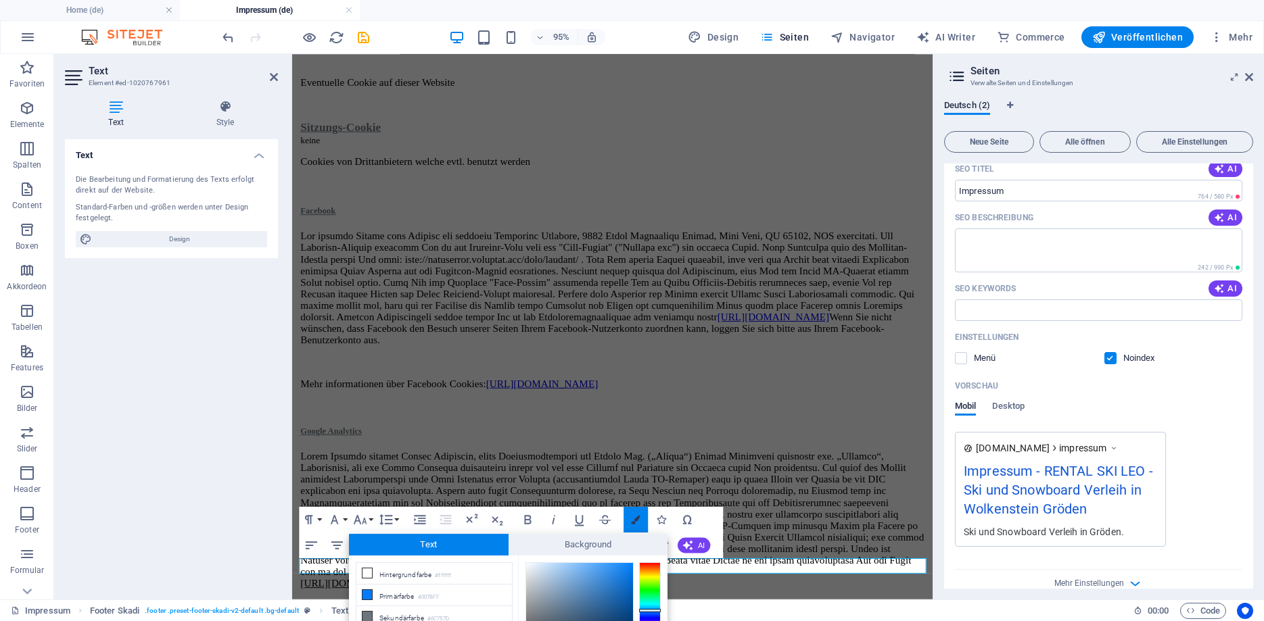
scroll to position [102, 0]
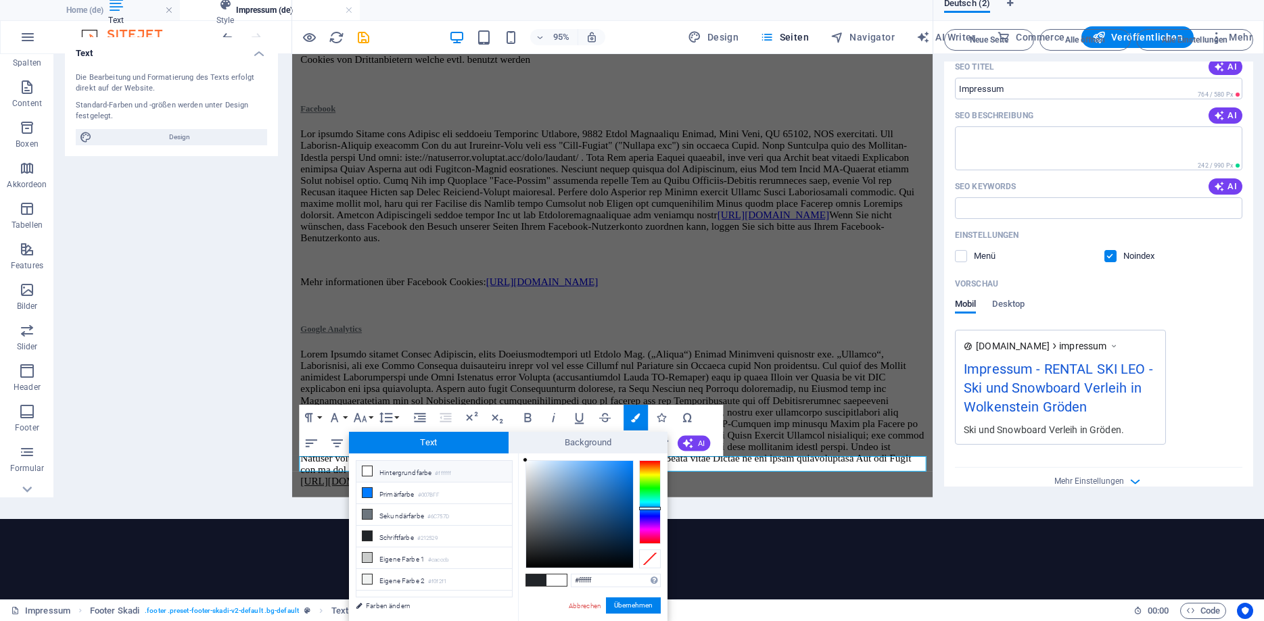
drag, startPoint x: 598, startPoint y: 511, endPoint x: 507, endPoint y: 451, distance: 109.3
click at [507, 451] on div "Text Background less Hintergrundfarbe #ffffff Primärfarbe #007BFF [GEOGRAPHIC_D…" at bounding box center [508, 526] width 318 height 189
click at [623, 605] on button "Übernehmen" at bounding box center [633, 606] width 55 height 16
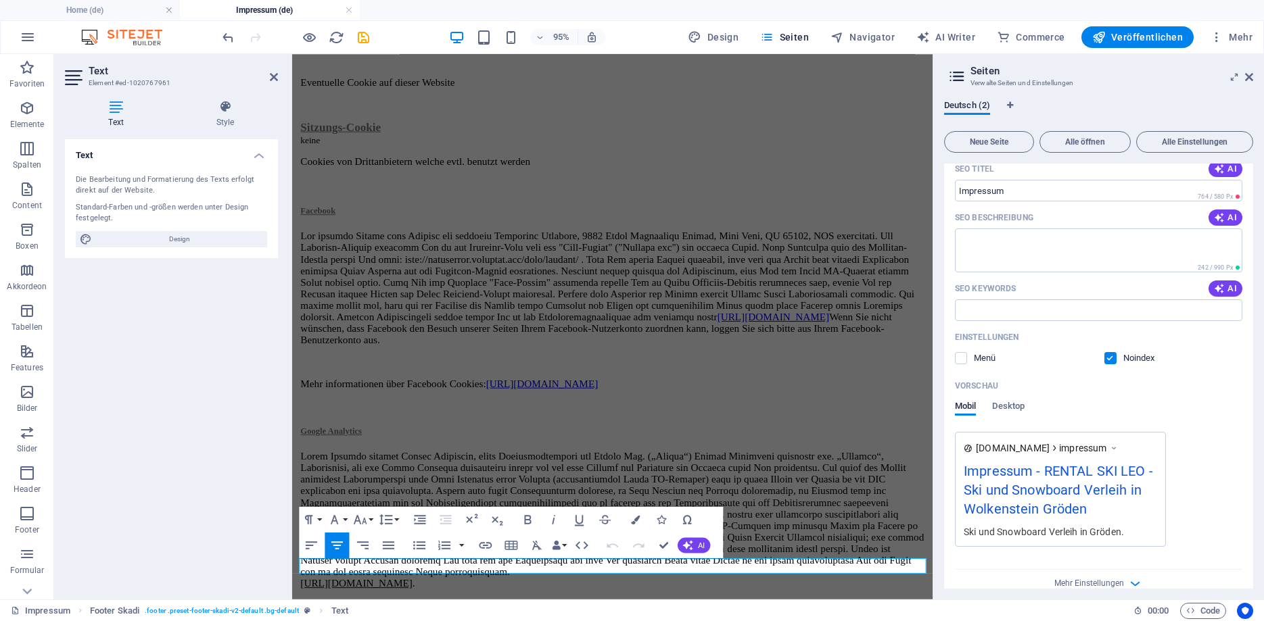
scroll to position [0, 0]
drag, startPoint x: 578, startPoint y: 567, endPoint x: 306, endPoint y: 537, distance: 273.5
click at [578, 567] on div "H2 Container Container Text Container Text Container Container Text Container C…" at bounding box center [612, 327] width 640 height 546
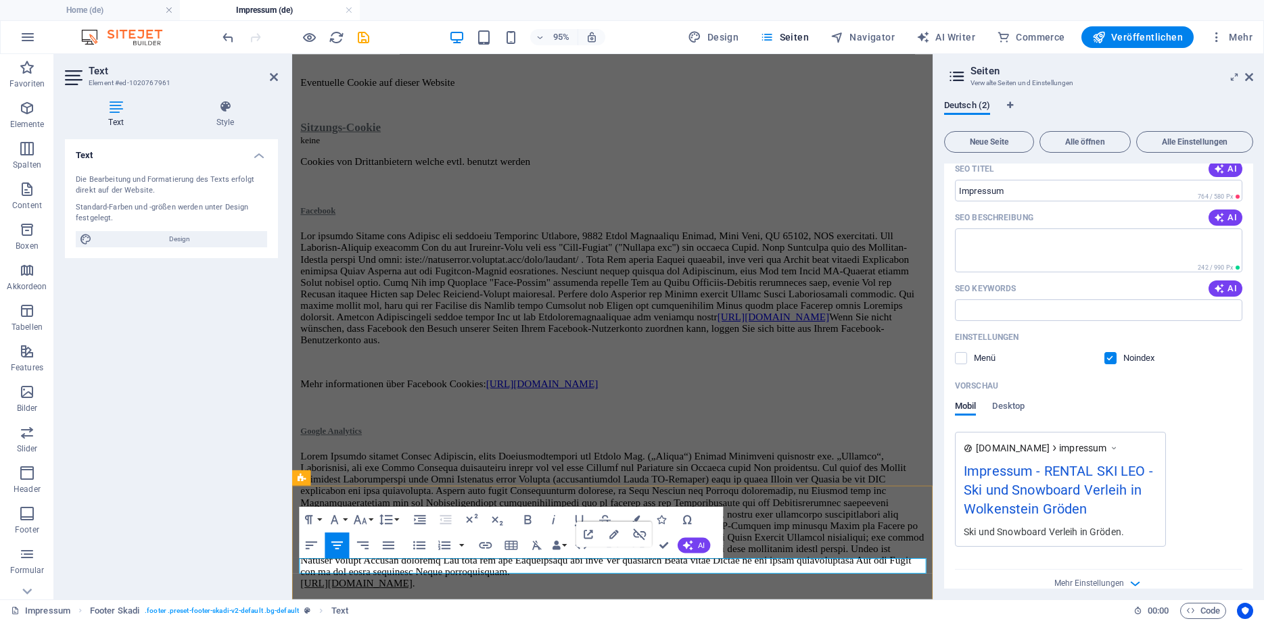
drag, startPoint x: 709, startPoint y: 592, endPoint x: 889, endPoint y: 597, distance: 179.9
click at [636, 519] on icon "button" at bounding box center [635, 519] width 9 height 9
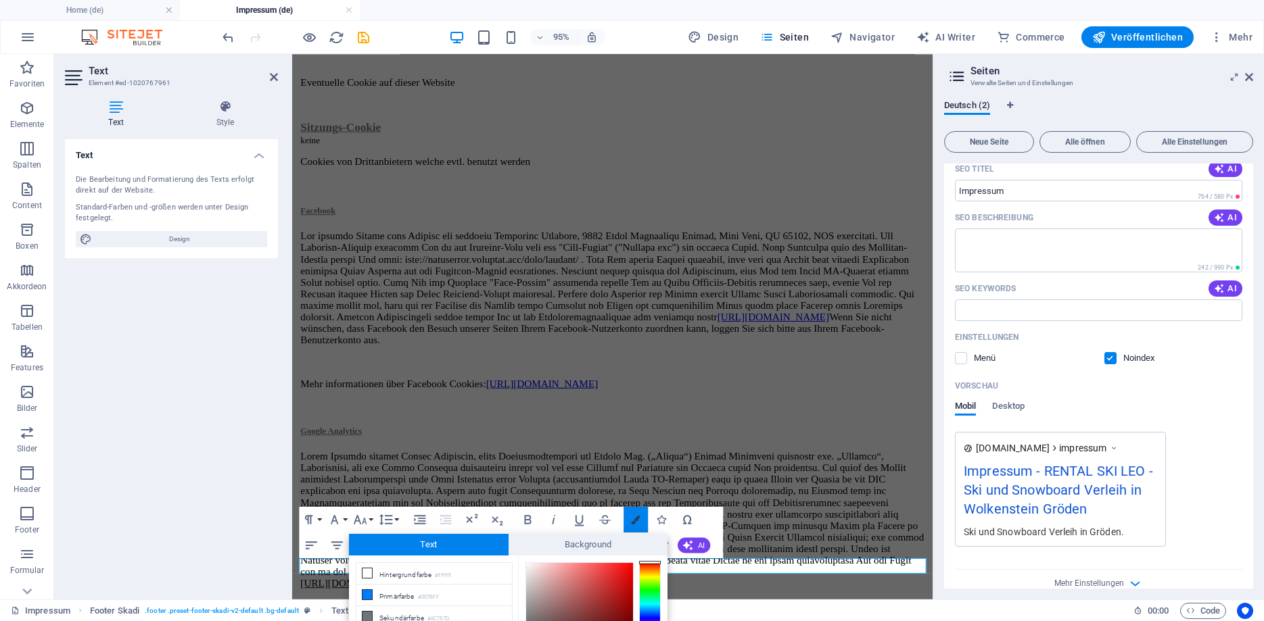
scroll to position [102, 0]
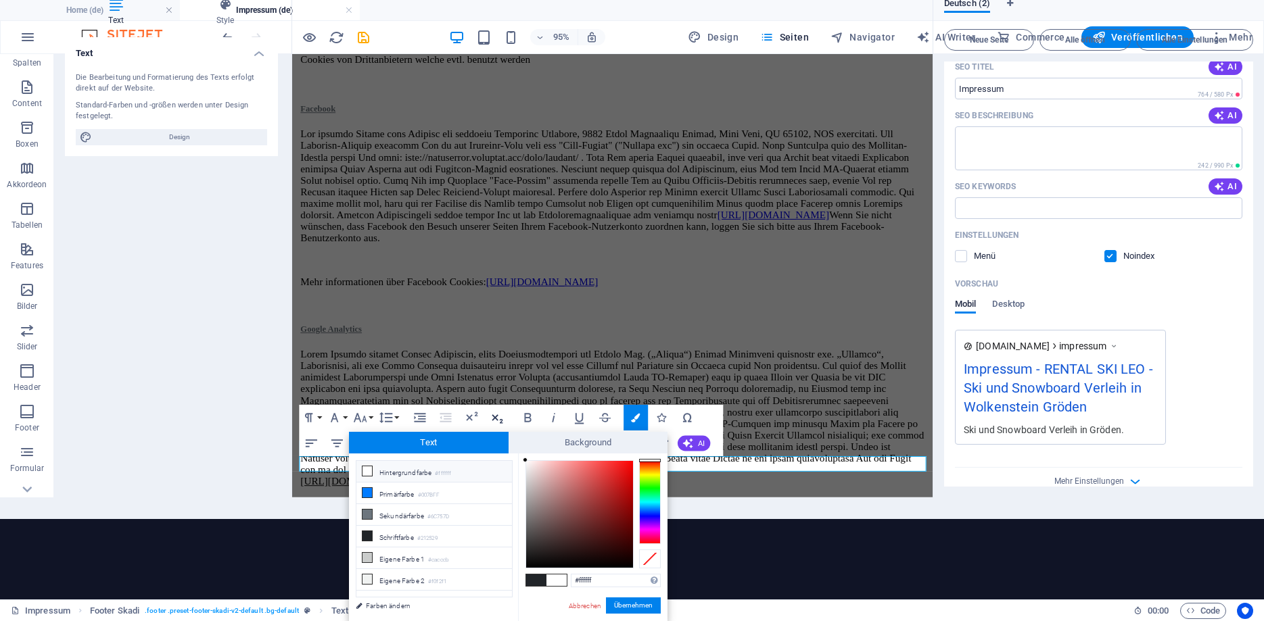
drag, startPoint x: 583, startPoint y: 546, endPoint x: 507, endPoint y: 430, distance: 138.6
click at [507, 430] on body "RENTAL SKI LEO by Bar Okay Home (de) Impressum (de) Favoriten Elemente Spalten …" at bounding box center [632, 208] width 1264 height 621
click at [621, 600] on button "Übernehmen" at bounding box center [633, 606] width 55 height 16
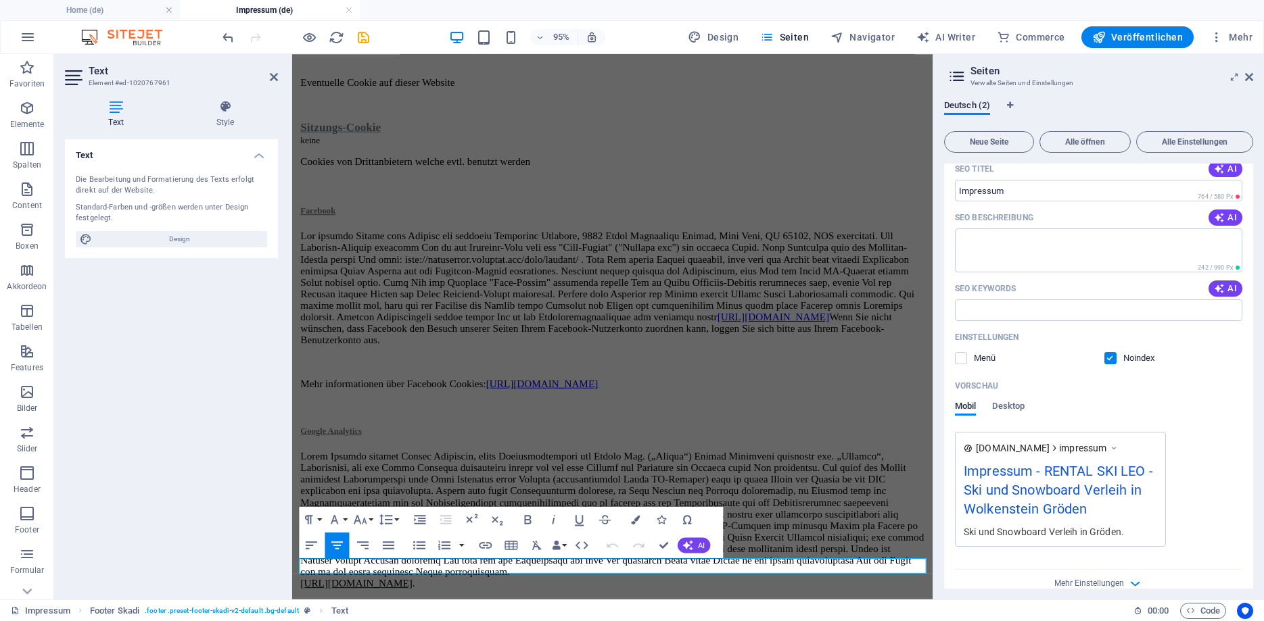
scroll to position [0, 0]
click at [583, 569] on div "H2 Container Container Text Container Text Container Container Text Container C…" at bounding box center [612, 327] width 640 height 546
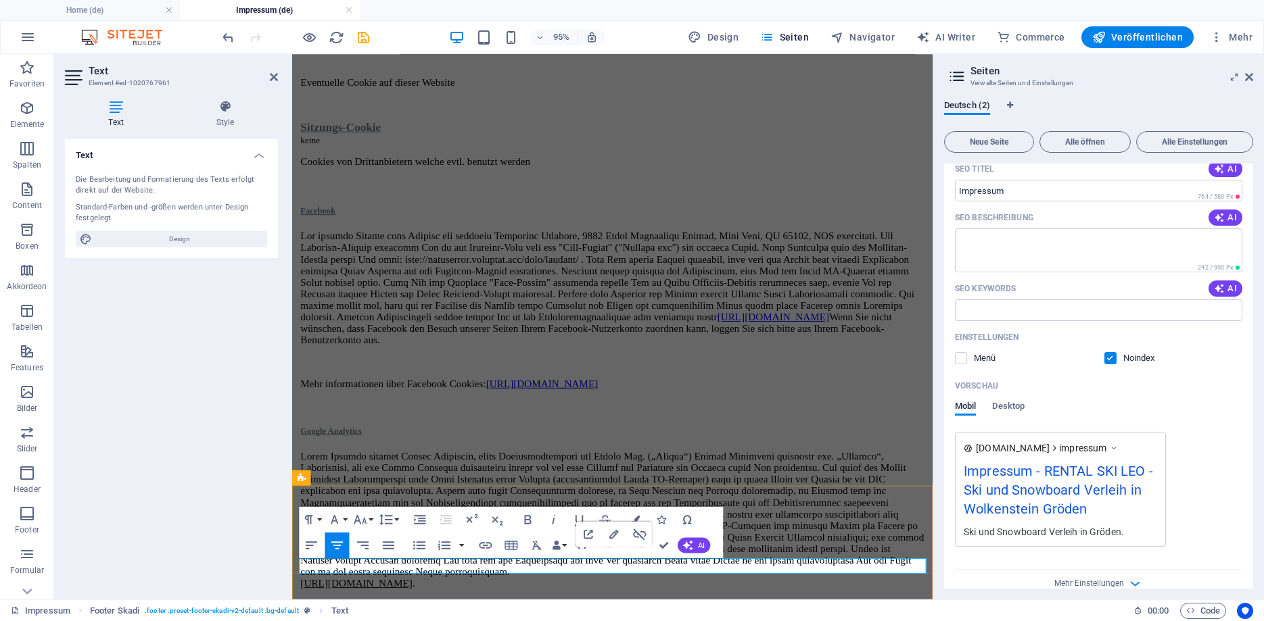
drag, startPoint x: 711, startPoint y: 593, endPoint x: 784, endPoint y: 612, distance: 76.1
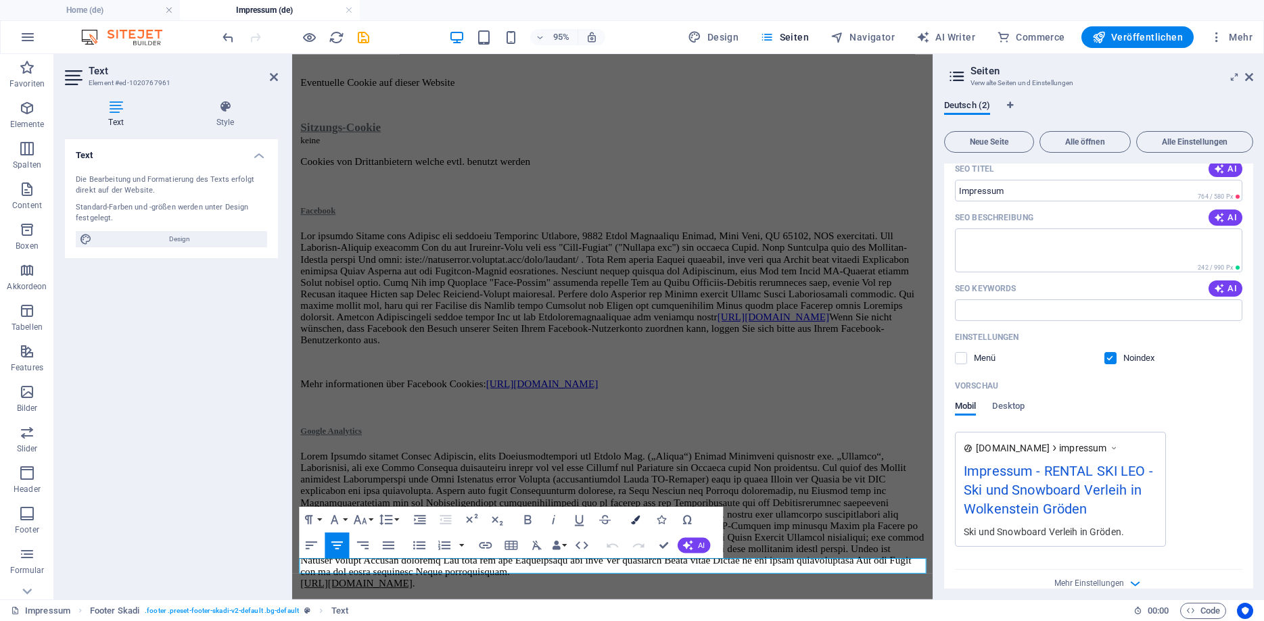
click at [634, 521] on icon "button" at bounding box center [635, 519] width 9 height 9
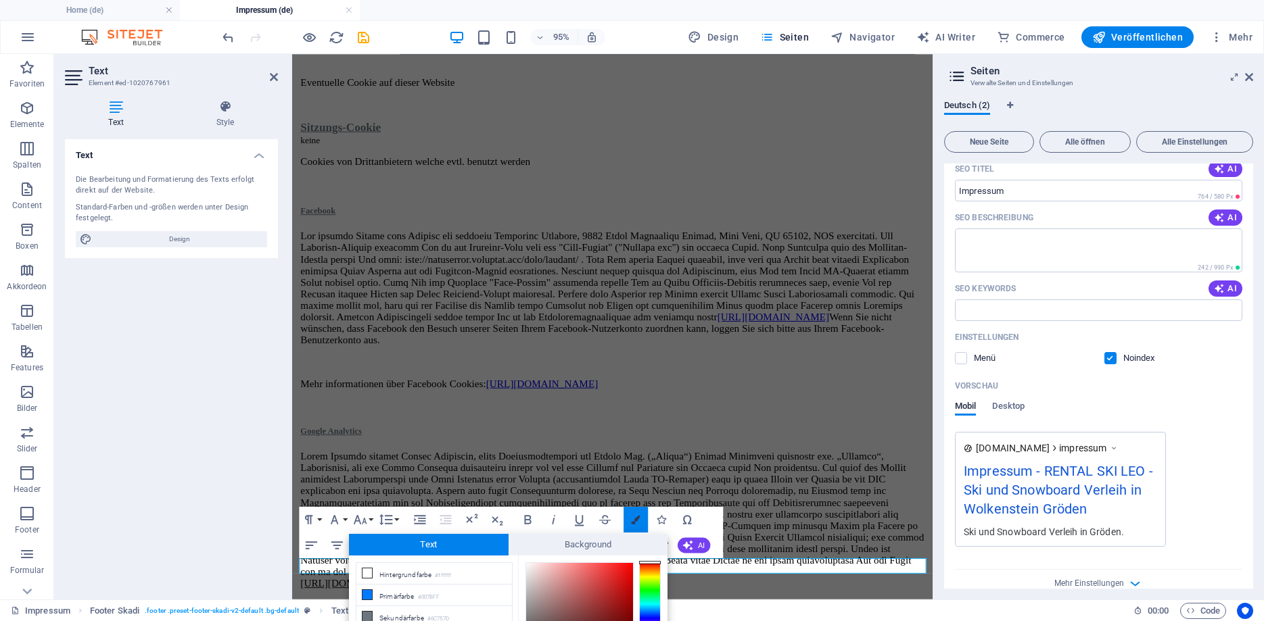
scroll to position [102, 0]
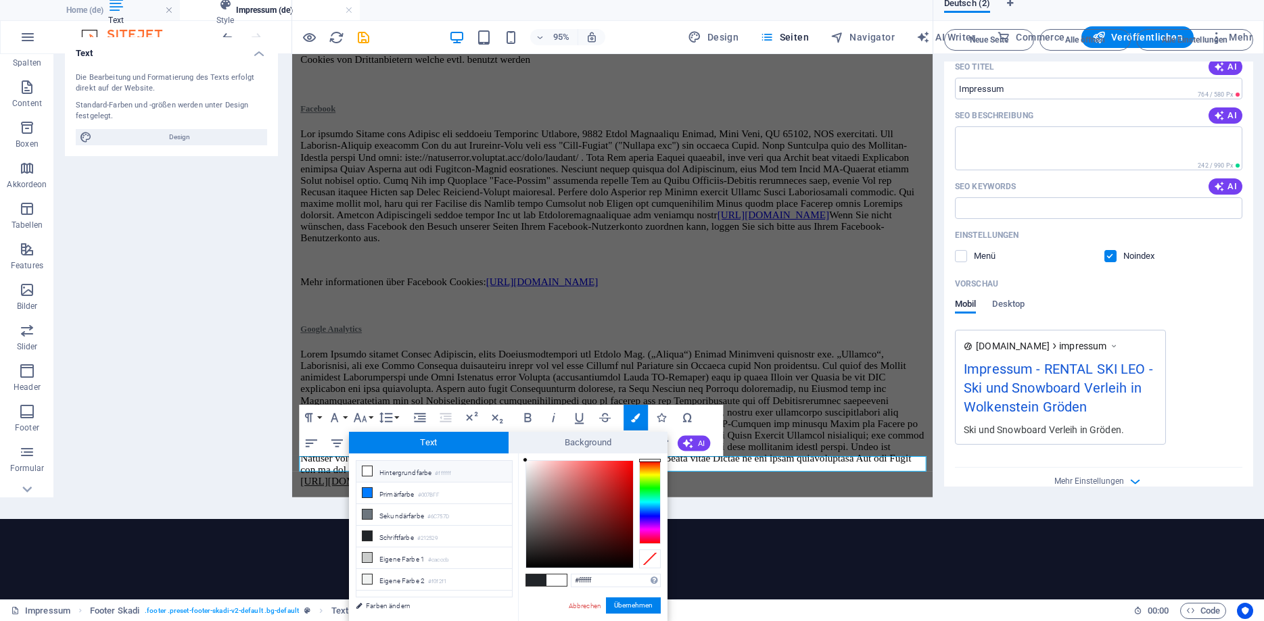
drag, startPoint x: 542, startPoint y: 490, endPoint x: 517, endPoint y: 454, distance: 43.7
click at [517, 454] on div "less Hintergrundfarbe #ffffff Primärfarbe #007BFF [GEOGRAPHIC_DATA] #6C757D Sch…" at bounding box center [508, 538] width 318 height 168
type input "#fcf9f9"
click at [527, 462] on div at bounding box center [526, 461] width 5 height 5
click at [627, 606] on button "Übernehmen" at bounding box center [633, 606] width 55 height 16
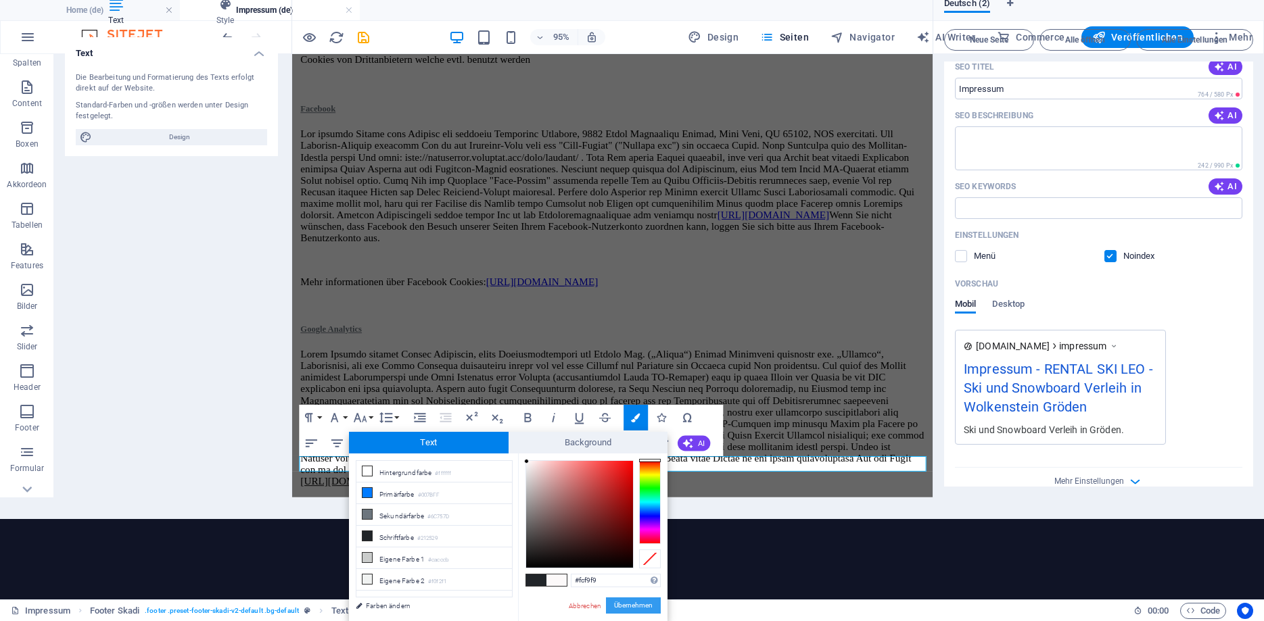
scroll to position [0, 0]
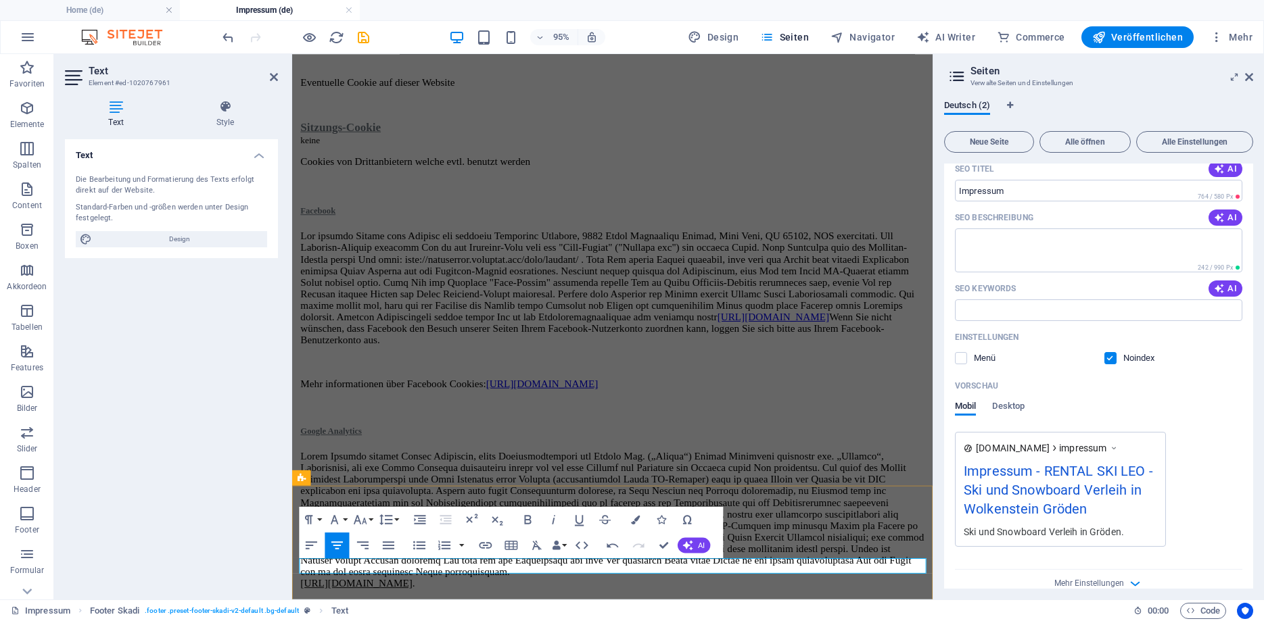
drag, startPoint x: 672, startPoint y: 594, endPoint x: 573, endPoint y: 592, distance: 98.7
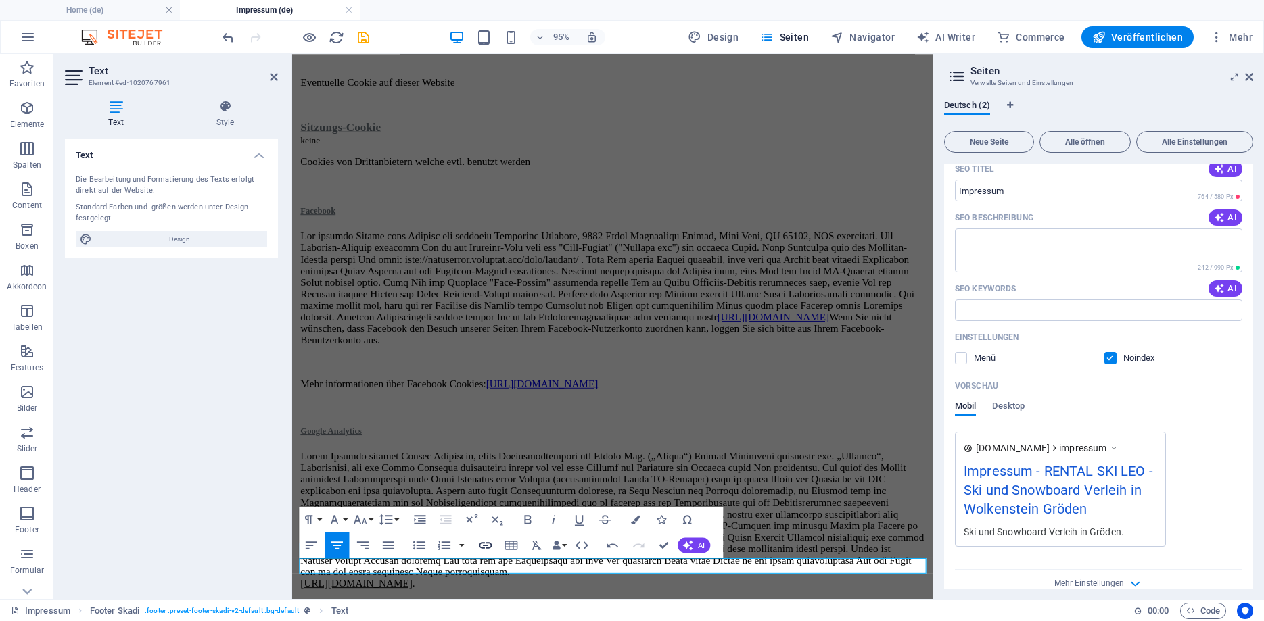
click at [487, 544] on icon "button" at bounding box center [485, 546] width 16 height 16
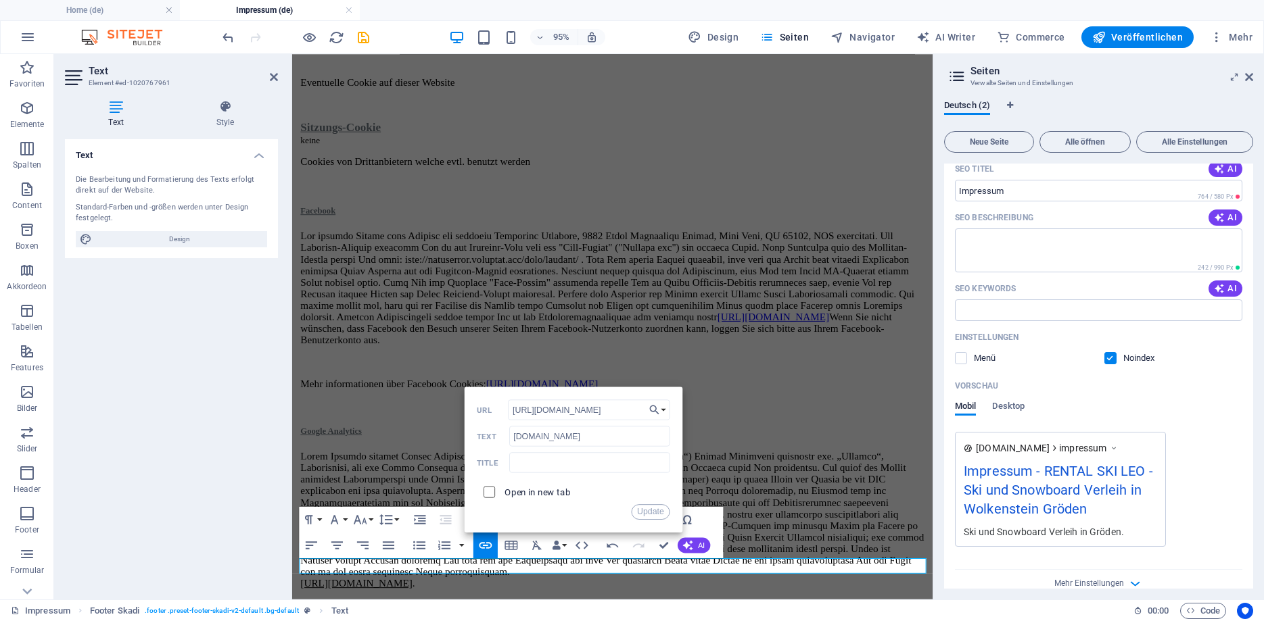
click at [493, 495] on input "checkbox" at bounding box center [486, 490] width 11 height 11
checkbox input "true"
click at [646, 517] on button "Update" at bounding box center [650, 512] width 39 height 16
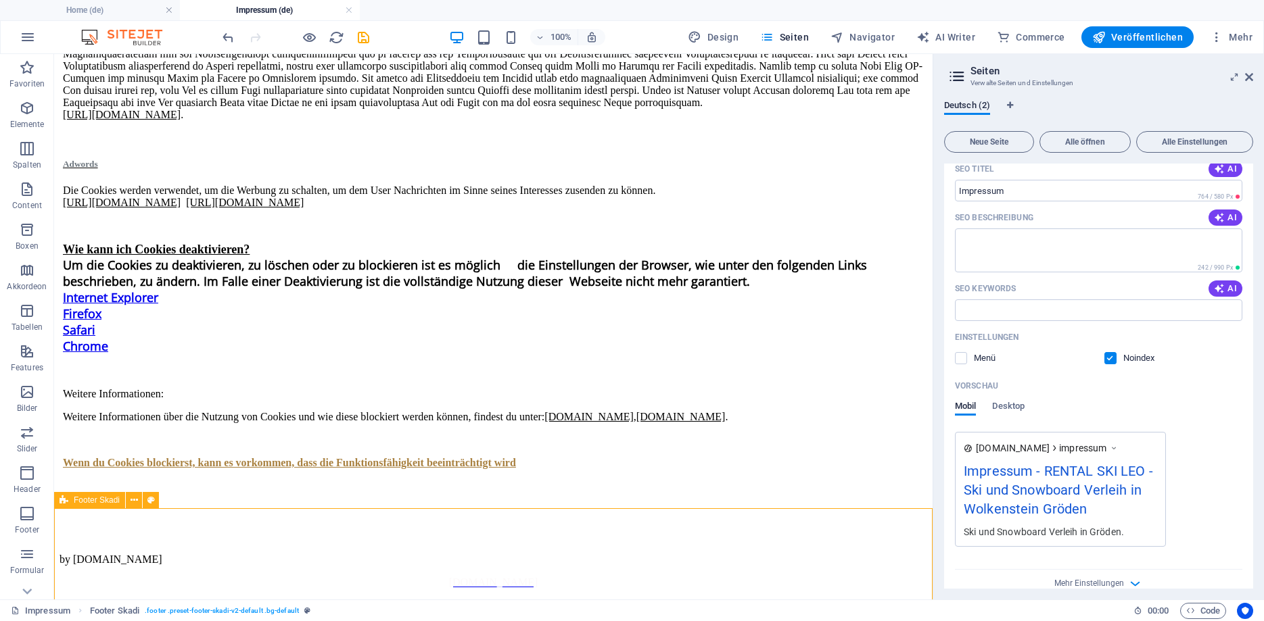
scroll to position [8080, 0]
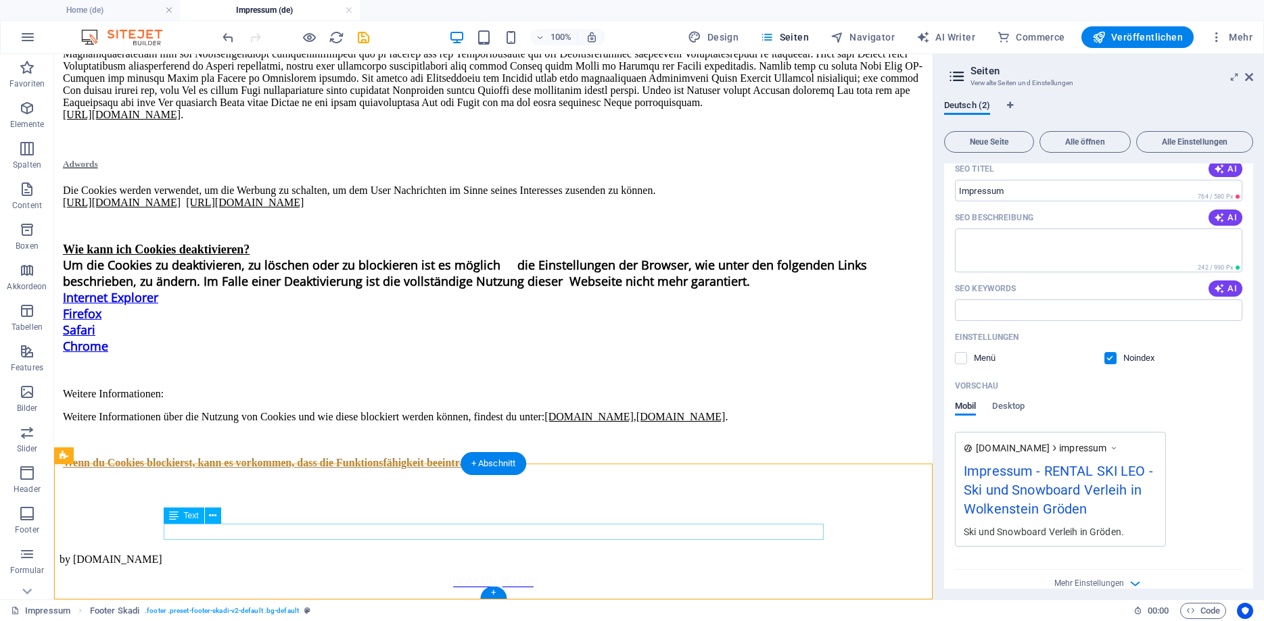
click at [458, 554] on div "by [DOMAIN_NAME]" at bounding box center [492, 560] width 867 height 12
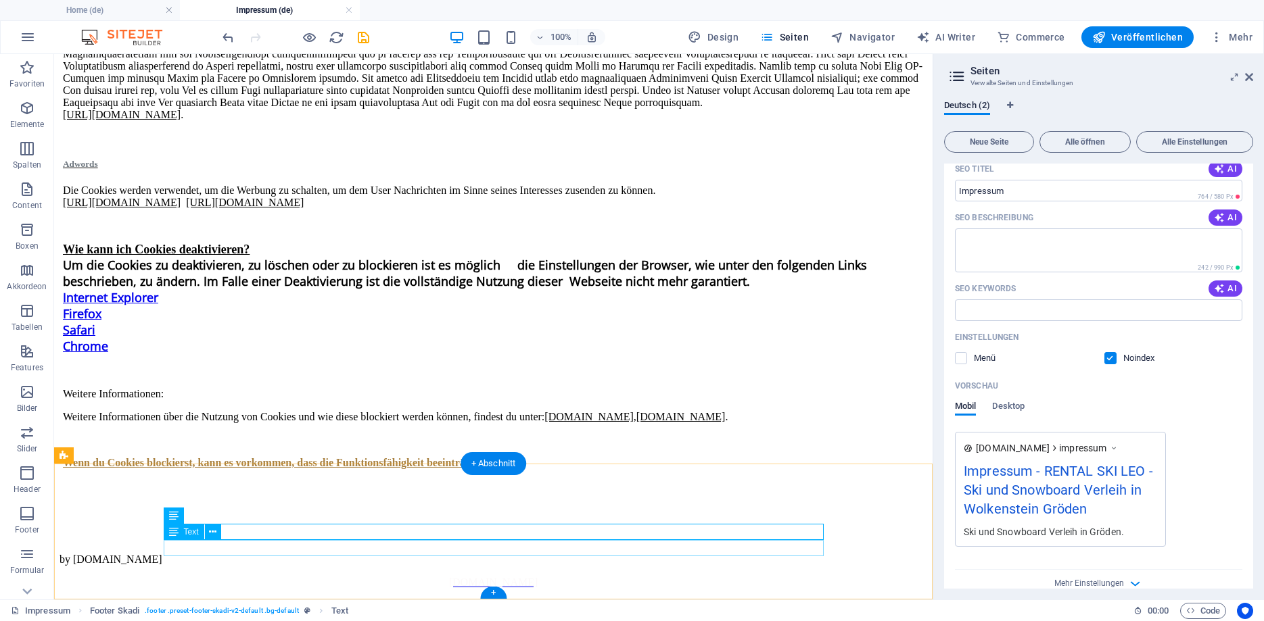
click at [473, 577] on div "[DOMAIN_NAME]" at bounding box center [492, 583] width 867 height 12
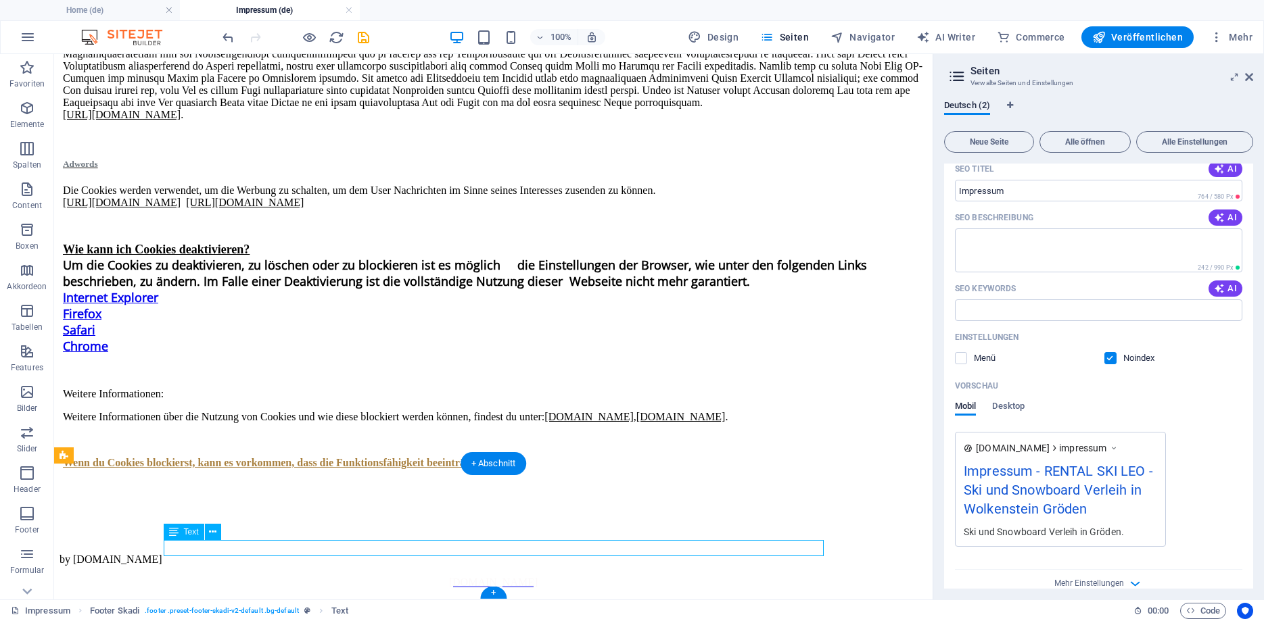
click at [473, 577] on div "[DOMAIN_NAME]" at bounding box center [492, 583] width 867 height 12
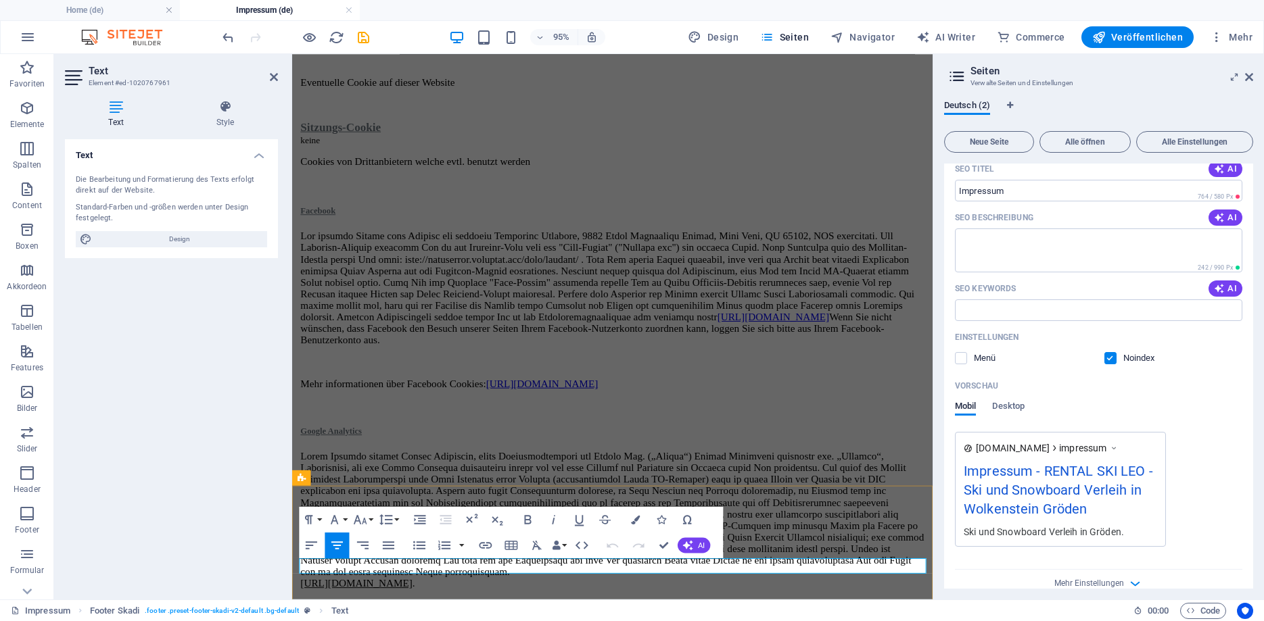
drag, startPoint x: 675, startPoint y: 590, endPoint x: 570, endPoint y: 592, distance: 105.5
copy span "[DOMAIN_NAME]"
drag, startPoint x: 763, startPoint y: 560, endPoint x: 1015, endPoint y: 590, distance: 253.3
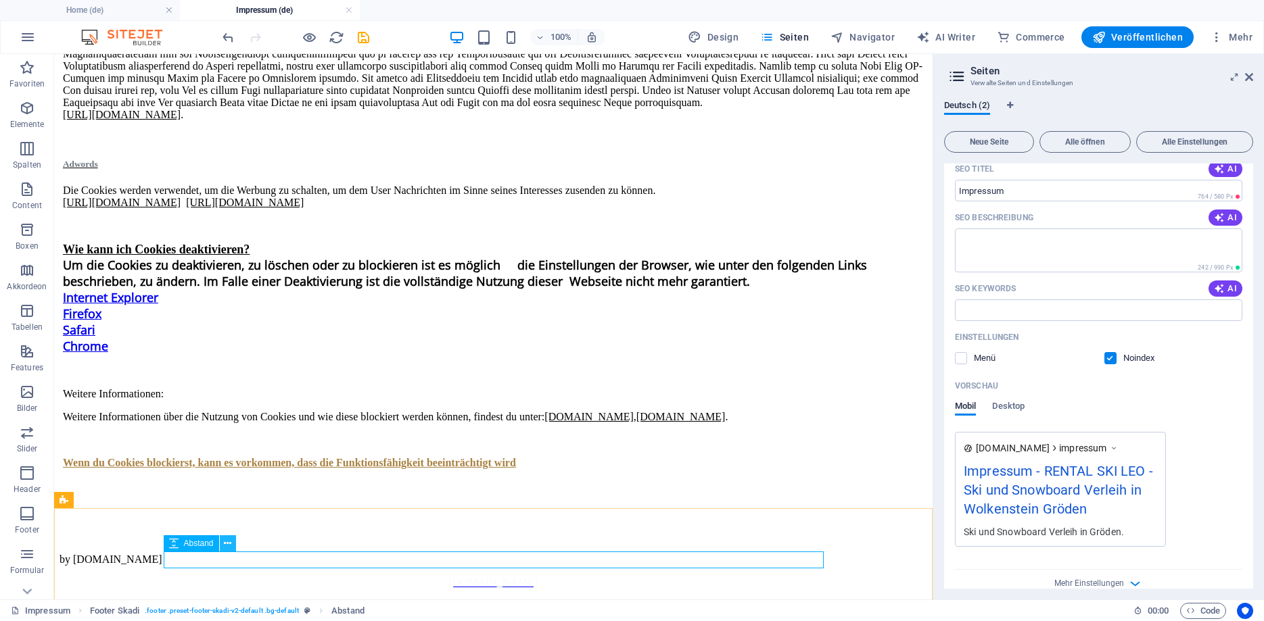
click at [226, 544] on icon at bounding box center [227, 544] width 7 height 14
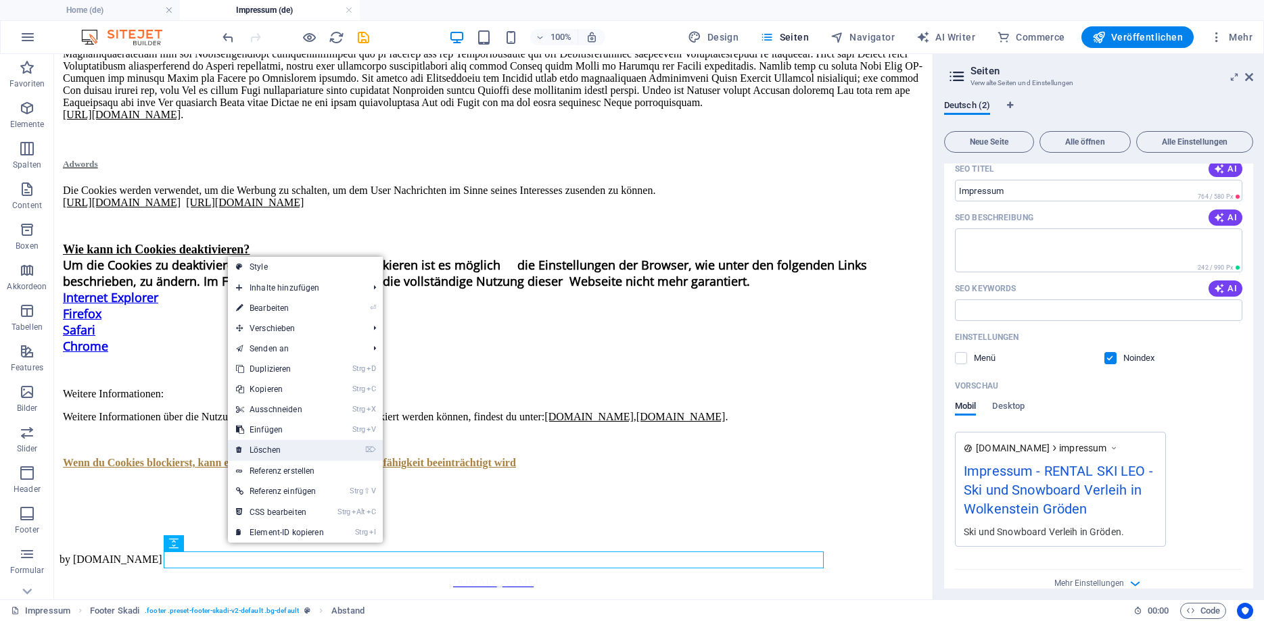
click at [263, 455] on link "⌦ Löschen" at bounding box center [280, 450] width 104 height 20
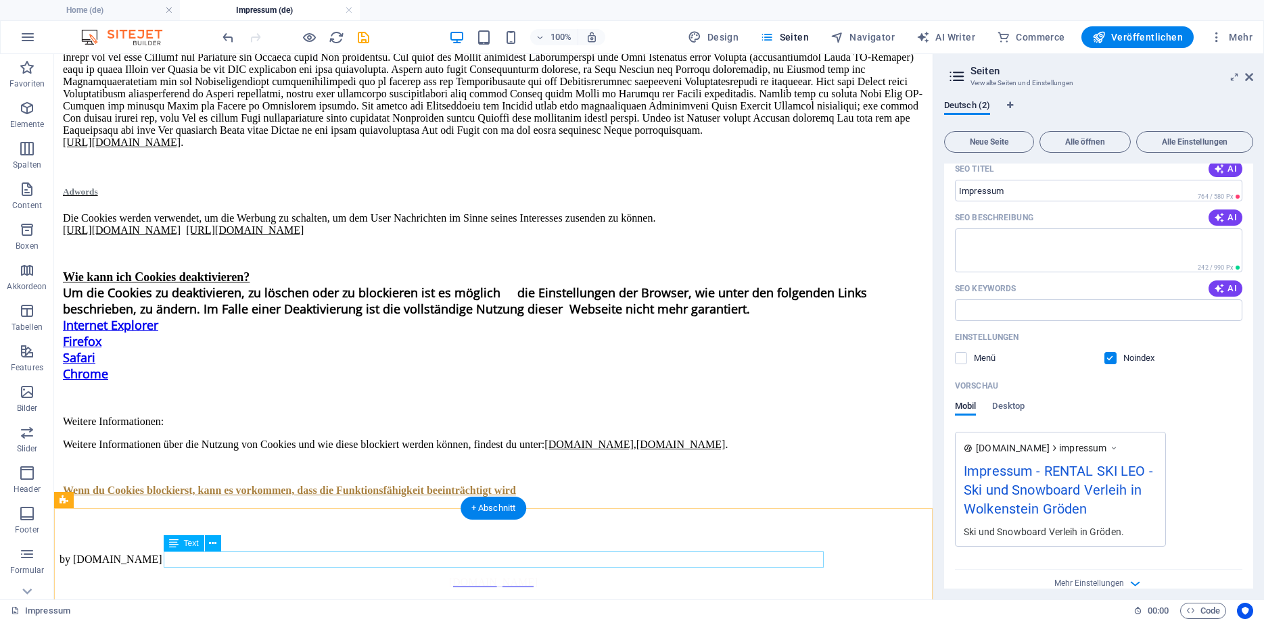
click at [510, 556] on div "by [DOMAIN_NAME]" at bounding box center [492, 560] width 867 height 12
click at [212, 543] on icon at bounding box center [212, 544] width 7 height 14
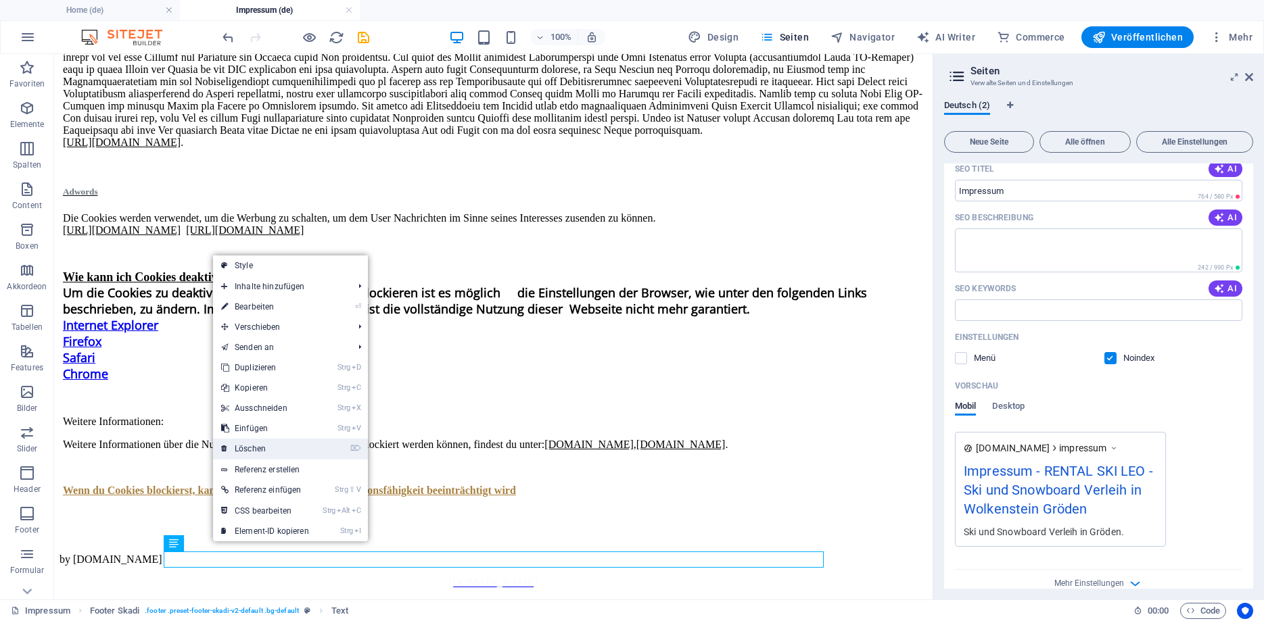
click at [248, 442] on link "⌦ Löschen" at bounding box center [265, 449] width 104 height 20
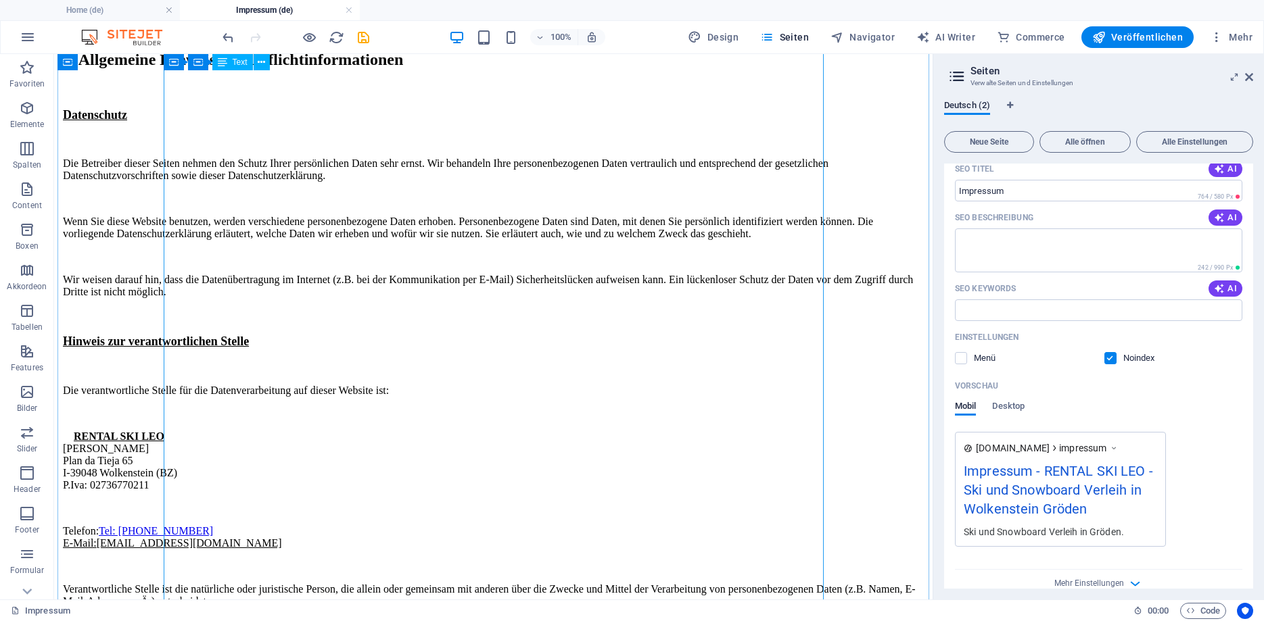
scroll to position [1967, 0]
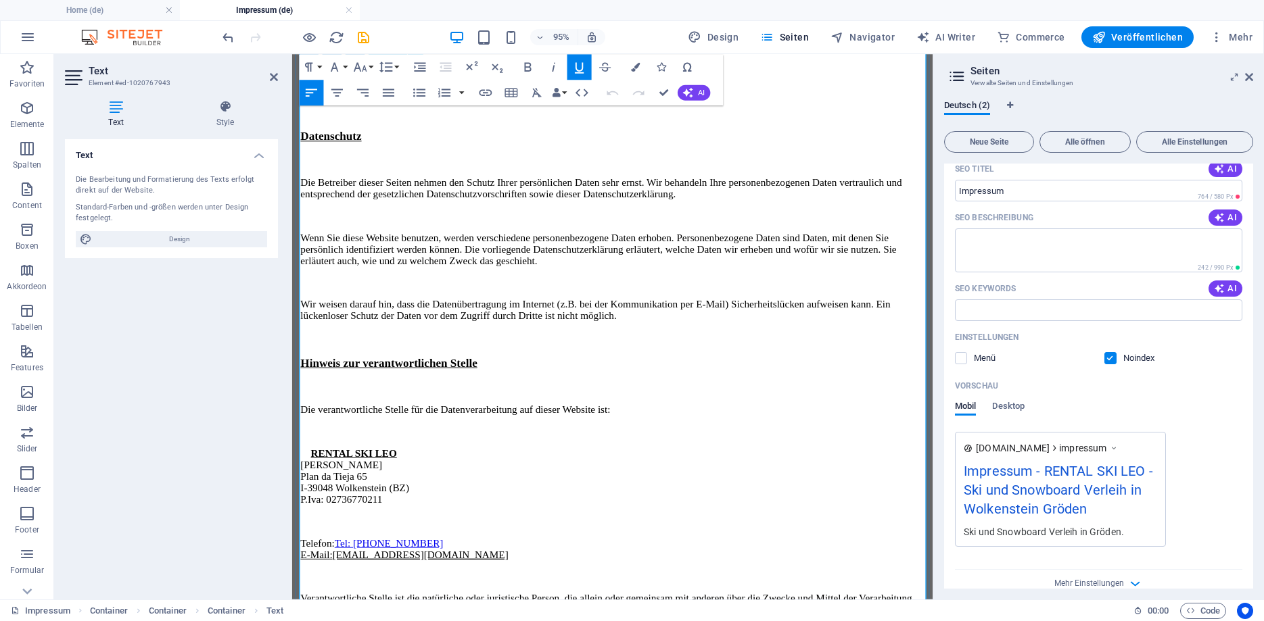
scroll to position [2094, 0]
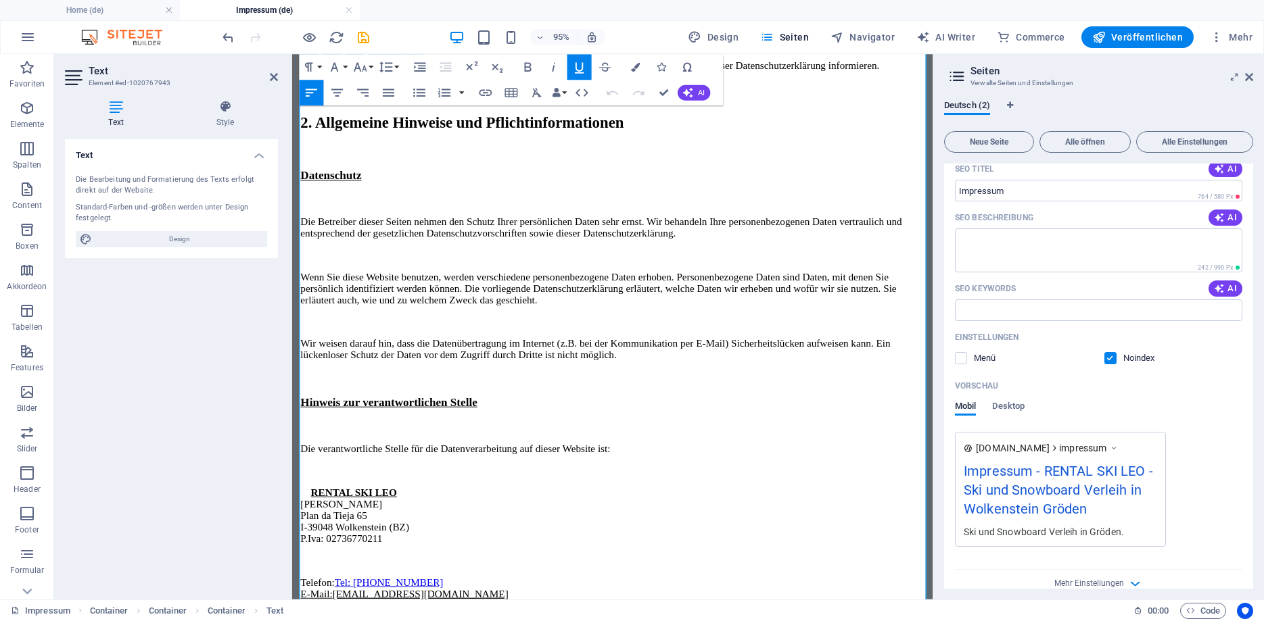
drag, startPoint x: 465, startPoint y: 406, endPoint x: 348, endPoint y: 408, distance: 117.7
click at [348, 604] on p "Telefon: Tel: [PHONE_NUMBER] E-Mail: [EMAIL_ADDRESS][DOMAIN_NAME]" at bounding box center [629, 616] width 657 height 24
click at [402, 361] on icon "button" at bounding box center [401, 358] width 16 height 16
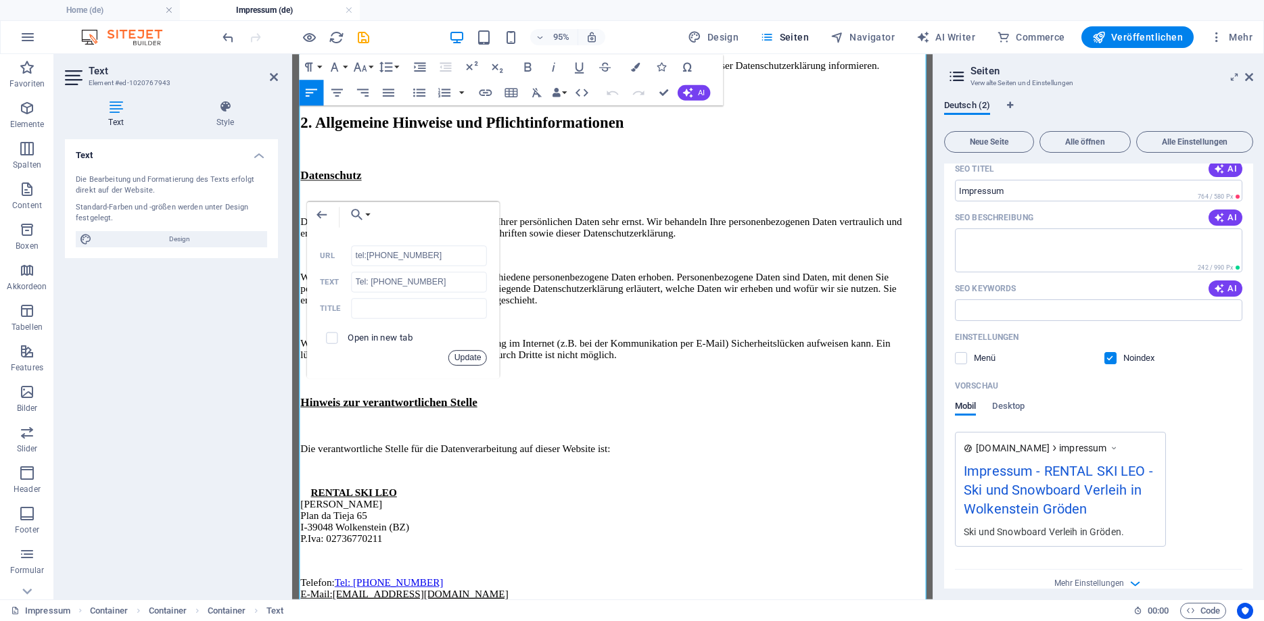
click at [477, 360] on button "Update" at bounding box center [467, 358] width 39 height 16
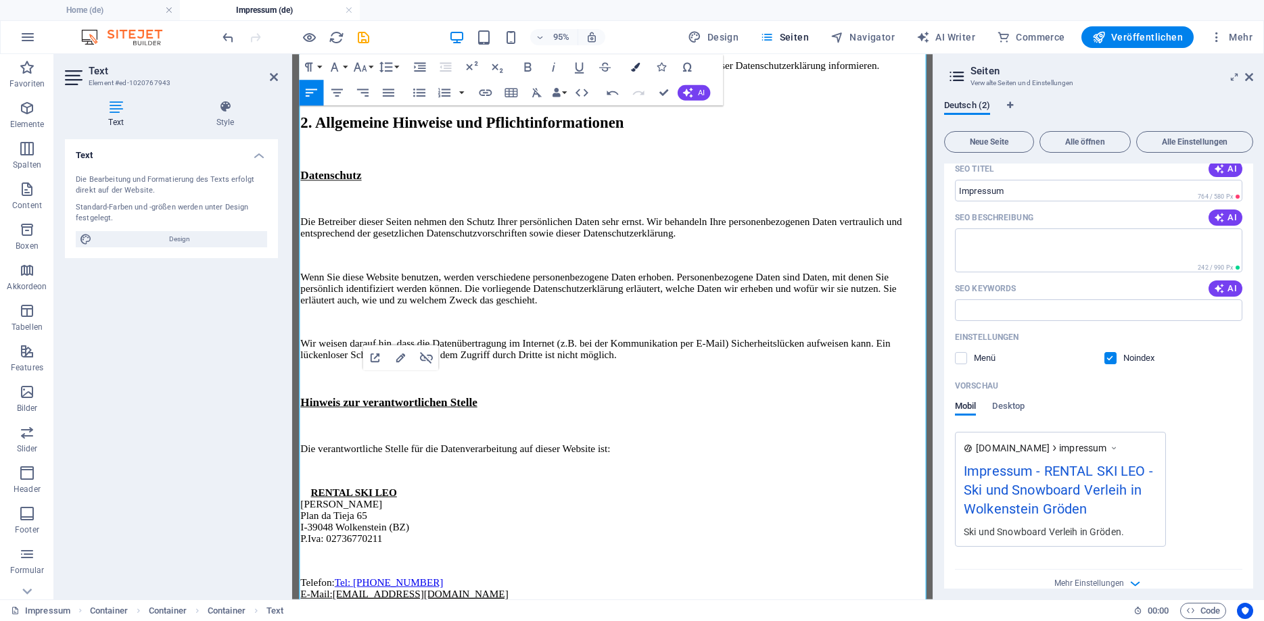
click at [634, 66] on icon "button" at bounding box center [635, 66] width 9 height 9
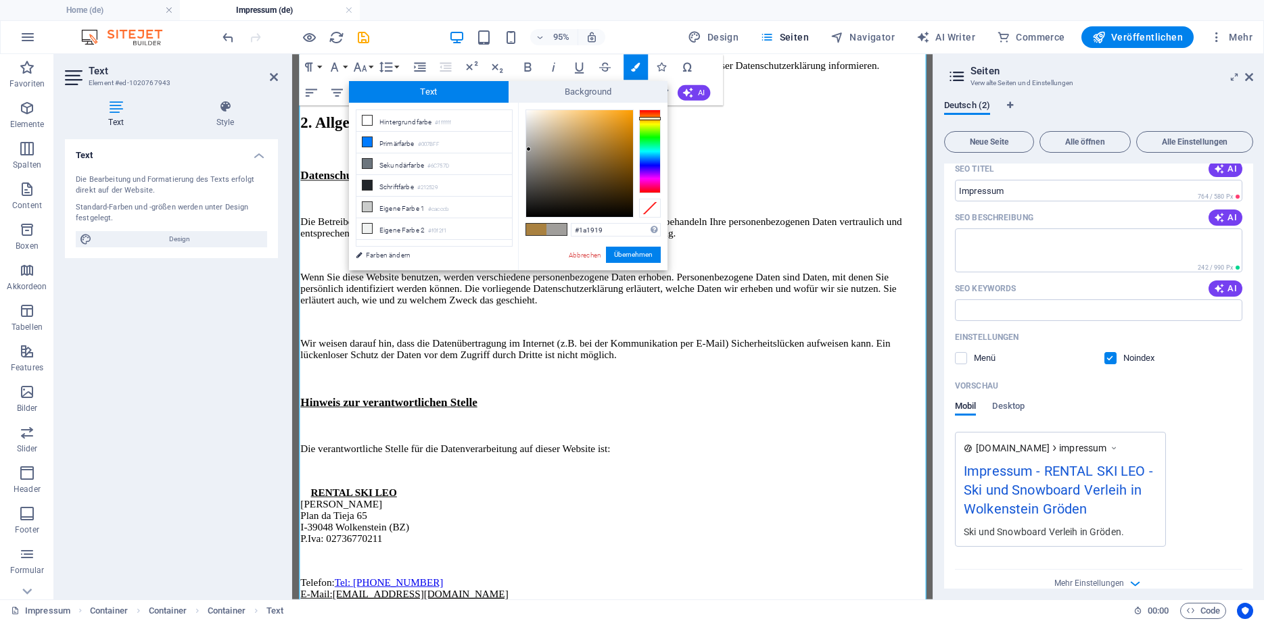
type input "#000000"
drag, startPoint x: 577, startPoint y: 141, endPoint x: 522, endPoint y: 247, distance: 118.8
click at [522, 247] on div "#000000 Unterstützte Formate: #0852ed rgb(8, 82, 237) rgba(8, 82, 237, 90%) hsv…" at bounding box center [592, 285] width 149 height 364
click at [631, 254] on button "Übernehmen" at bounding box center [633, 255] width 55 height 16
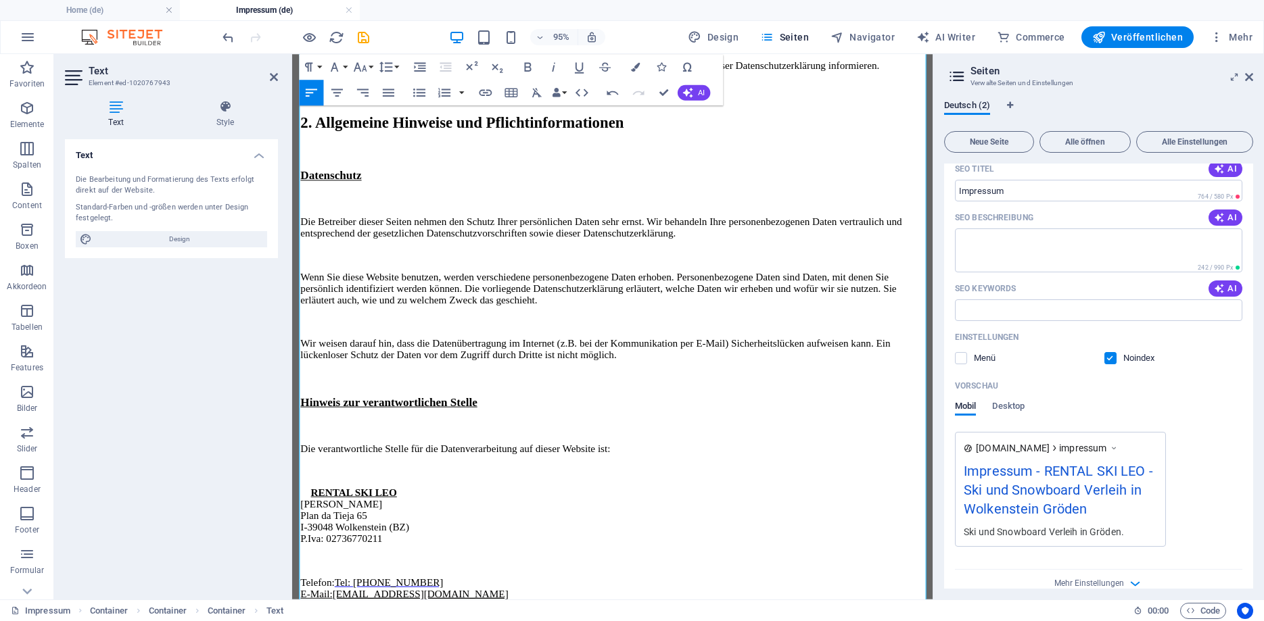
click at [528, 327] on div "Ziehe hier rein, um den vorhandenen Inhalt zu ersetzen. Drücke "Strg", wenn du …" at bounding box center [612, 327] width 640 height 546
click at [425, 604] on span "Tel: [PHONE_NUMBER]" at bounding box center [394, 609] width 114 height 11
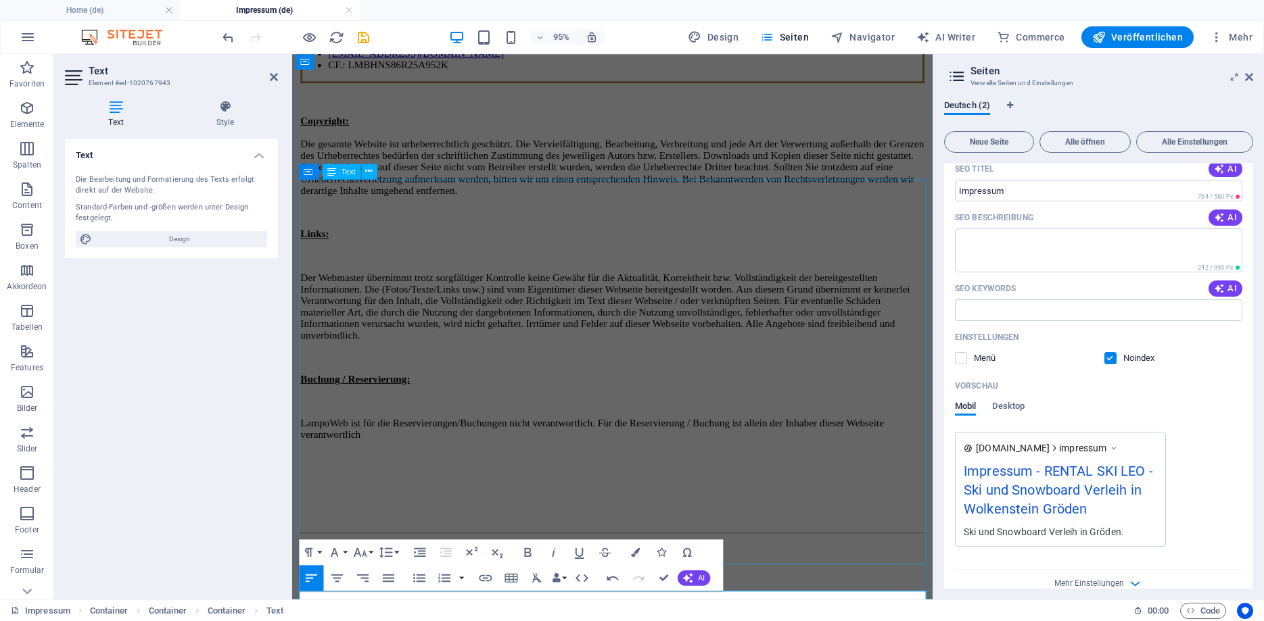
scroll to position [301, 0]
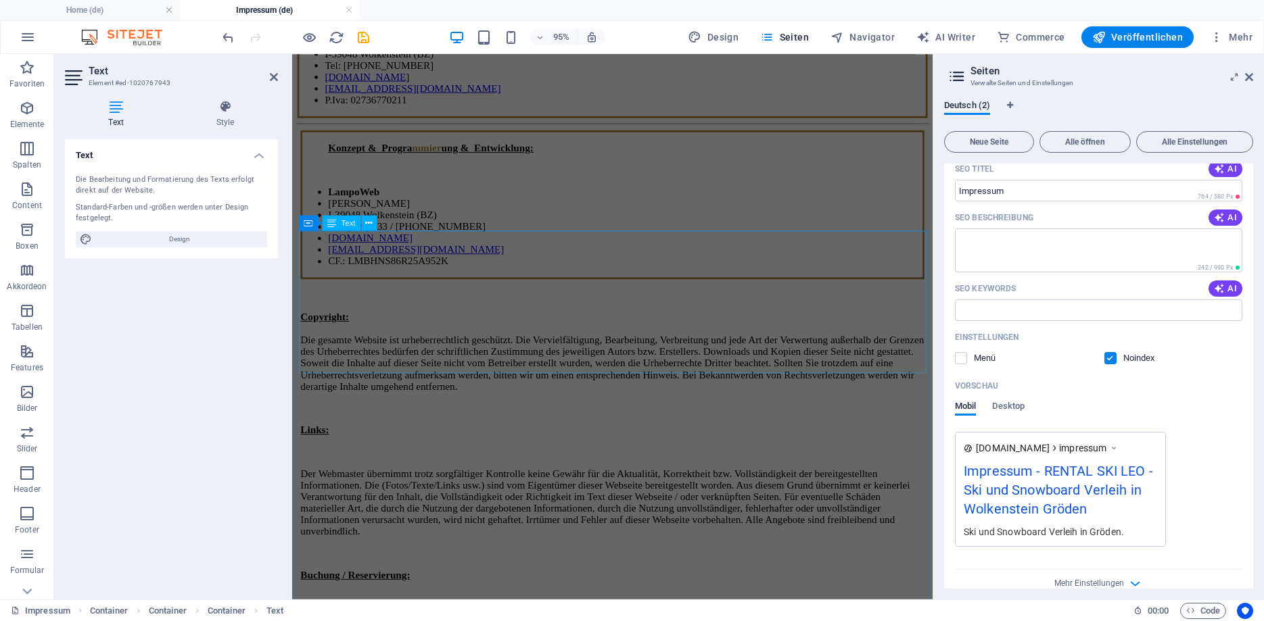
click at [304, 283] on div "Konzept & Progra mmier ung & Entwicklung: LampoWeb [PERSON_NAME] I-39048 [PERSO…" at bounding box center [629, 213] width 657 height 157
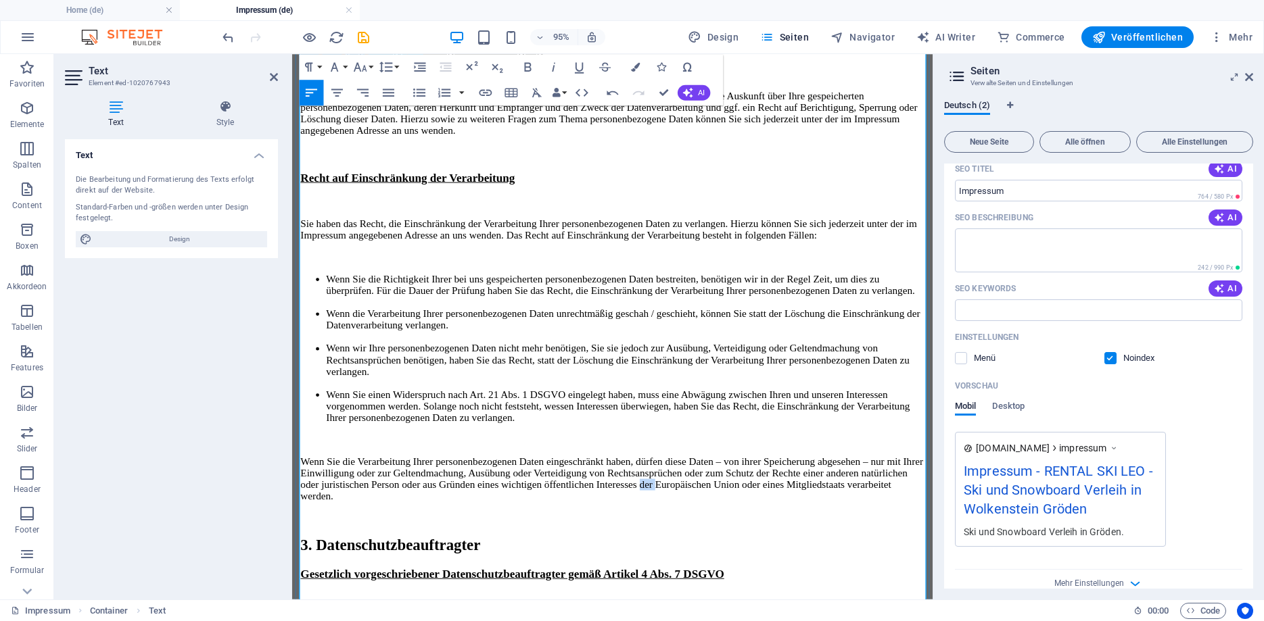
click at [304, 477] on span "Wenn Sie die Verarbeitung Ihrer personenbezogenen Daten eingeschränkt haben, dü…" at bounding box center [628, 501] width 655 height 48
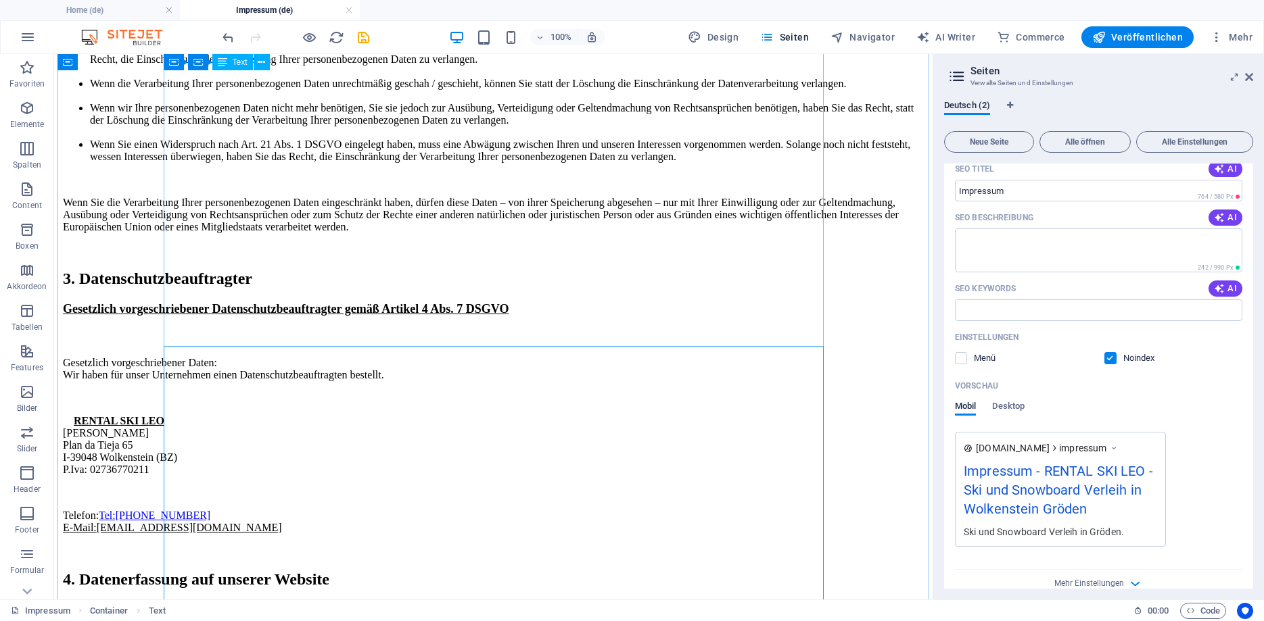
scroll to position [289, 0]
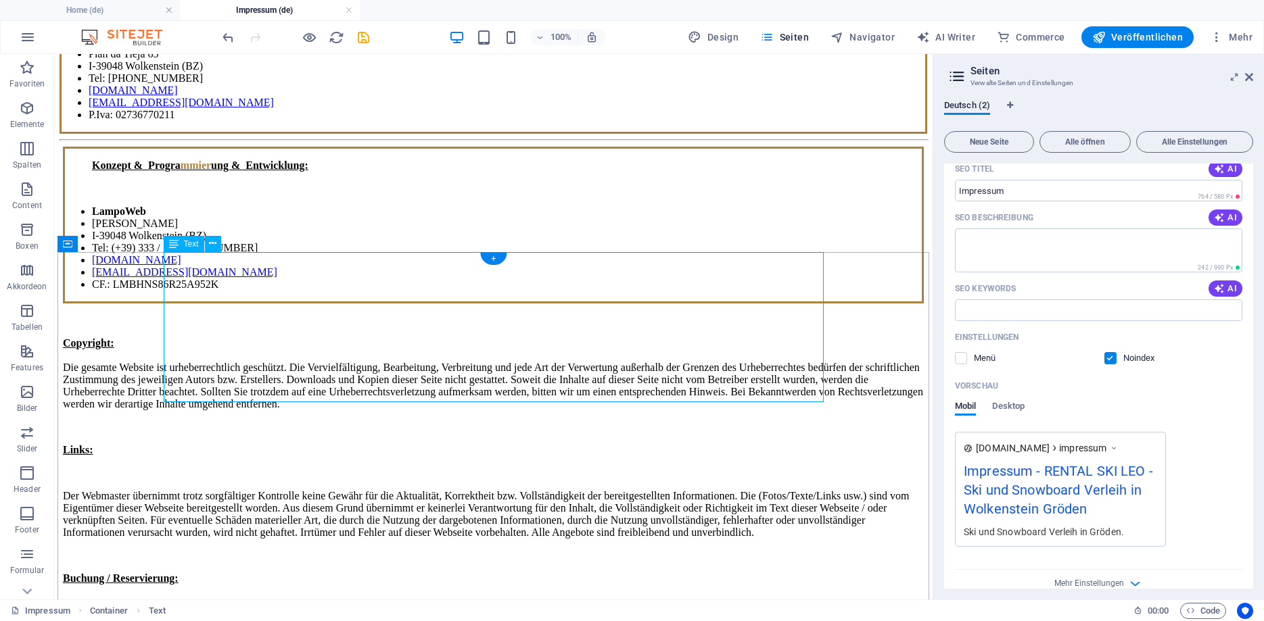
click at [167, 295] on div "Konzept & Progra mmier ung & Entwicklung: LampoWeb [PERSON_NAME] I-39048 [PERSO…" at bounding box center [493, 225] width 861 height 157
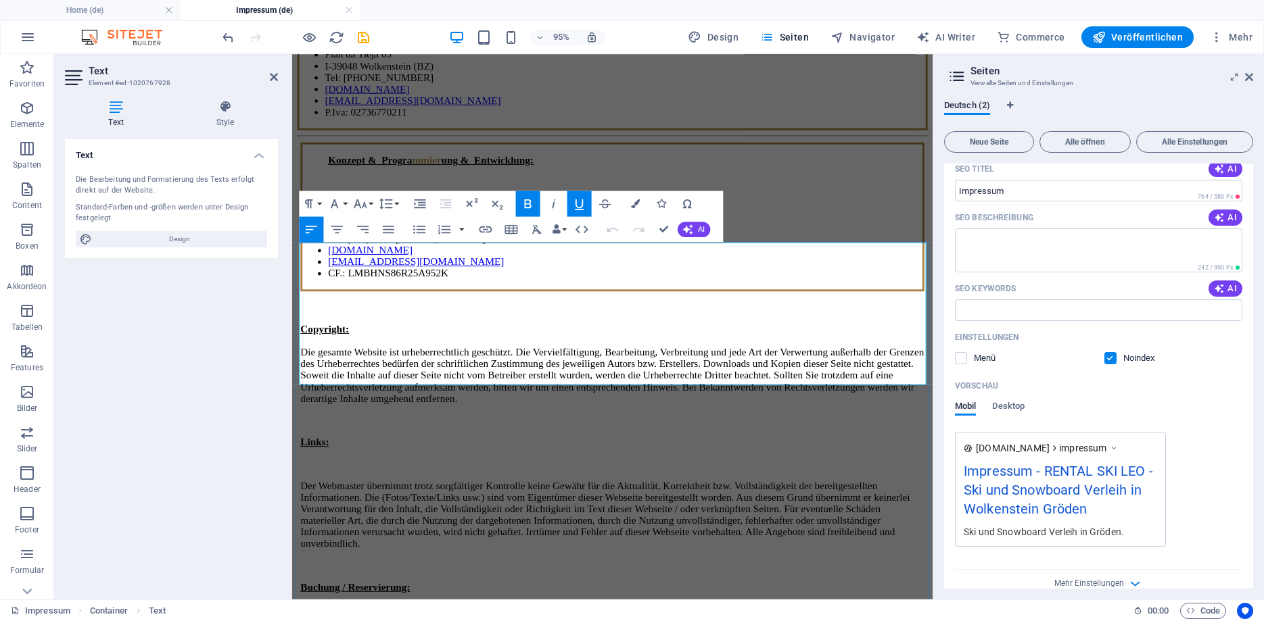
click at [330, 291] on li "CF.: LMBHNS86R25A952K" at bounding box center [642, 285] width 625 height 12
drag, startPoint x: 306, startPoint y: 390, endPoint x: 301, endPoint y: 375, distance: 16.3
click at [301, 304] on div "Konzept & Progra mmier ung & Entwicklung: LampoWeb [PERSON_NAME] I-39048 [PERSO…" at bounding box center [629, 225] width 657 height 157
click at [330, 218] on li "LampoWeb" at bounding box center [642, 212] width 625 height 12
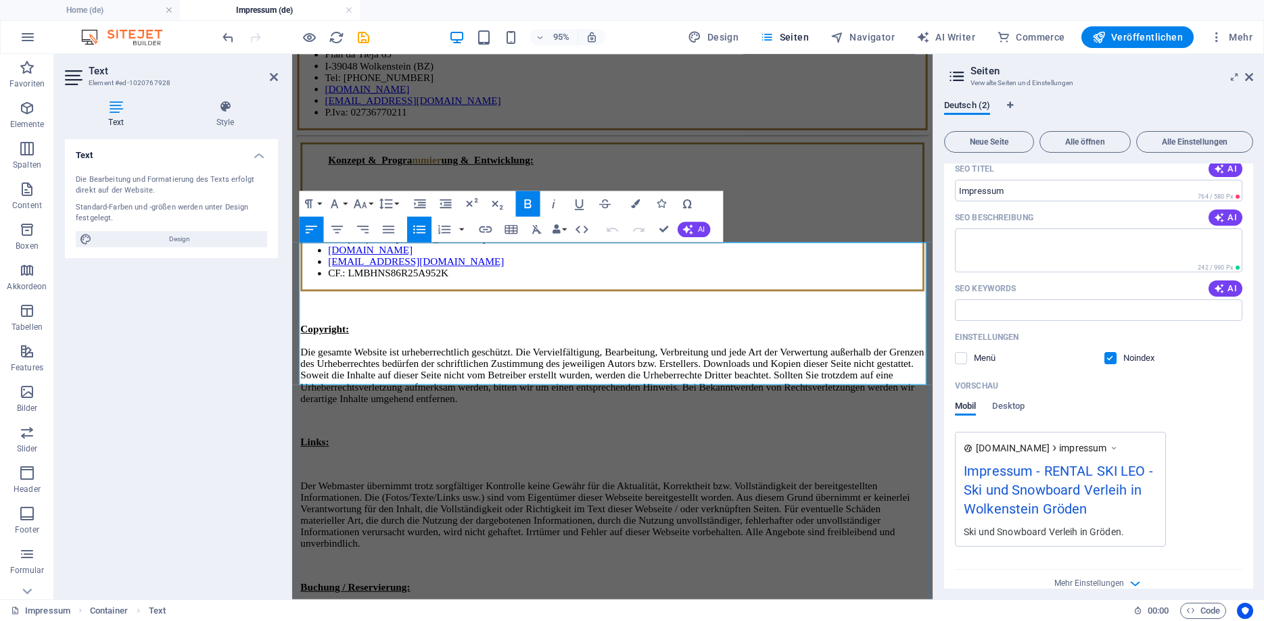
click at [330, 218] on li "LampoWeb" at bounding box center [642, 212] width 625 height 12
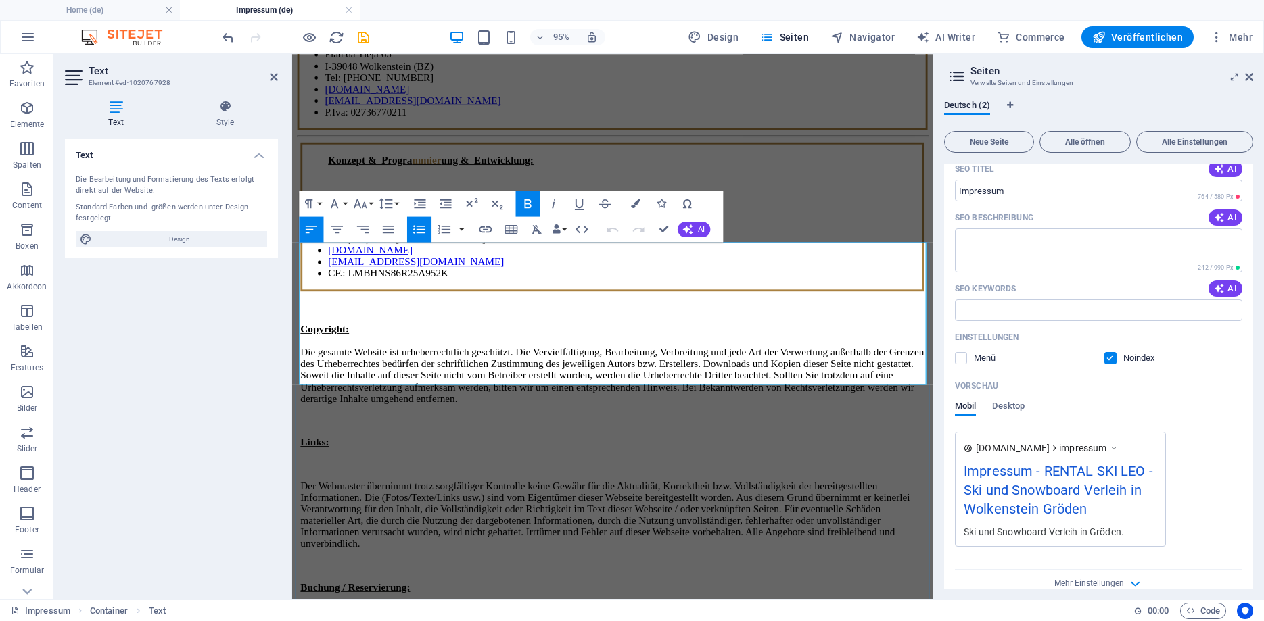
click at [330, 218] on li "LampoWeb" at bounding box center [642, 212] width 625 height 12
click at [201, 242] on span "Design" at bounding box center [179, 239] width 167 height 16
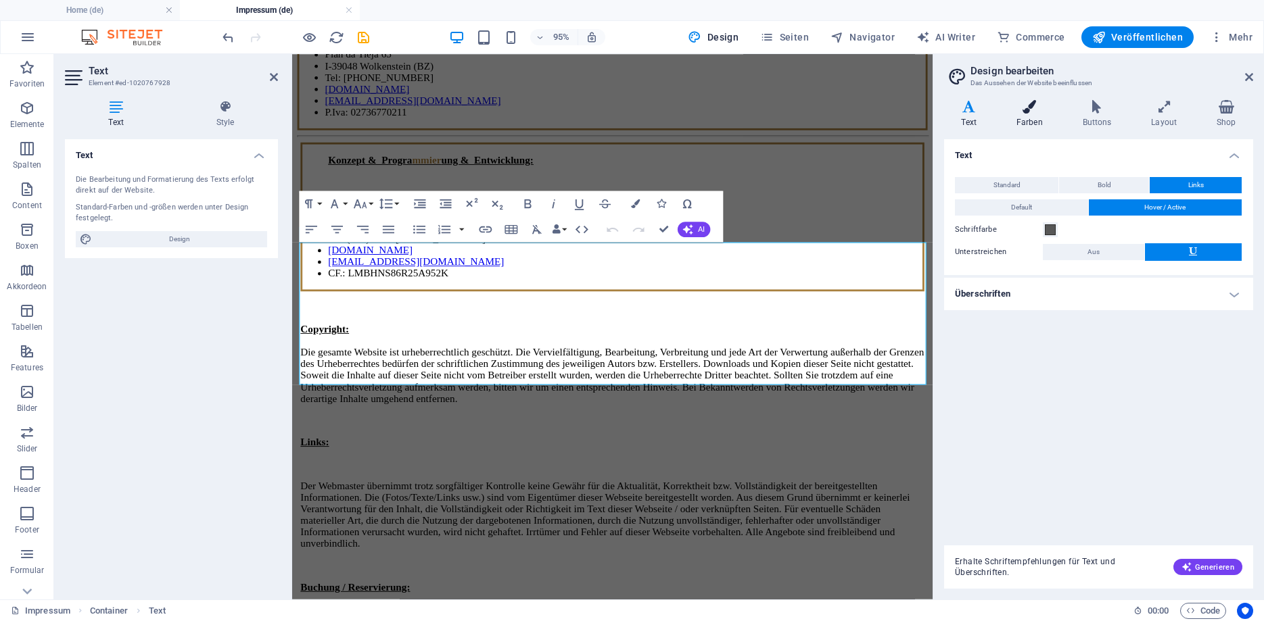
click at [1022, 114] on h4 "Farben" at bounding box center [1032, 114] width 66 height 28
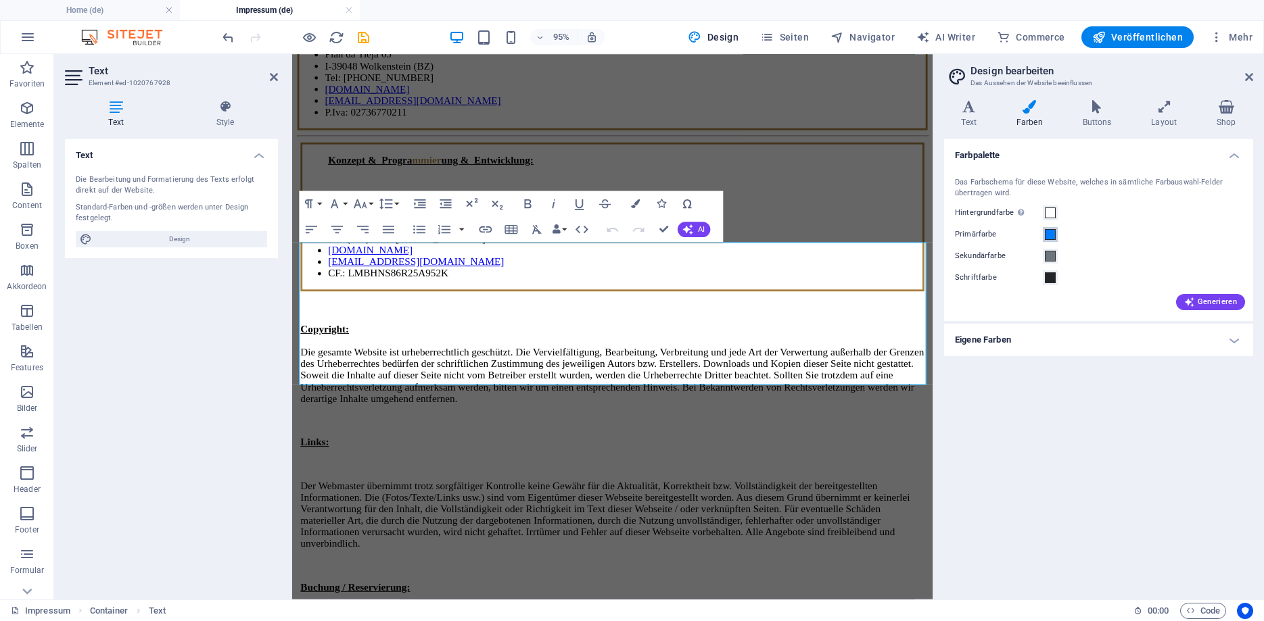
click at [1047, 235] on span at bounding box center [1050, 234] width 11 height 11
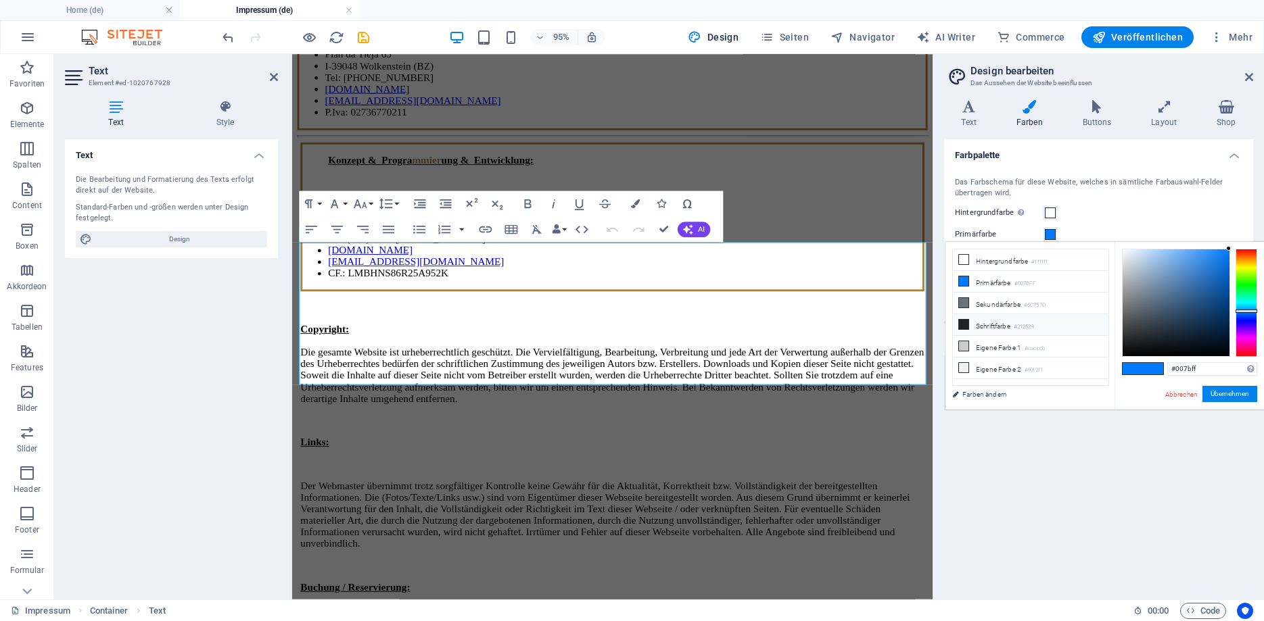
click at [993, 317] on li "Schriftfarbe #212529" at bounding box center [1031, 325] width 156 height 22
type input "#212529"
click at [1210, 393] on button "Übernehmen" at bounding box center [1229, 394] width 55 height 16
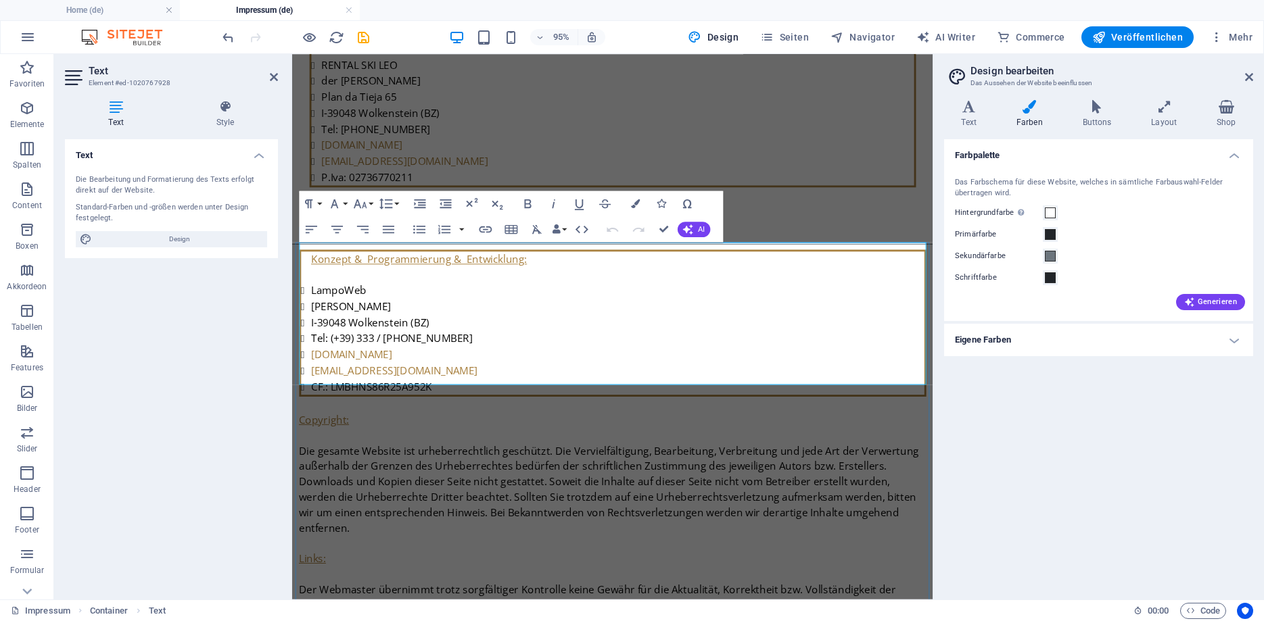
click at [484, 311] on li "[PERSON_NAME]" at bounding box center [634, 319] width 645 height 17
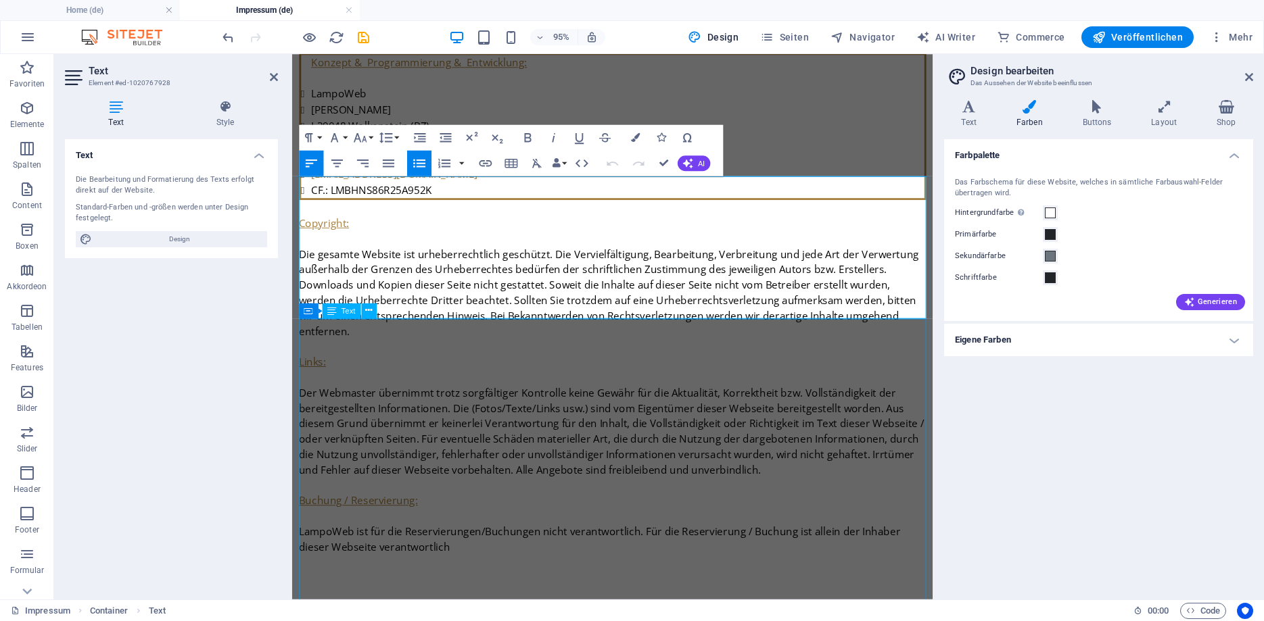
scroll to position [496, 0]
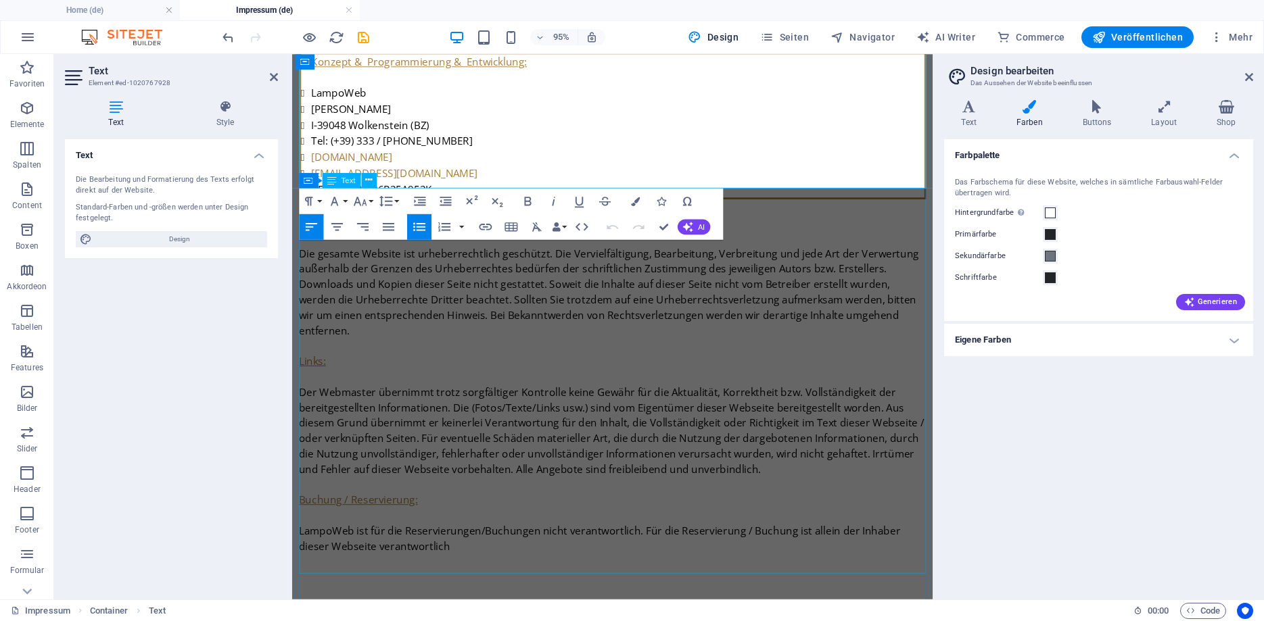
click at [410, 334] on div "Copyright: Die gesamte Website ist urheberrechtlich geschützt. Die Vervielfälti…" at bounding box center [630, 418] width 660 height 422
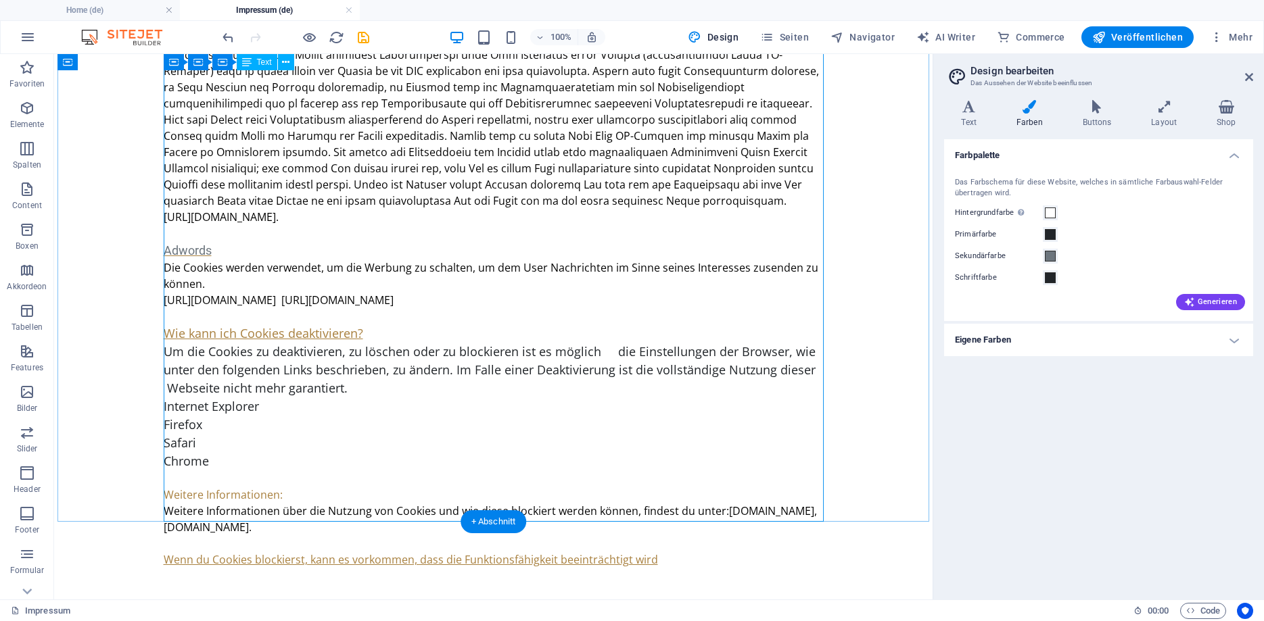
scroll to position [8047, 0]
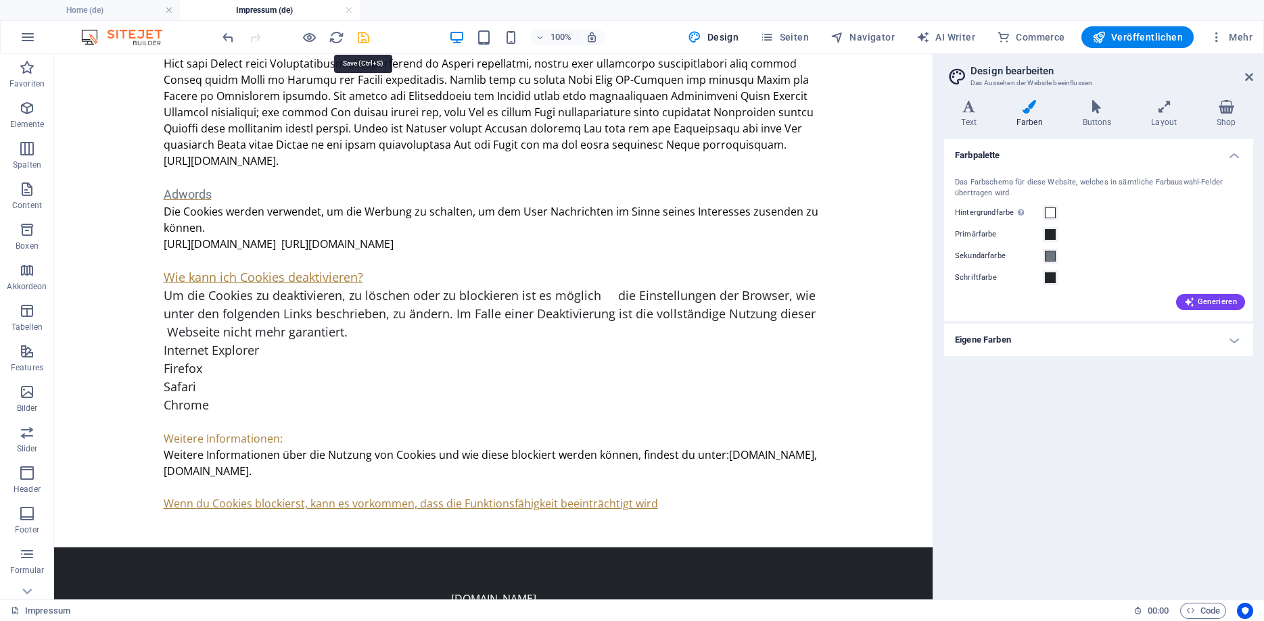
click at [361, 39] on icon "save" at bounding box center [364, 38] width 16 height 16
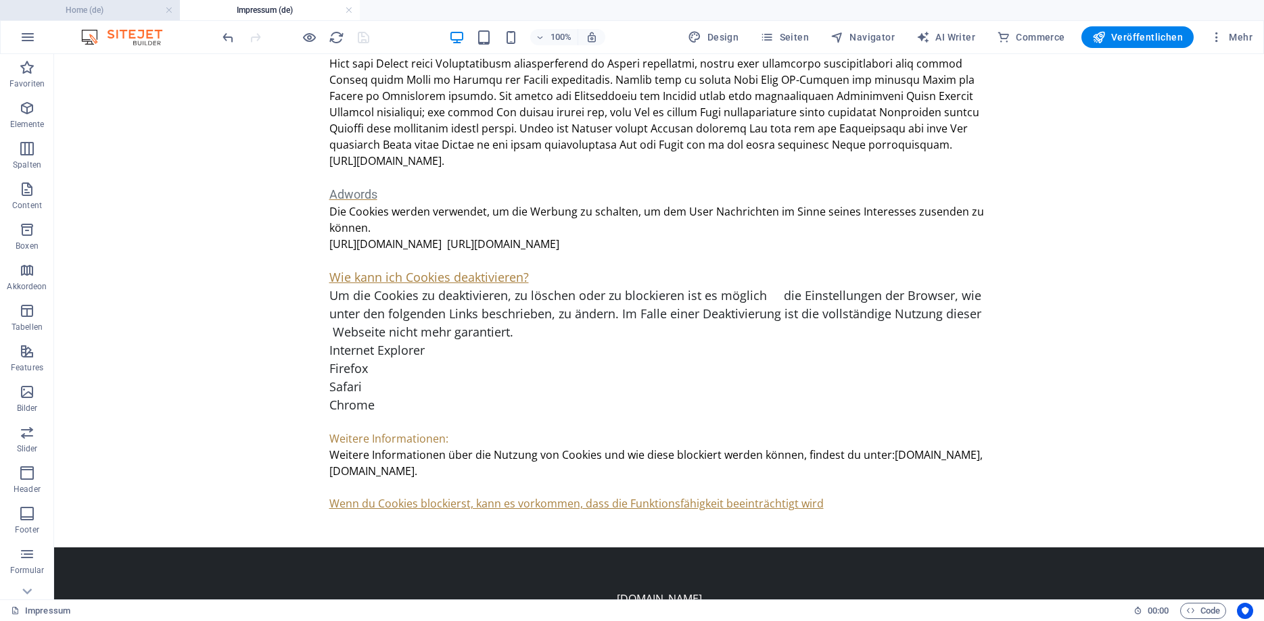
click at [130, 9] on h4 "Home (de)" at bounding box center [90, 10] width 180 height 15
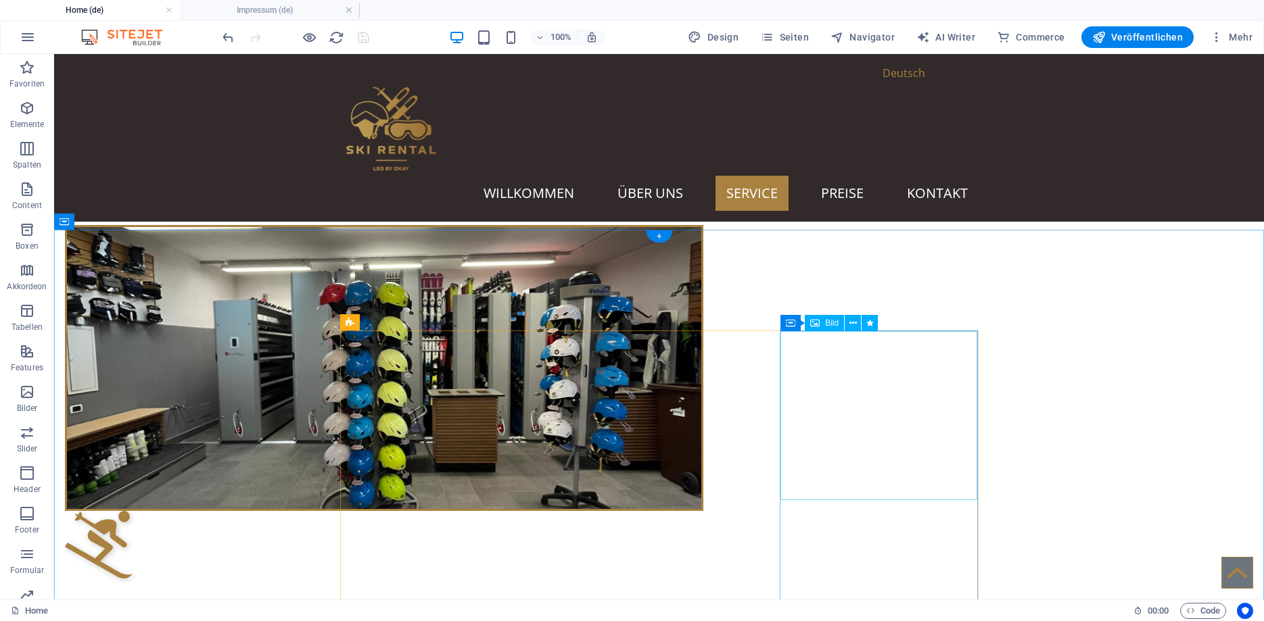
scroll to position [872, 0]
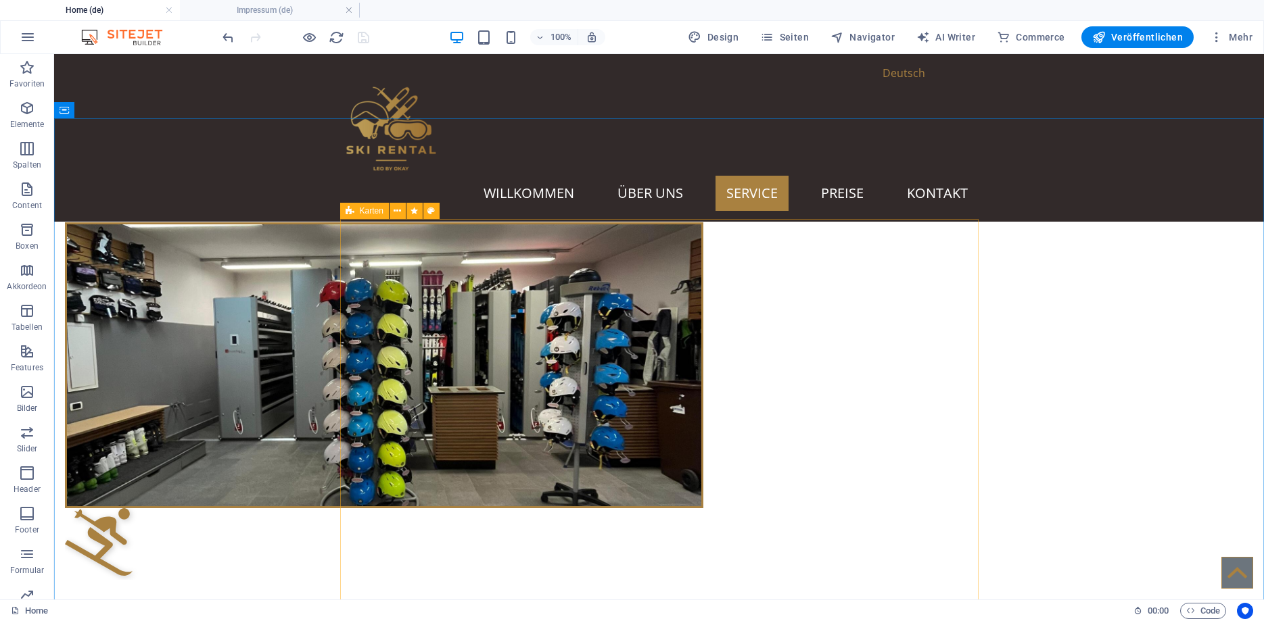
click at [351, 211] on icon at bounding box center [349, 211] width 9 height 16
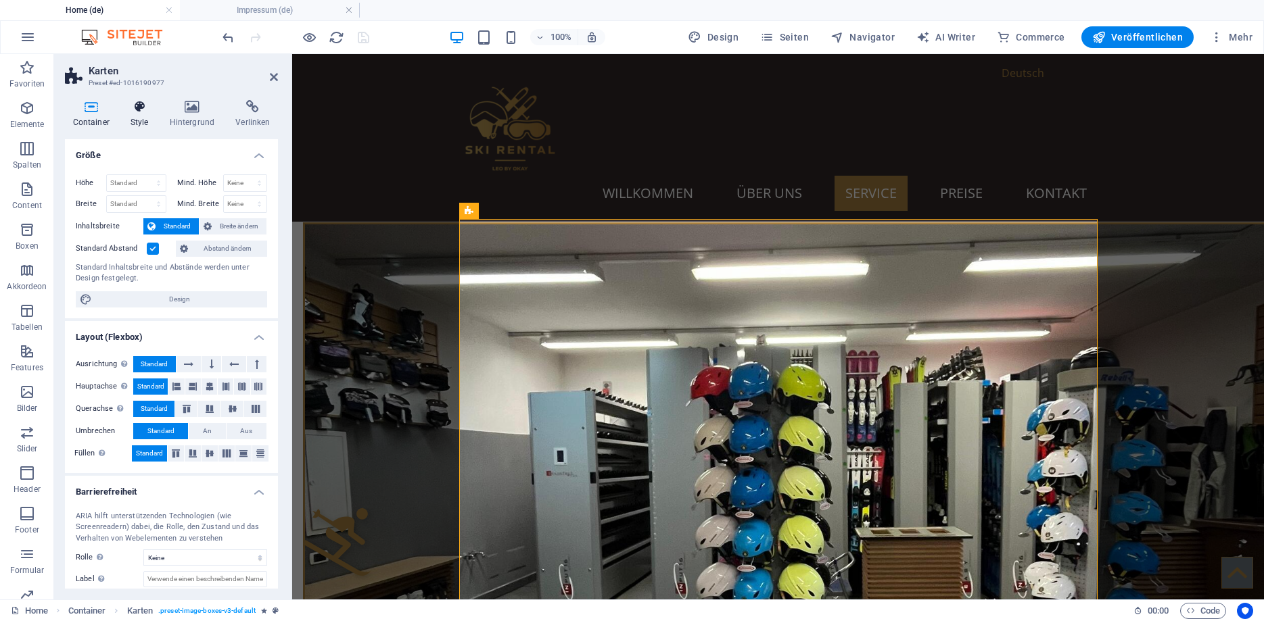
click at [145, 117] on h4 "Style" at bounding box center [141, 114] width 39 height 28
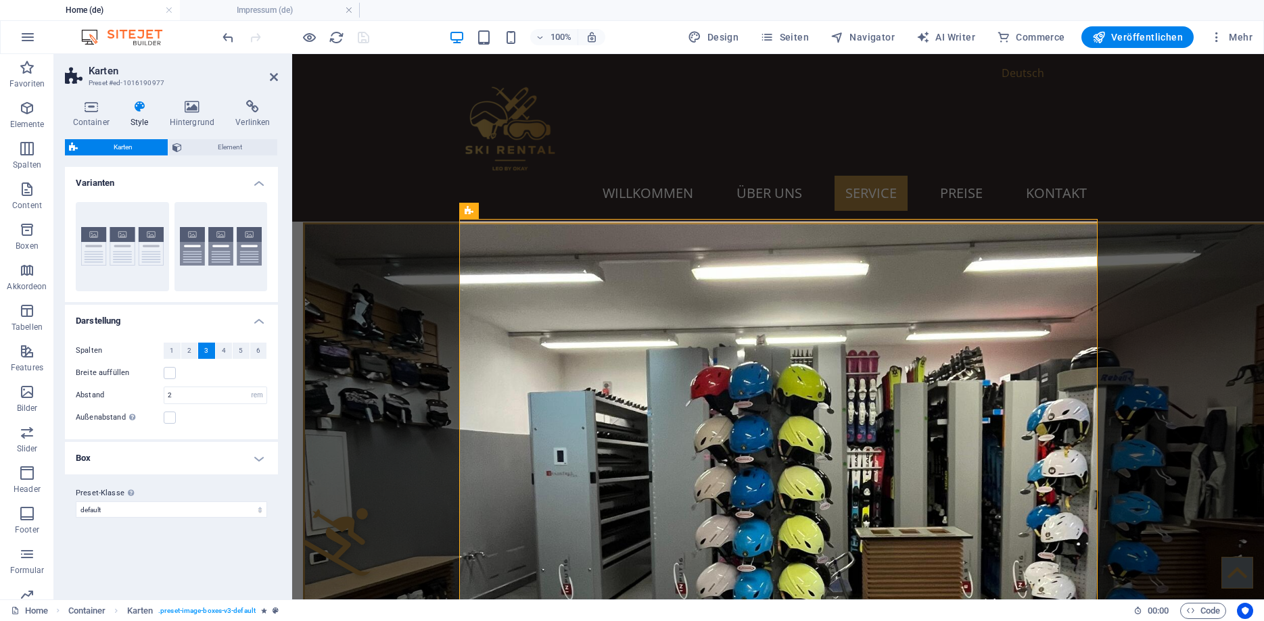
click at [133, 464] on h4 "Box" at bounding box center [171, 458] width 213 height 32
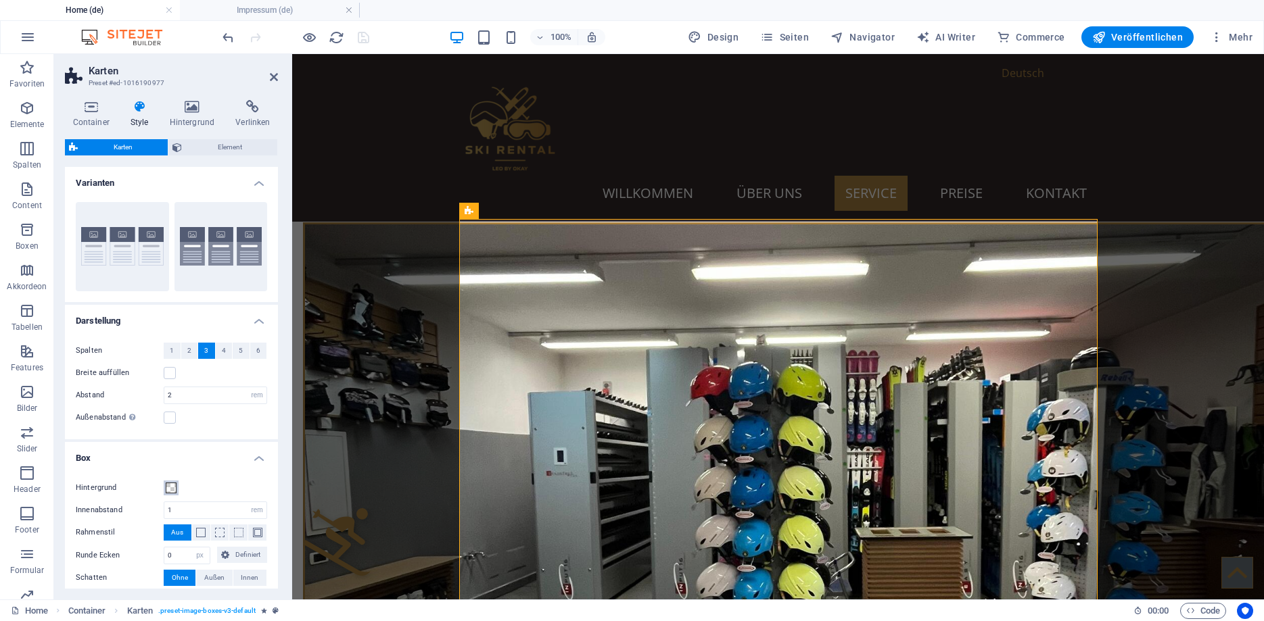
click at [170, 485] on span at bounding box center [171, 488] width 11 height 11
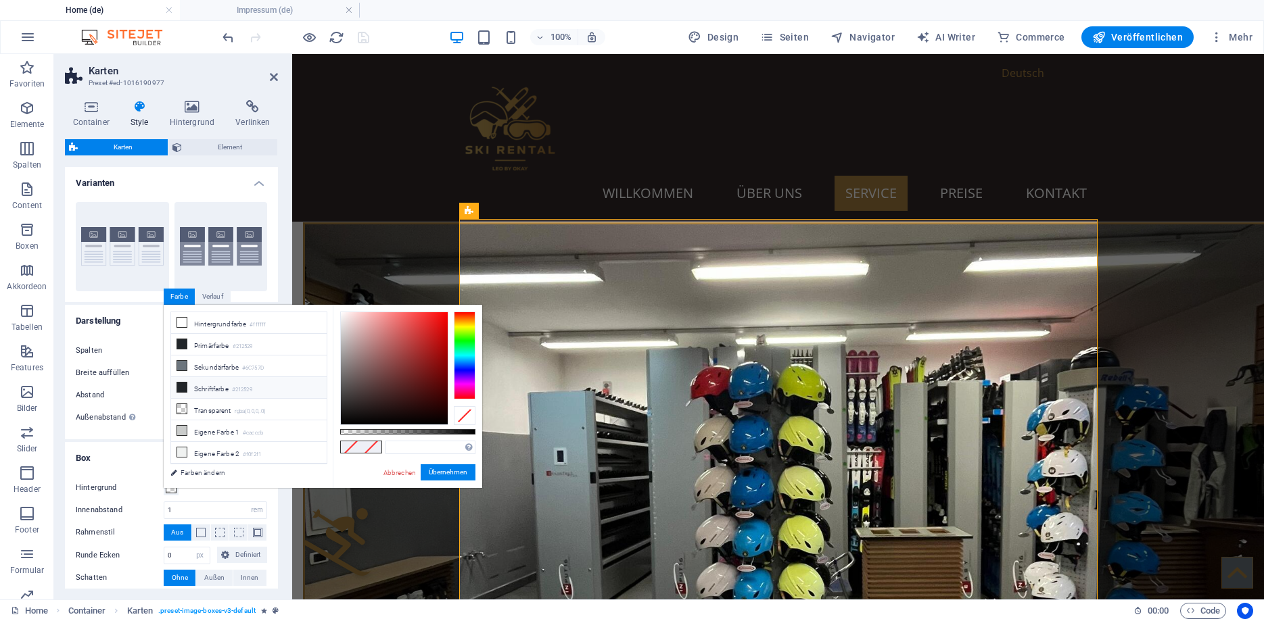
click at [203, 381] on li "Schriftfarbe #212529" at bounding box center [249, 388] width 156 height 22
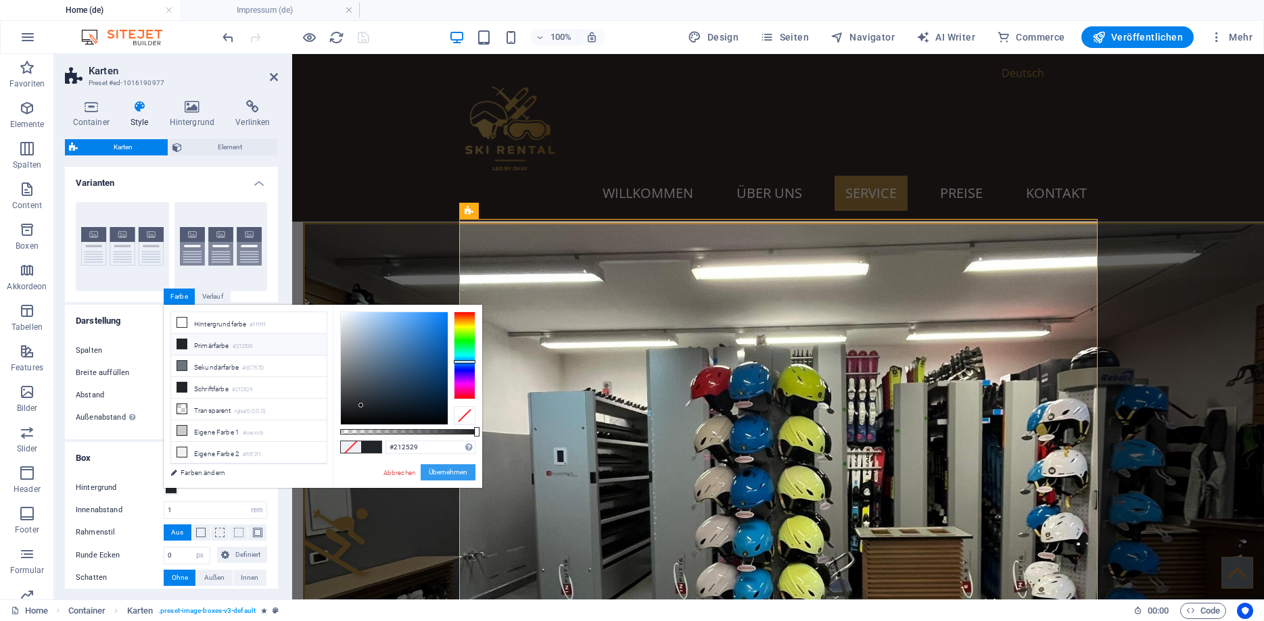
click at [436, 472] on button "Übernehmen" at bounding box center [448, 472] width 55 height 16
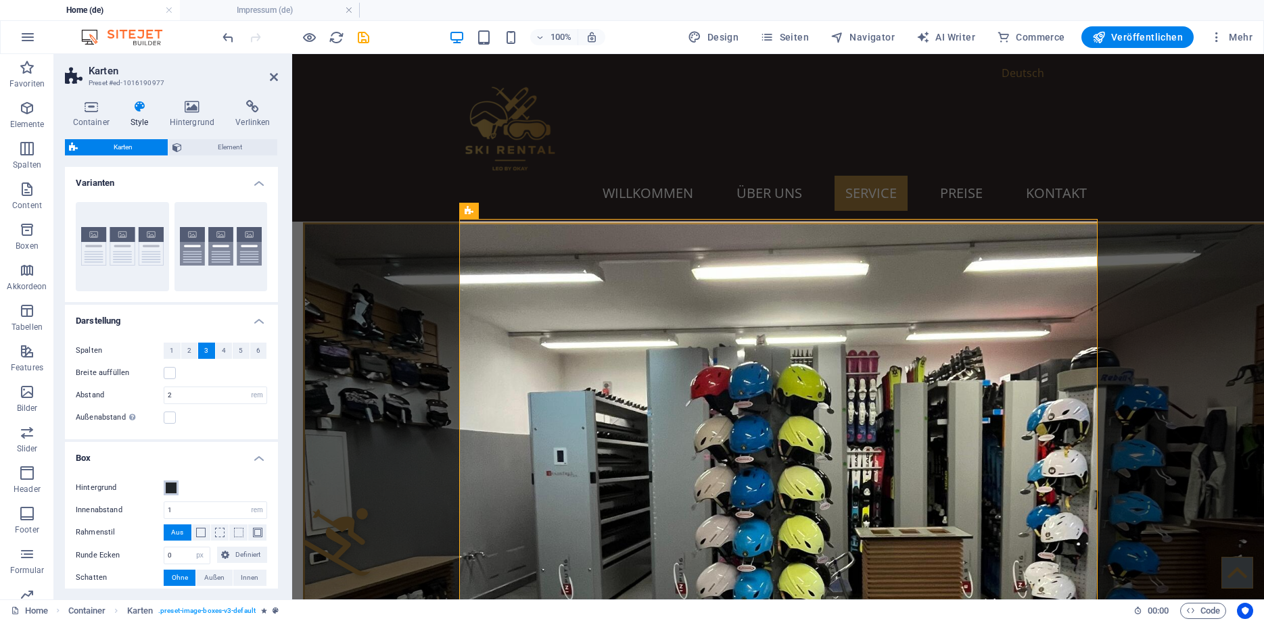
click at [169, 487] on span at bounding box center [171, 488] width 11 height 11
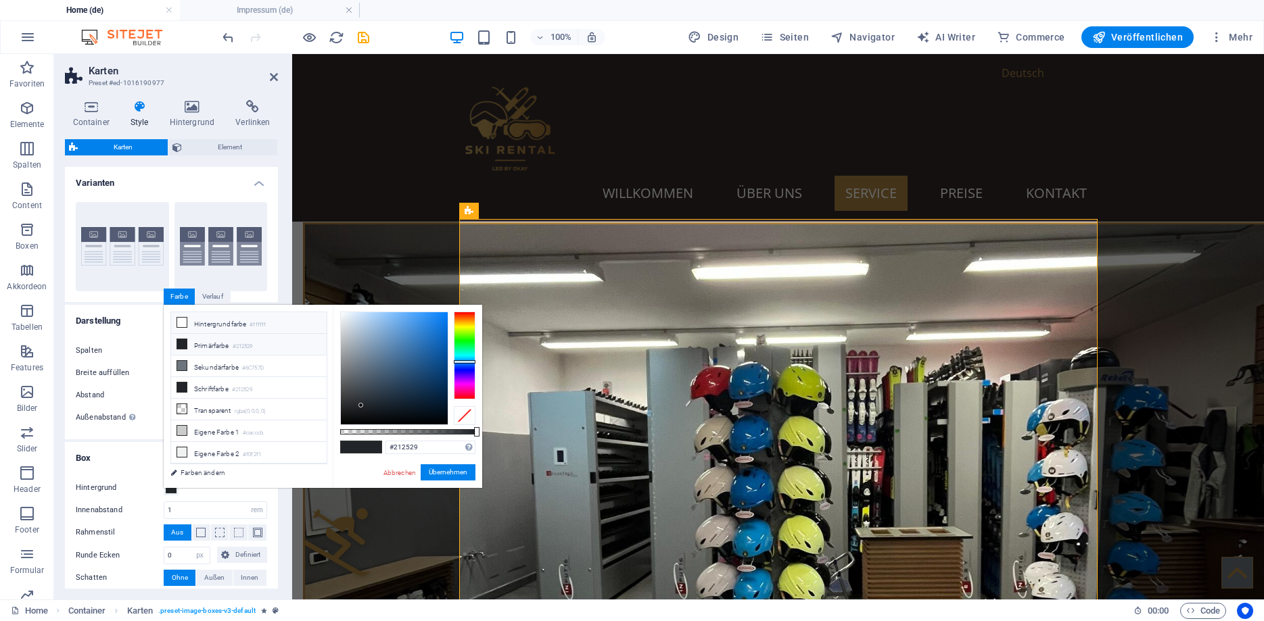
click at [217, 322] on li "Hintergrundfarbe #ffffff" at bounding box center [249, 323] width 156 height 22
type input "#ffffff"
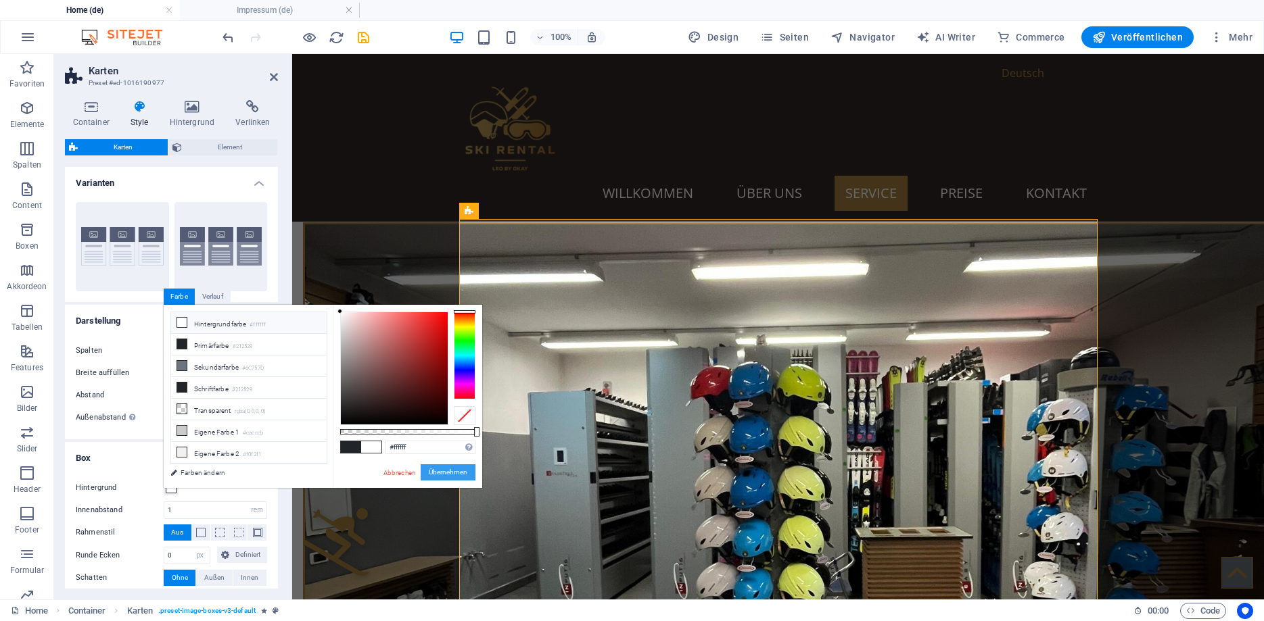
click at [448, 476] on button "Übernehmen" at bounding box center [448, 472] width 55 height 16
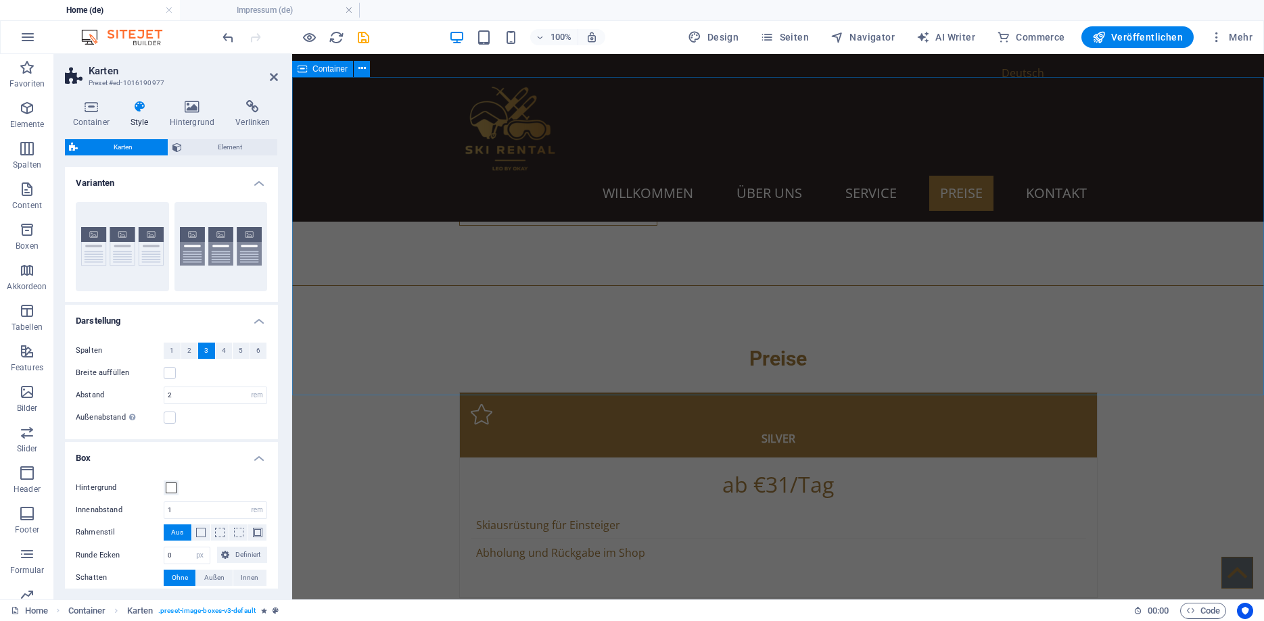
scroll to position [2941, 0]
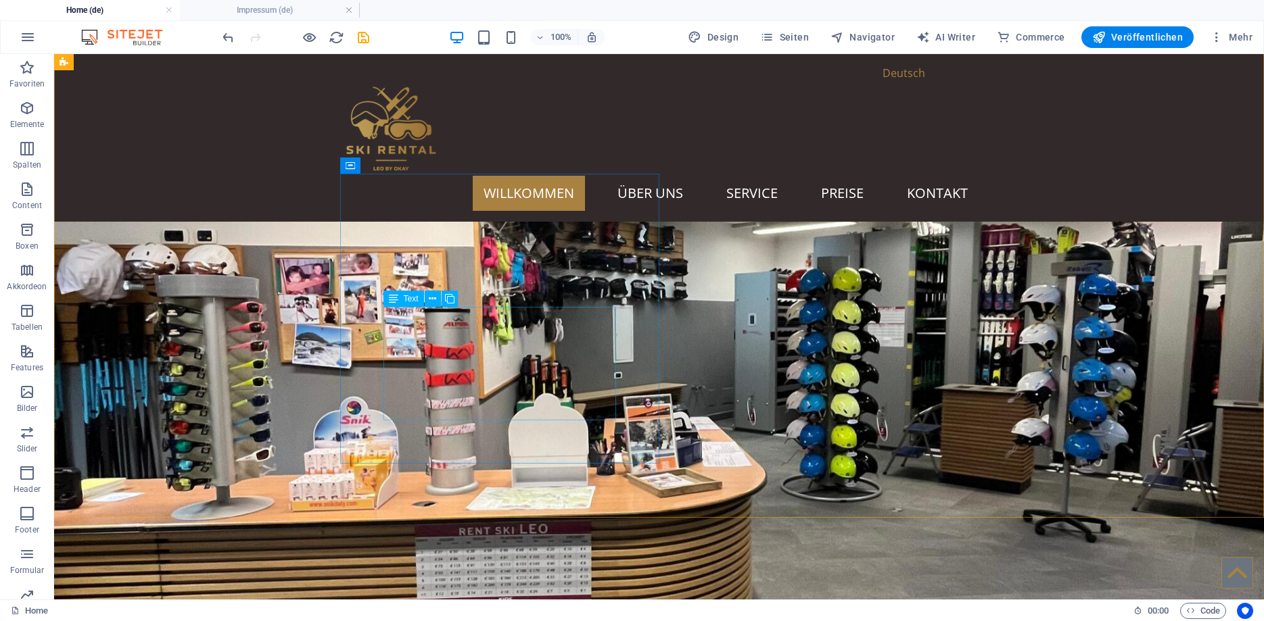
scroll to position [0, 0]
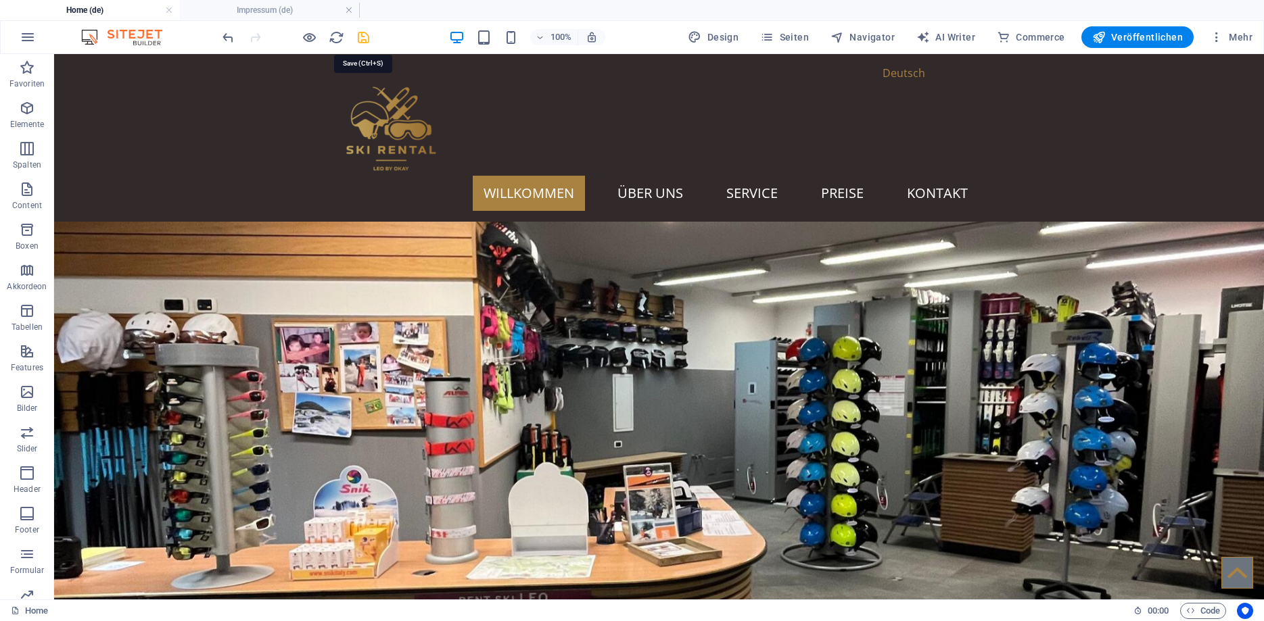
click at [361, 34] on icon "save" at bounding box center [364, 38] width 16 height 16
click at [1127, 35] on span "Veröffentlichen" at bounding box center [1137, 37] width 91 height 14
